Goal: Task Accomplishment & Management: Use online tool/utility

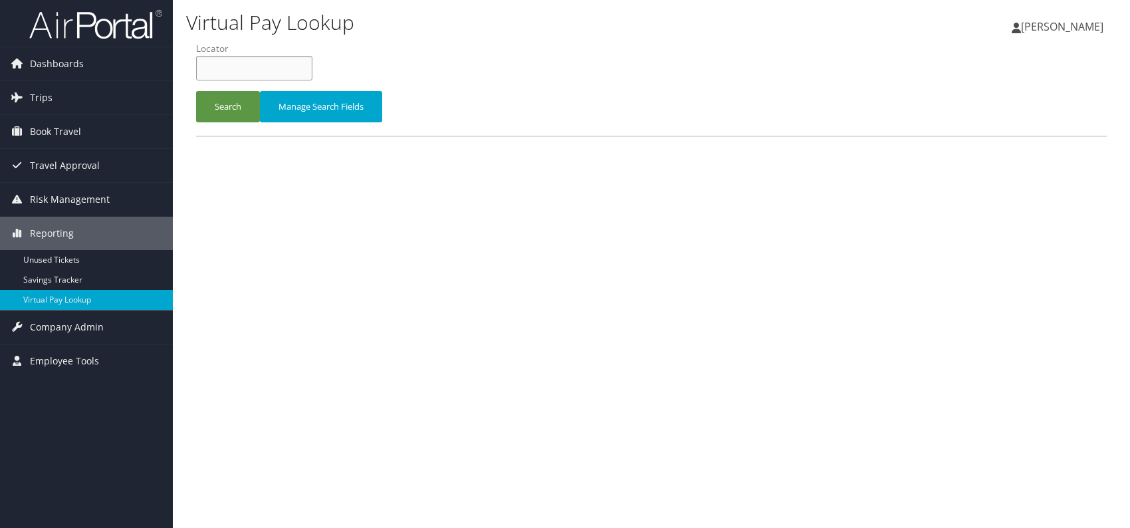
paste input "WJXCPX"
click at [225, 67] on input "WJXCPX" at bounding box center [254, 68] width 116 height 25
type input "WJXCPX"
click at [228, 103] on button "Search" at bounding box center [228, 106] width 64 height 31
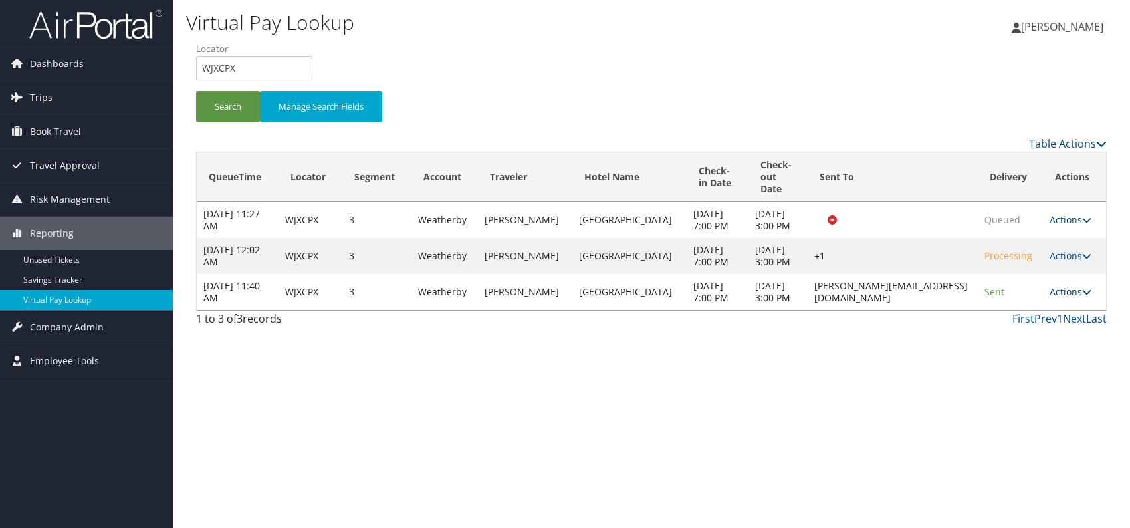
click at [1076, 298] on link "Actions" at bounding box center [1070, 291] width 42 height 13
click at [1030, 360] on link "Logs" at bounding box center [1045, 363] width 84 height 23
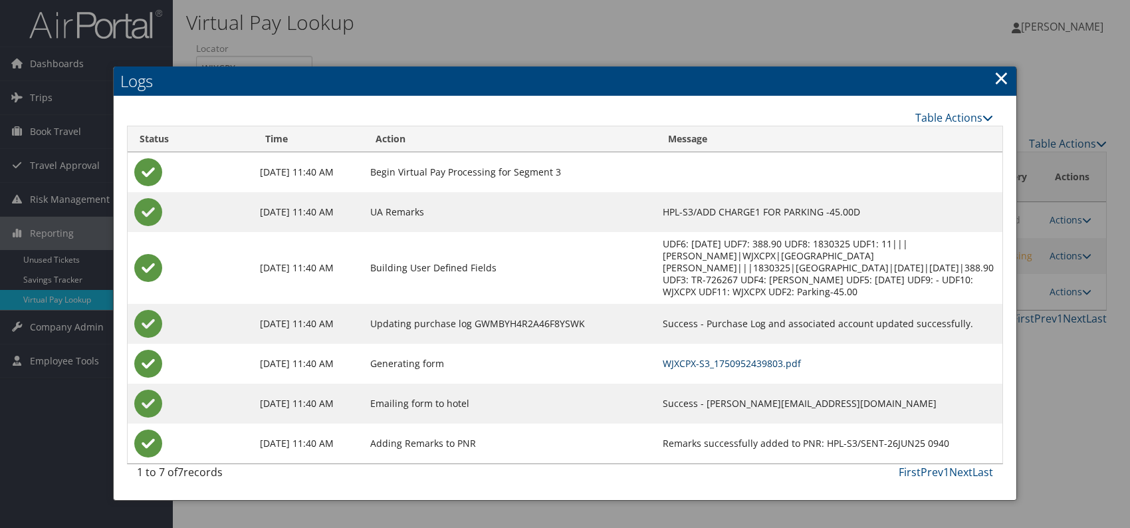
click at [702, 357] on link "WJXCPX-S3_1750952439803.pdf" at bounding box center [732, 363] width 138 height 13
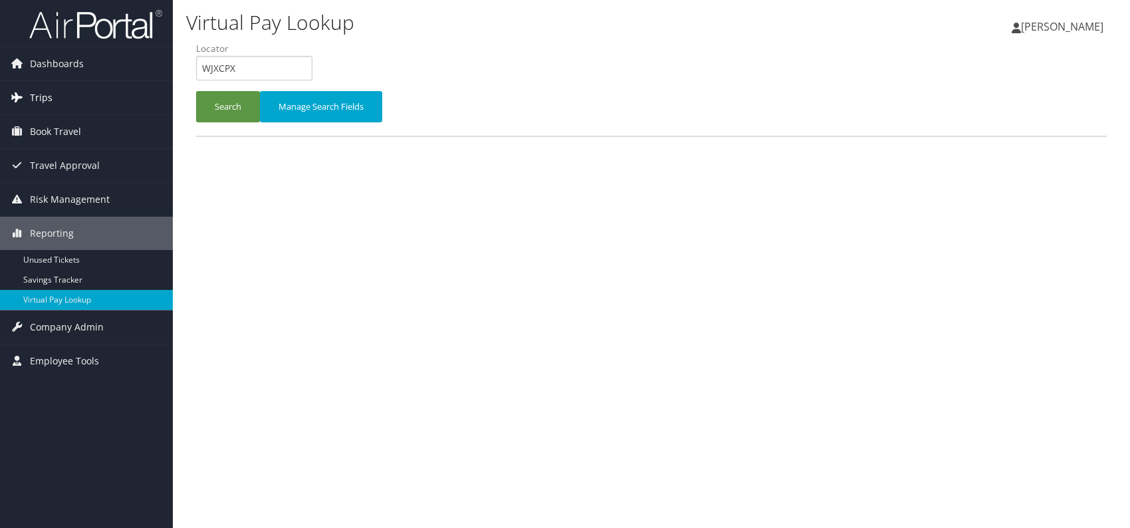
click at [40, 92] on span "Trips" at bounding box center [41, 97] width 23 height 33
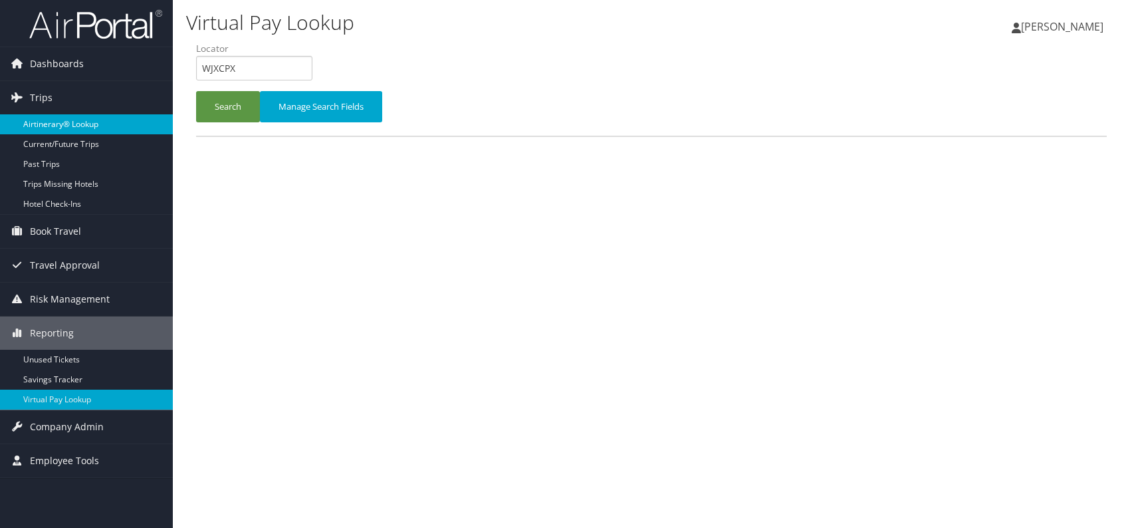
click at [37, 116] on link "Airtinerary® Lookup" at bounding box center [86, 124] width 173 height 20
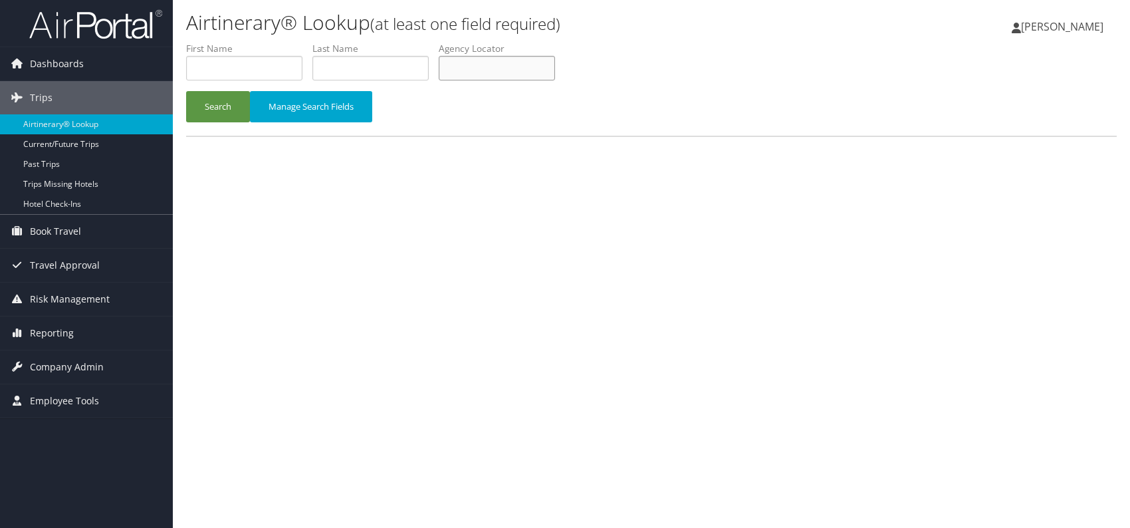
paste input "UGHOLJ"
type input "UGHOLJ"
click at [221, 103] on button "Search" at bounding box center [218, 106] width 64 height 31
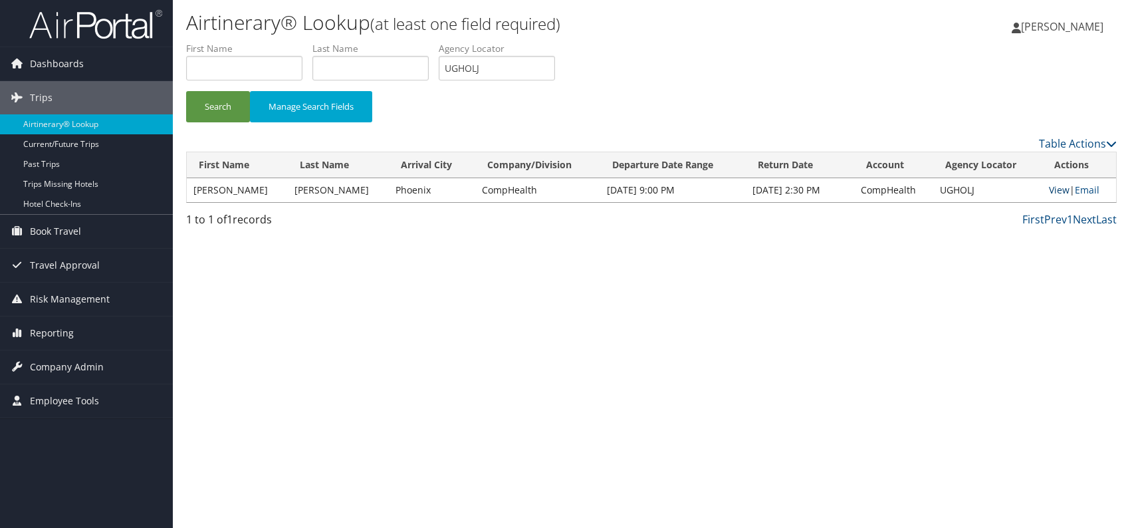
click at [1057, 190] on link "View" at bounding box center [1059, 189] width 21 height 13
click at [64, 363] on span "Company Admin" at bounding box center [67, 366] width 74 height 33
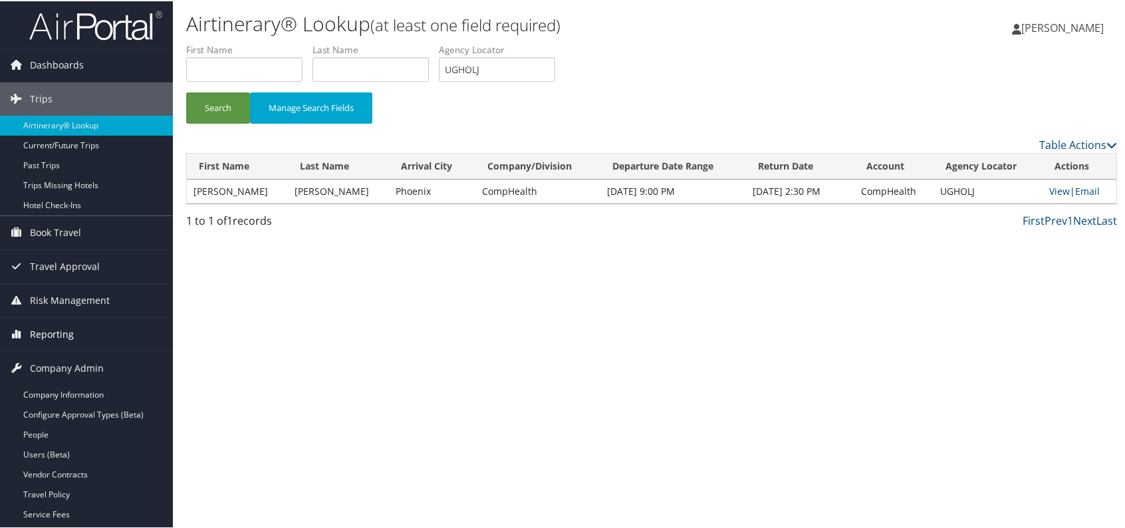
click at [45, 334] on span "Reporting" at bounding box center [52, 332] width 44 height 33
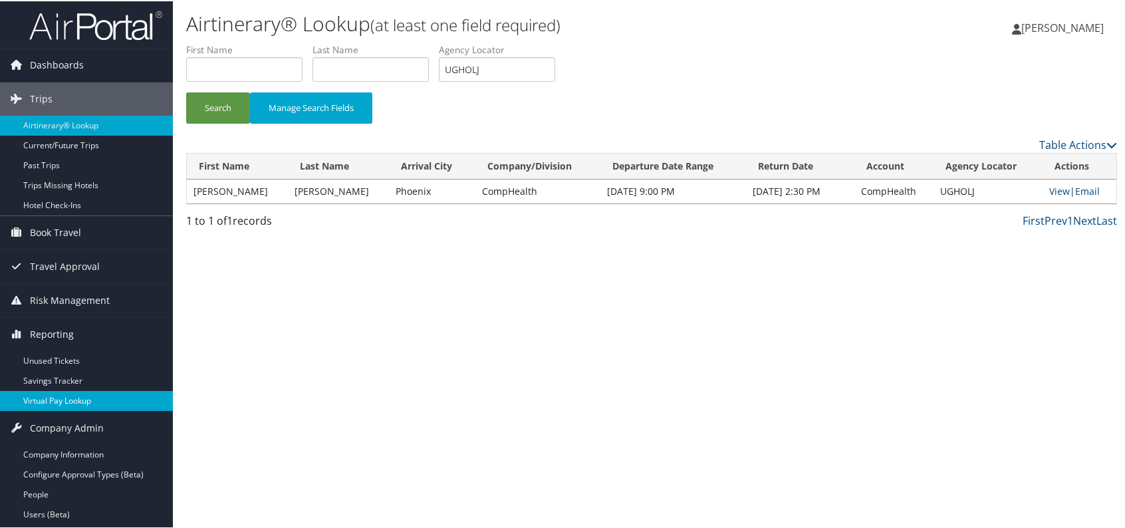
click at [74, 395] on link "Virtual Pay Lookup" at bounding box center [86, 399] width 173 height 20
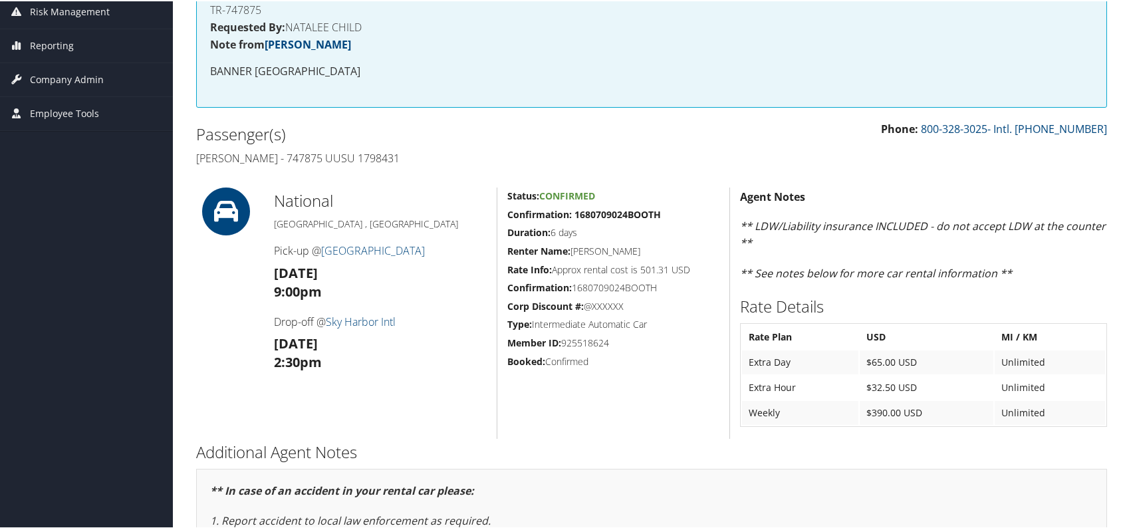
scroll to position [179, 0]
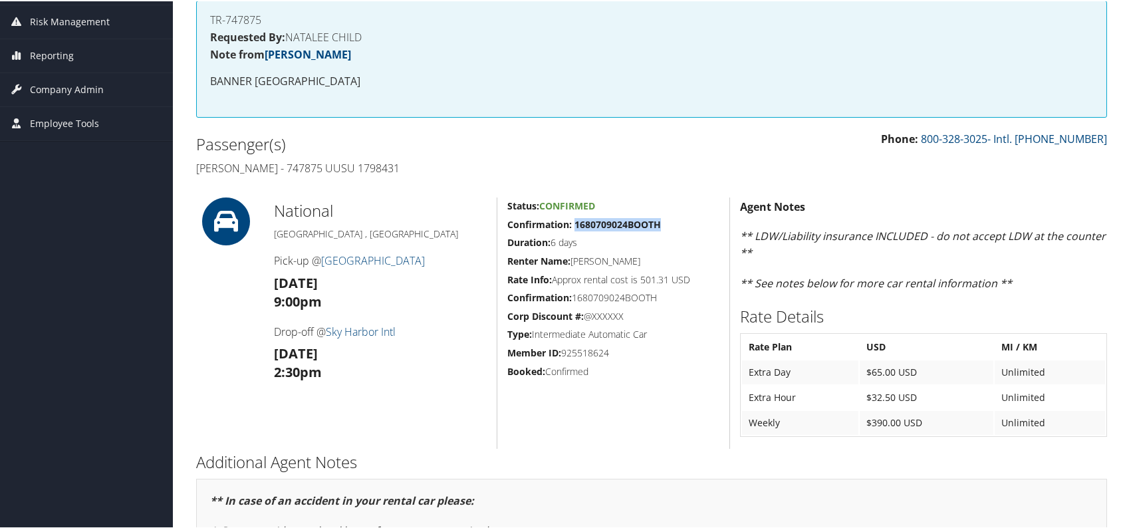
drag, startPoint x: 655, startPoint y: 220, endPoint x: 572, endPoint y: 221, distance: 83.1
click at [572, 221] on h5 "Confirmation: 1680709024BOOTH" at bounding box center [613, 223] width 212 height 13
copy strong "1680709024BOOTH"
drag, startPoint x: 270, startPoint y: 255, endPoint x: 364, endPoint y: 282, distance: 98.1
click at [364, 282] on div "National Tucson , AZ Pick-up @ Tucson International Airport Mon 01 Sep 9:00pm D…" at bounding box center [380, 321] width 233 height 251
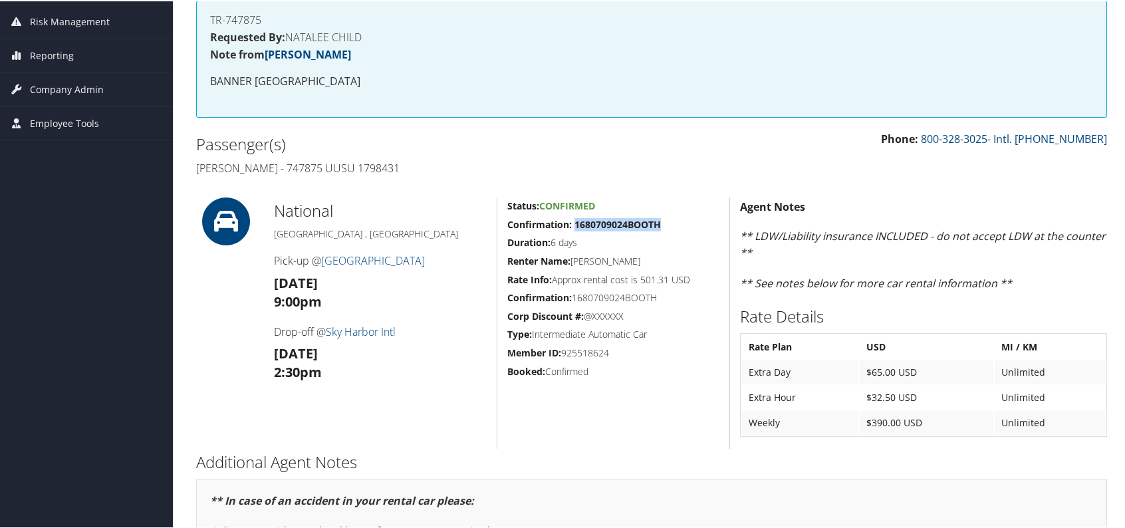
copy div "Pick-up @ Tucson International Airport Mon 01 Sep"
click at [426, 373] on h3 "Sun 07 Sep 2:30pm" at bounding box center [380, 361] width 213 height 37
drag, startPoint x: 272, startPoint y: 329, endPoint x: 352, endPoint y: 350, distance: 82.5
click at [352, 350] on div "National Tucson , AZ Pick-up @ Tucson International Airport Mon 01 Sep 9:00pm D…" at bounding box center [380, 321] width 233 height 251
copy div "Drop-off @ Sky Harbor Intl Sun 07 Sep"
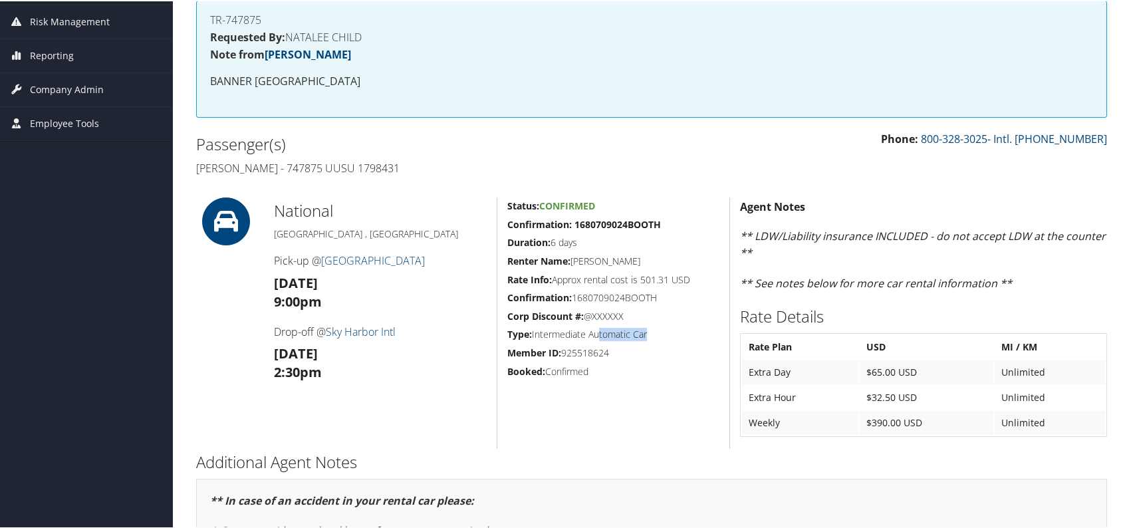
drag, startPoint x: 644, startPoint y: 330, endPoint x: 594, endPoint y: 338, distance: 51.1
click at [594, 338] on h5 "Type: Intermediate Automatic Car" at bounding box center [613, 332] width 212 height 13
click at [644, 334] on h5 "Type: Intermediate Automatic Car" at bounding box center [613, 332] width 212 height 13
click at [651, 329] on h5 "Type: Intermediate Automatic Car" at bounding box center [613, 332] width 212 height 13
drag, startPoint x: 651, startPoint y: 332, endPoint x: 530, endPoint y: 329, distance: 121.7
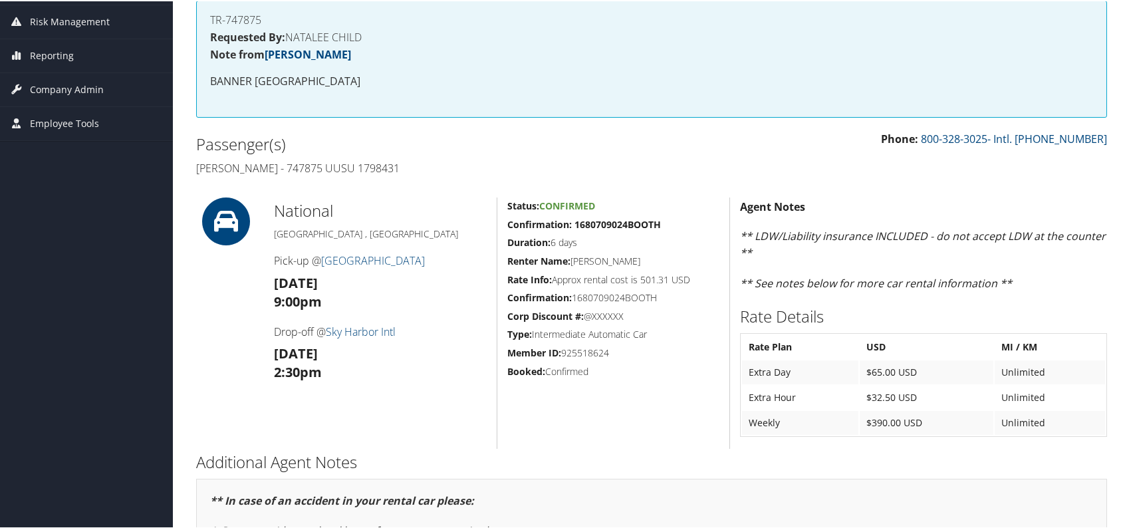
click at [508, 332] on h5 "Type: Intermediate Automatic Car" at bounding box center [613, 332] width 212 height 13
drag, startPoint x: 530, startPoint y: 329, endPoint x: 528, endPoint y: 341, distance: 12.3
click at [507, 345] on strong "Member ID:" at bounding box center [534, 351] width 54 height 13
drag, startPoint x: 649, startPoint y: 332, endPoint x: 532, endPoint y: 334, distance: 116.3
click at [532, 334] on h5 "Type: Intermediate Automatic Car" at bounding box center [613, 332] width 212 height 13
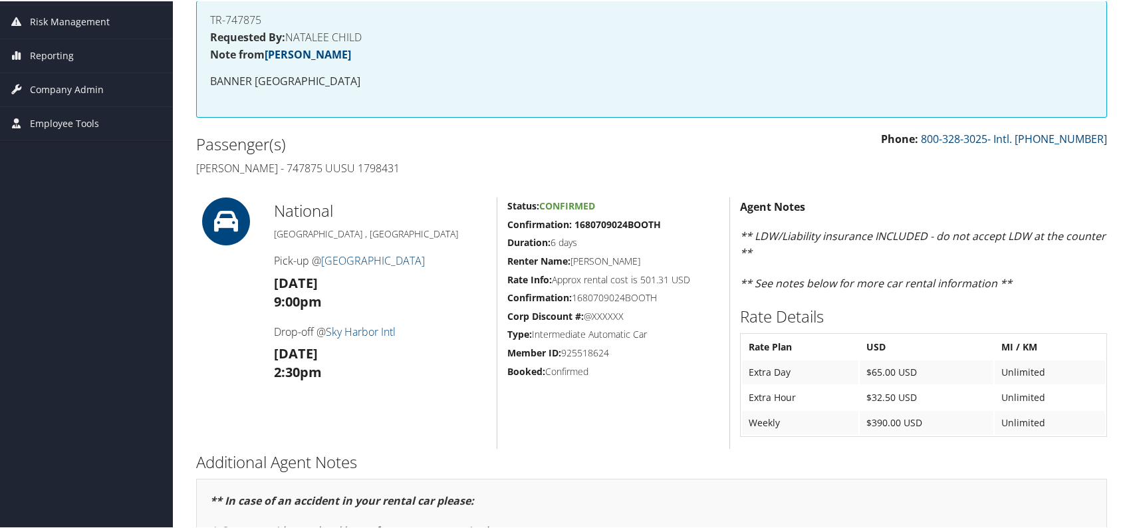
copy h5 "Intermediate Automatic Car"
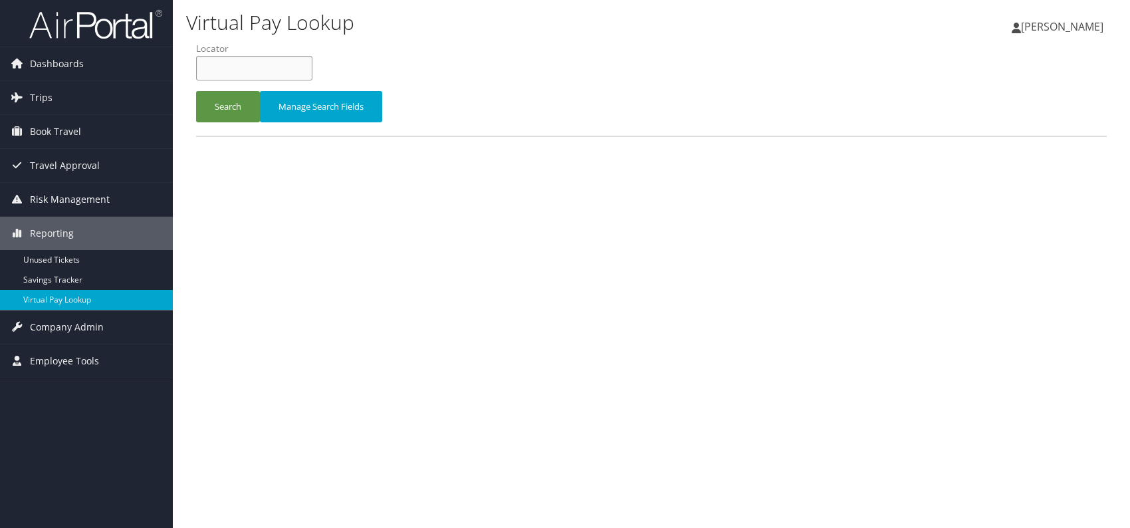
paste input "UKSDEU"
type input "UKSDEU"
click at [233, 112] on button "Search" at bounding box center [228, 106] width 64 height 31
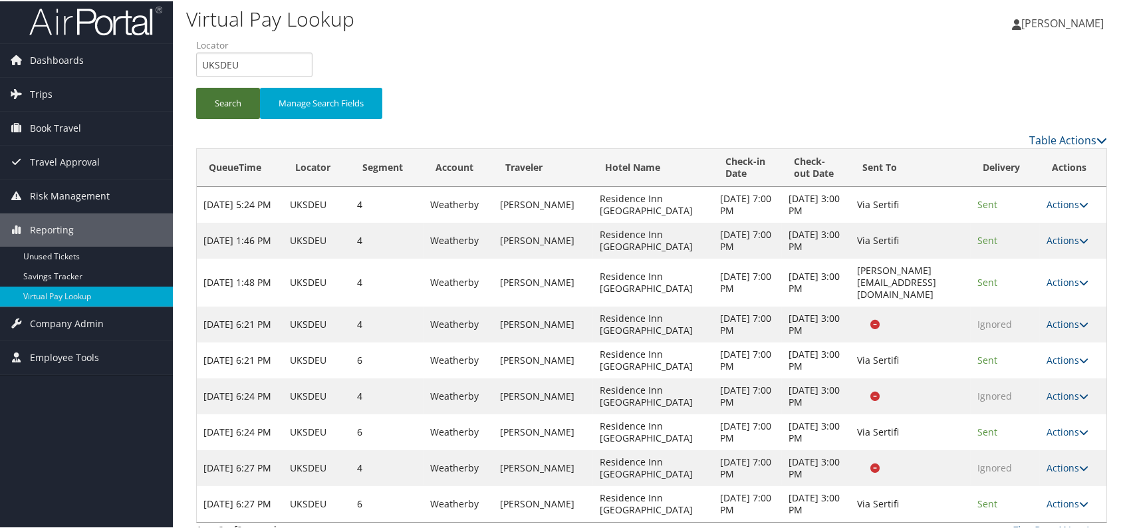
scroll to position [7, 0]
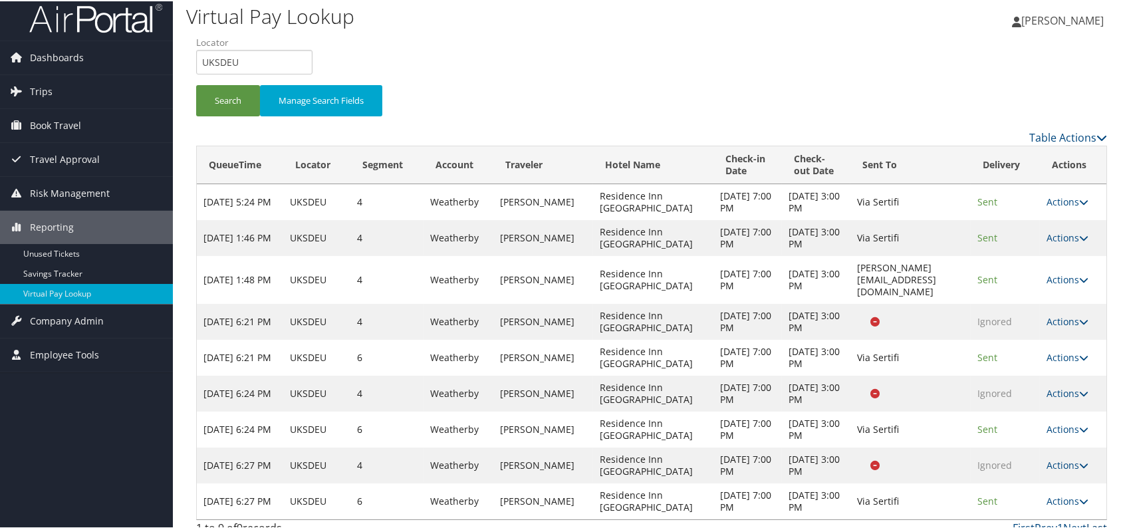
click at [1093, 519] on link "Last" at bounding box center [1096, 526] width 21 height 15
click at [1073, 493] on link "Actions" at bounding box center [1067, 499] width 42 height 13
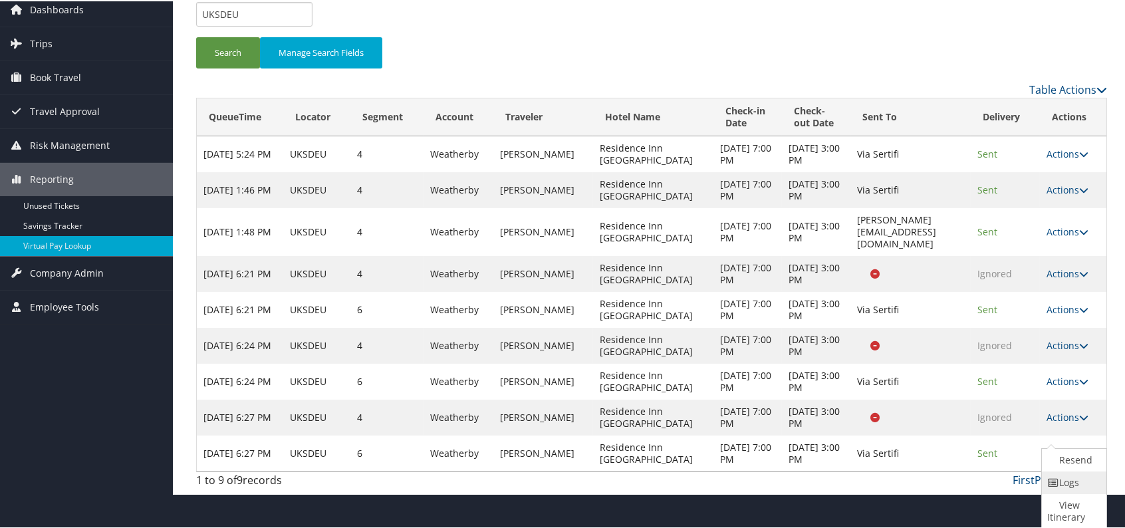
click at [1075, 482] on link "Logs" at bounding box center [1071, 481] width 61 height 23
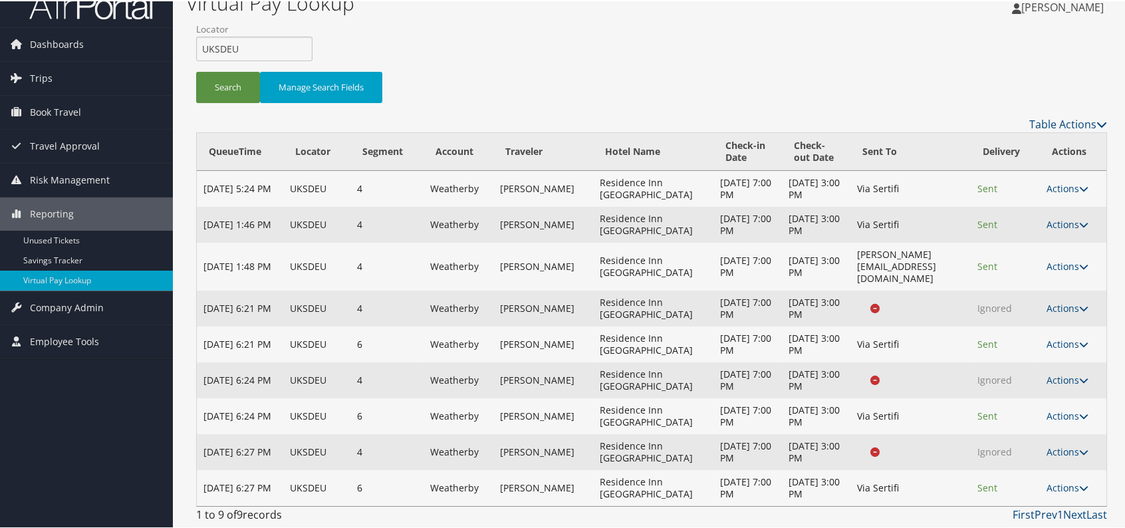
scroll to position [7, 0]
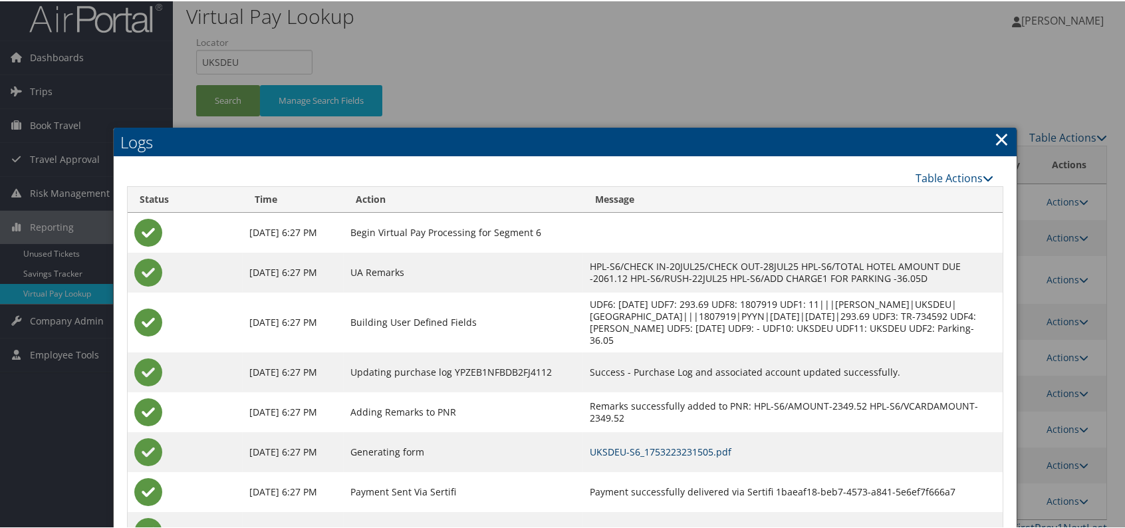
click at [731, 457] on link "UKSDEU-S6_1753223231505.pdf" at bounding box center [661, 450] width 142 height 13
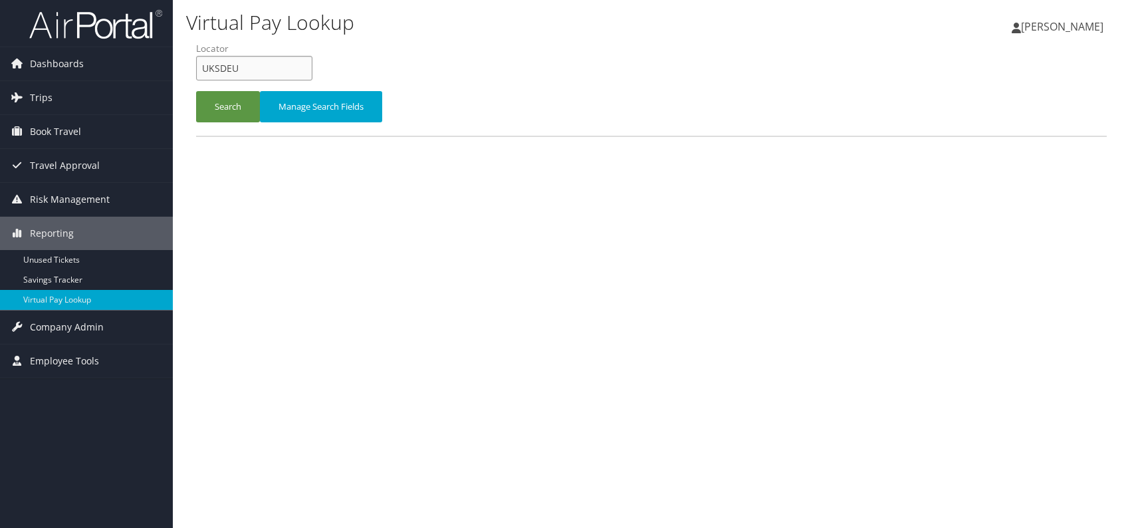
click at [199, 66] on input "UKSDEU" at bounding box center [254, 68] width 116 height 25
paste input "CUASUP"
type input "CUASUP"
click at [220, 109] on button "Search" at bounding box center [228, 106] width 64 height 31
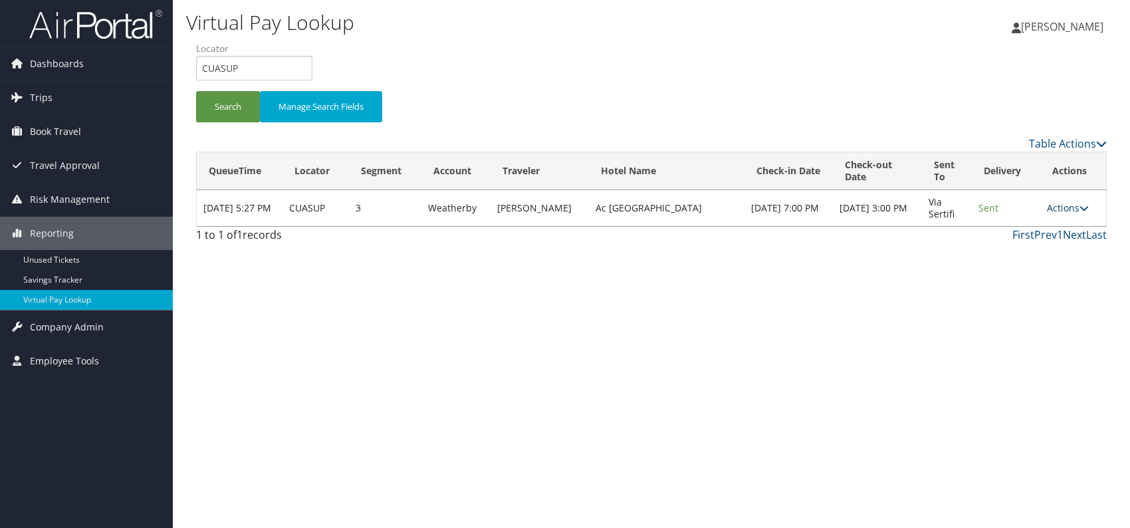
click at [1063, 203] on link "Actions" at bounding box center [1068, 207] width 42 height 13
click at [1026, 244] on link "Logs" at bounding box center [1042, 249] width 84 height 23
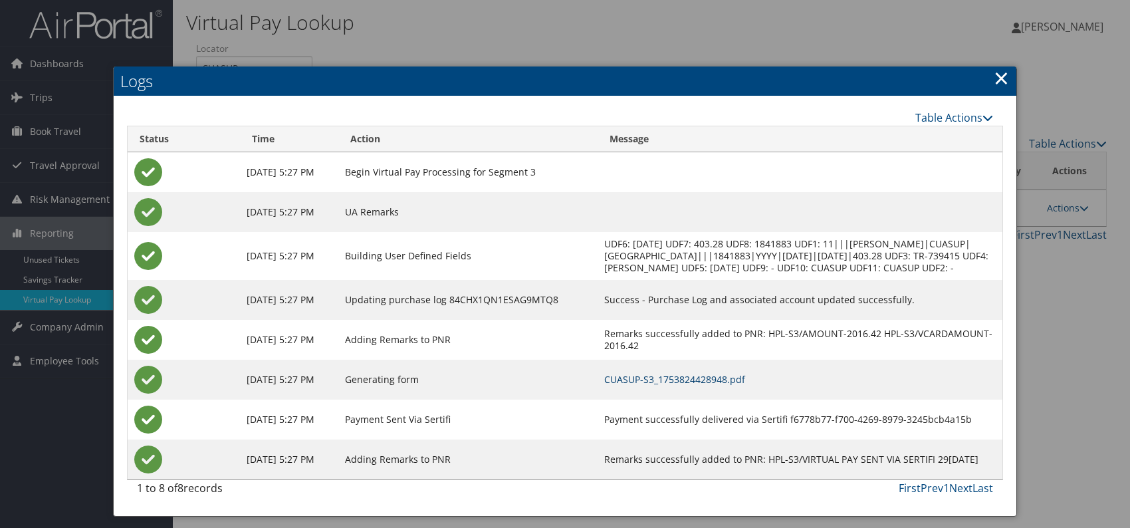
click at [733, 385] on link "CUASUP-S3_1753824428948.pdf" at bounding box center [674, 379] width 141 height 13
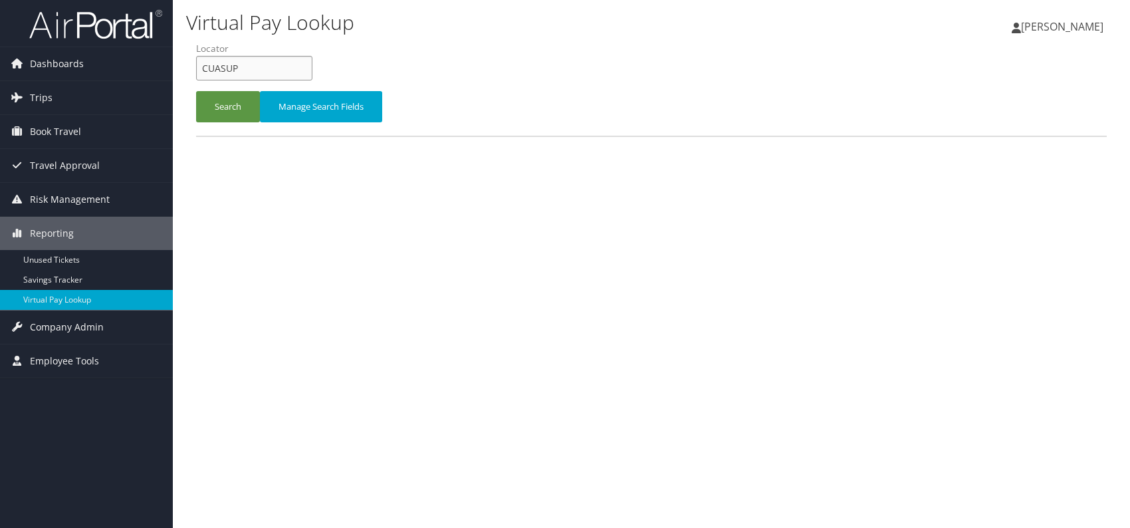
drag, startPoint x: 261, startPoint y: 72, endPoint x: 199, endPoint y: 72, distance: 61.8
click at [199, 72] on input "CUASUP" at bounding box center [254, 68] width 116 height 25
paste input "YVZSGJ"
type input "YVZSGJ"
click at [221, 104] on button "Search" at bounding box center [228, 106] width 64 height 31
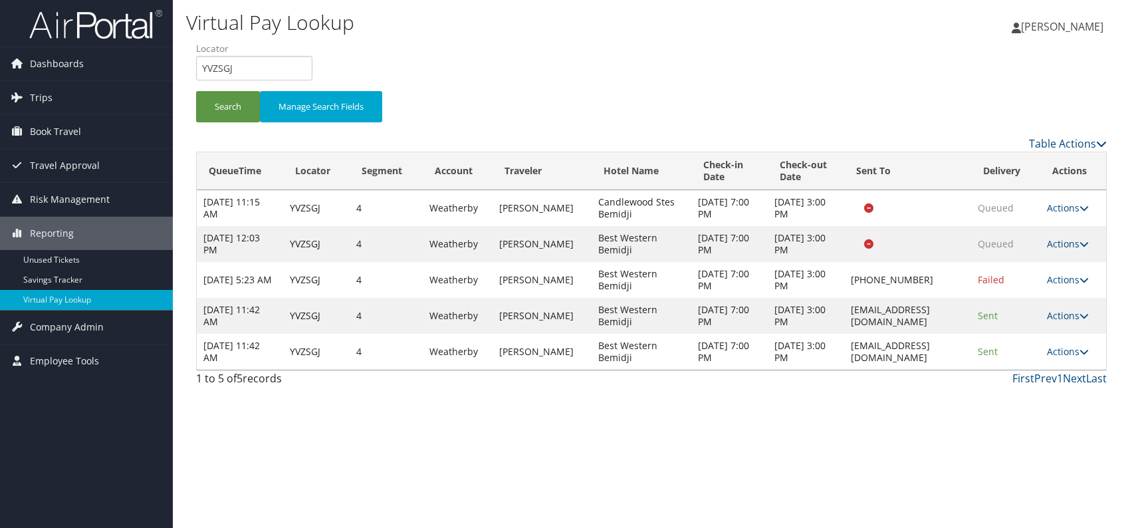
click at [1063, 342] on td "Actions Resend Logs View Itinerary" at bounding box center [1073, 352] width 66 height 36
click at [1065, 349] on link "Actions" at bounding box center [1068, 351] width 42 height 13
click at [1032, 389] on link "Logs" at bounding box center [1044, 392] width 84 height 23
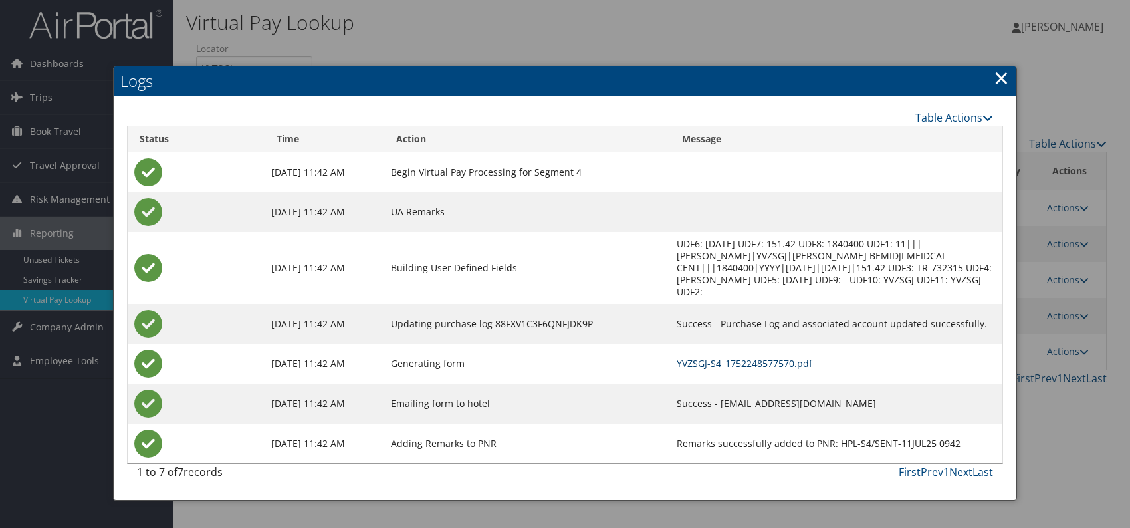
click at [751, 357] on link "YVZSGJ-S4_1752248577570.pdf" at bounding box center [745, 363] width 136 height 13
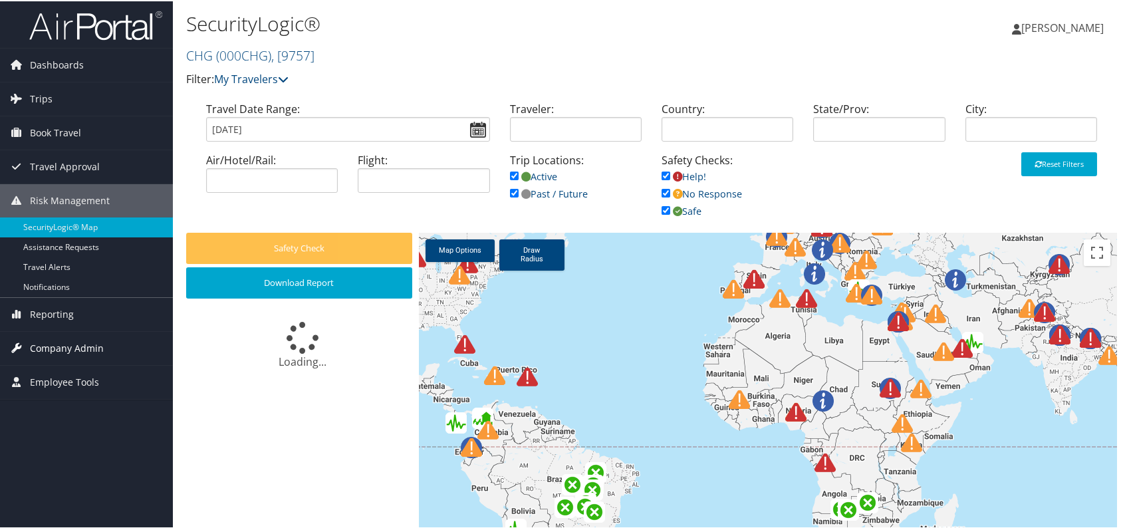
click at [66, 344] on span "Company Admin" at bounding box center [67, 346] width 74 height 33
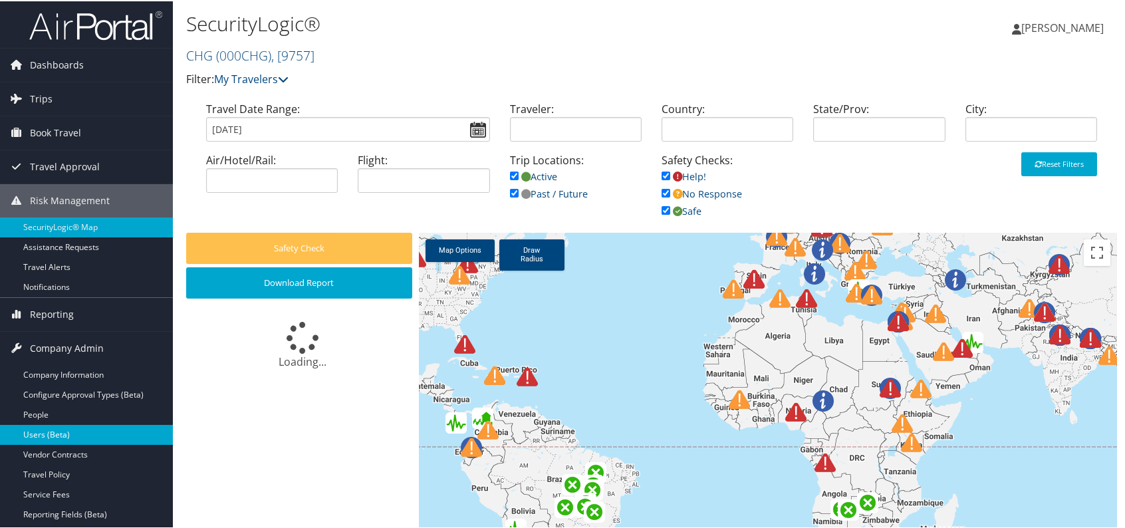
click at [51, 431] on link "Users (Beta)" at bounding box center [86, 433] width 173 height 20
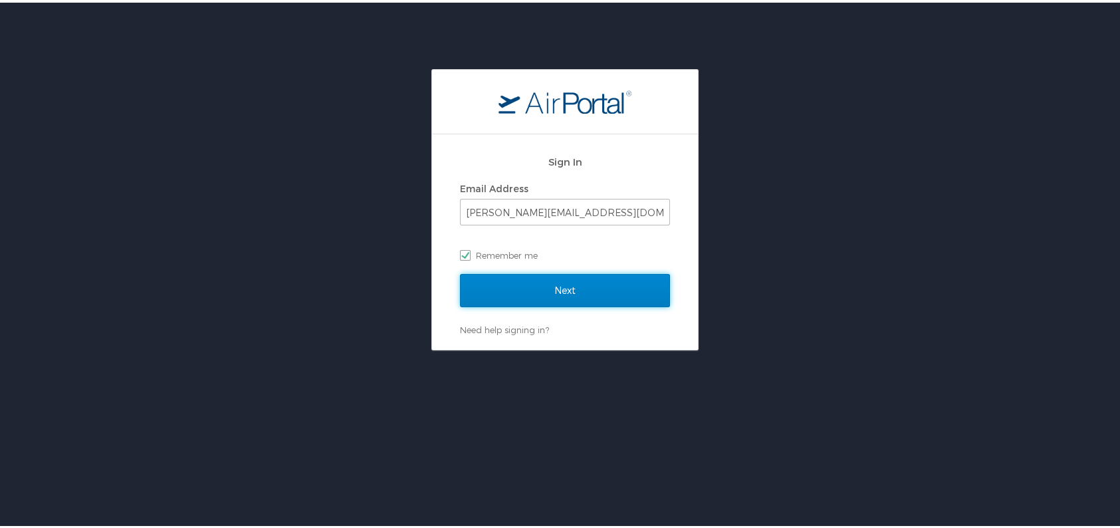
click at [566, 274] on input "Next" at bounding box center [565, 287] width 210 height 33
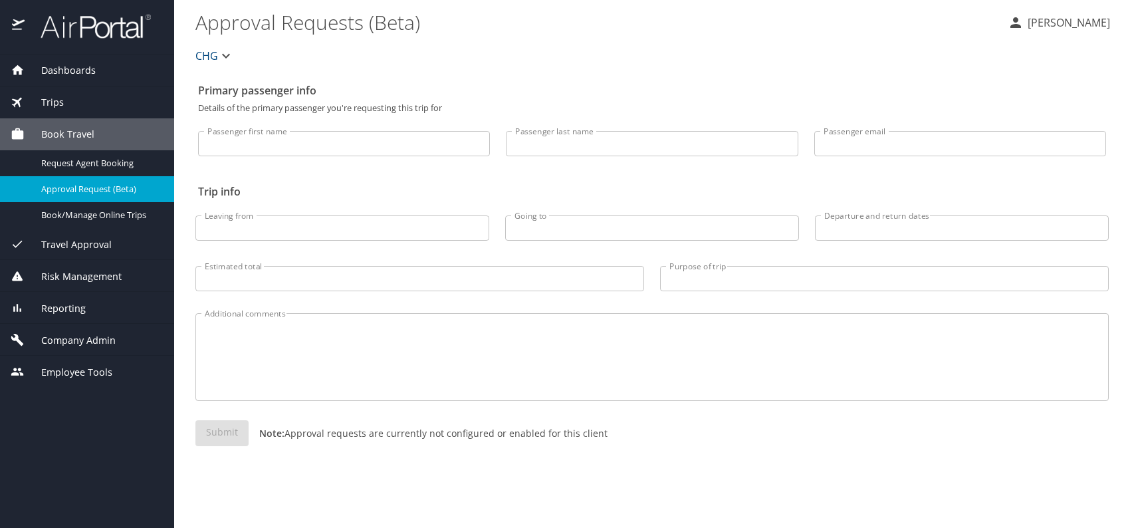
click at [70, 335] on span "Company Admin" at bounding box center [70, 340] width 91 height 15
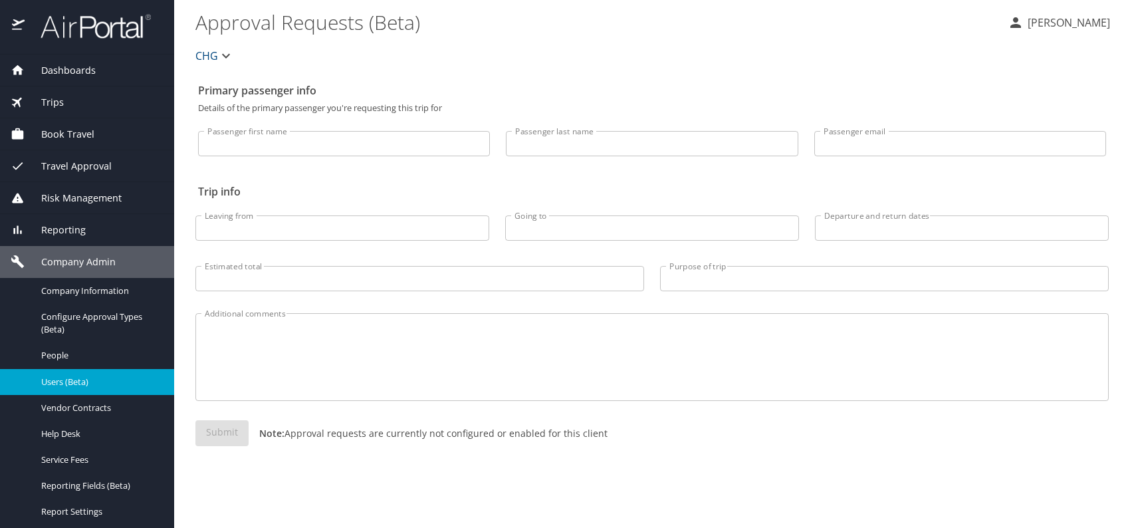
click at [102, 385] on span "Users (Beta)" at bounding box center [99, 382] width 117 height 13
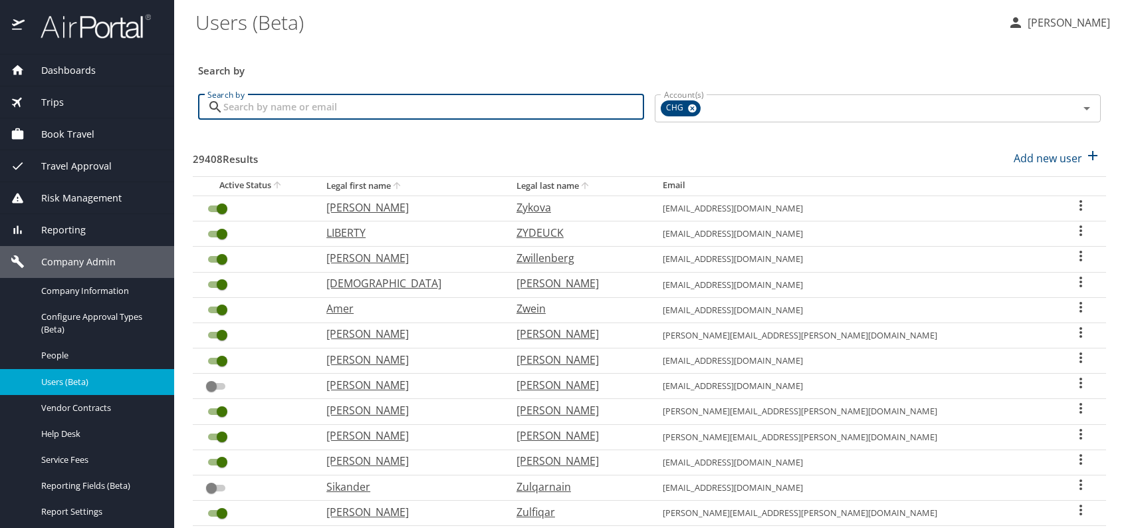
paste input "jbraddar@gmail.com"
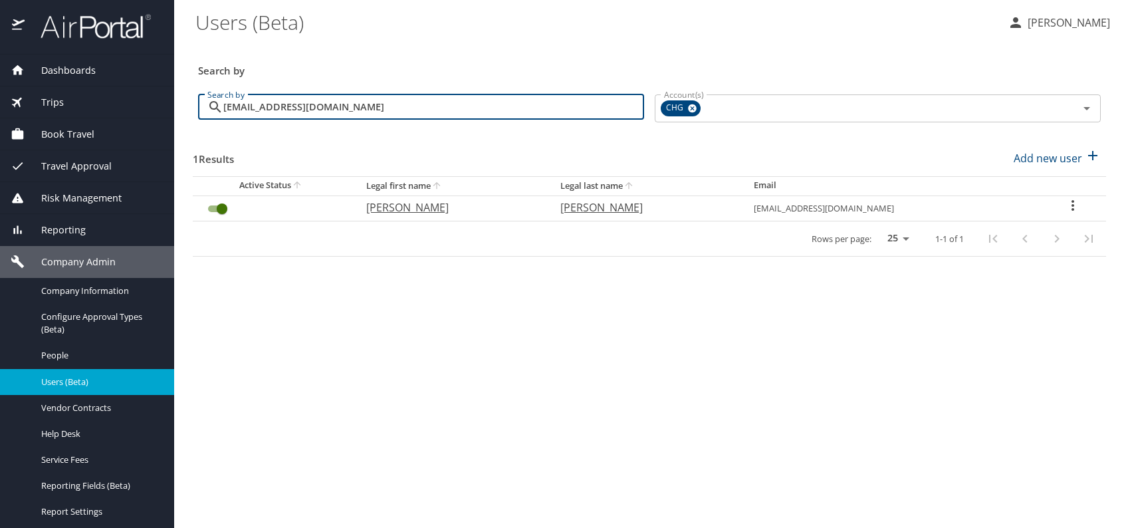
type input "jbraddar@gmail.com"
click at [409, 209] on p "Jacob" at bounding box center [449, 207] width 167 height 16
select select "US"
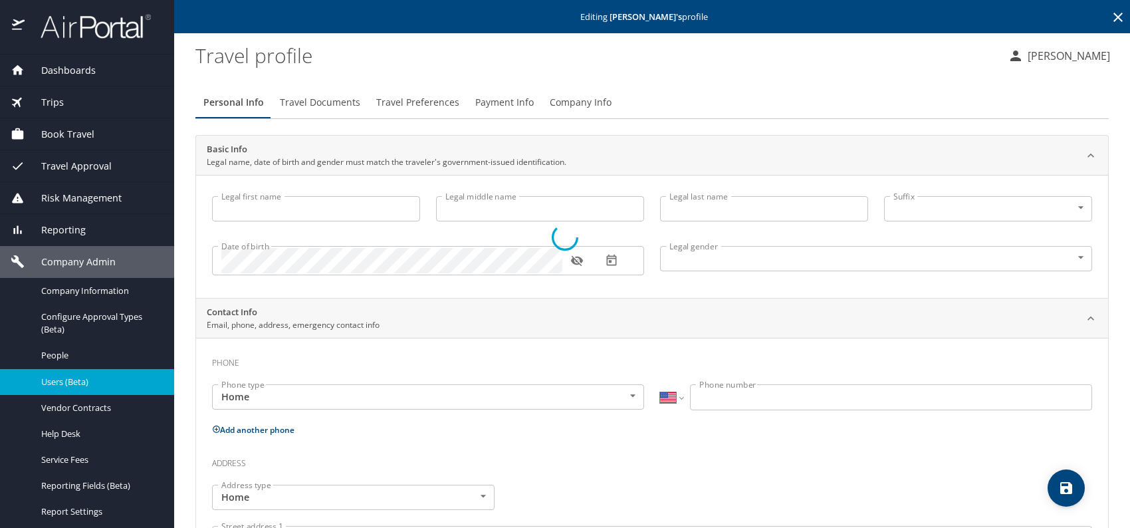
type input "Jacob"
type input "Braddock"
type input "Male"
select select "US"
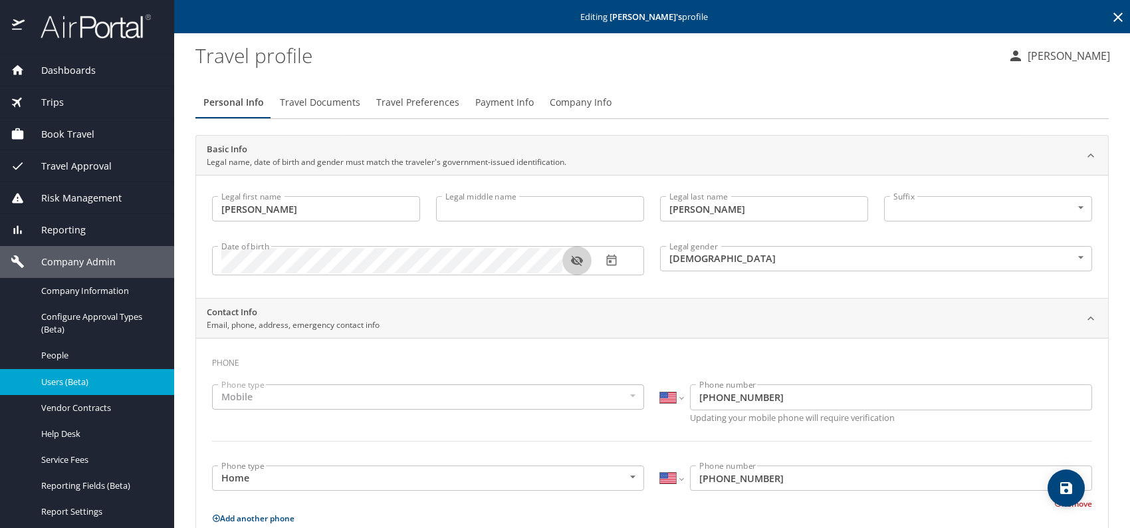
click at [580, 263] on icon "button" at bounding box center [576, 260] width 13 height 13
click at [578, 98] on span "Company Info" at bounding box center [581, 102] width 62 height 17
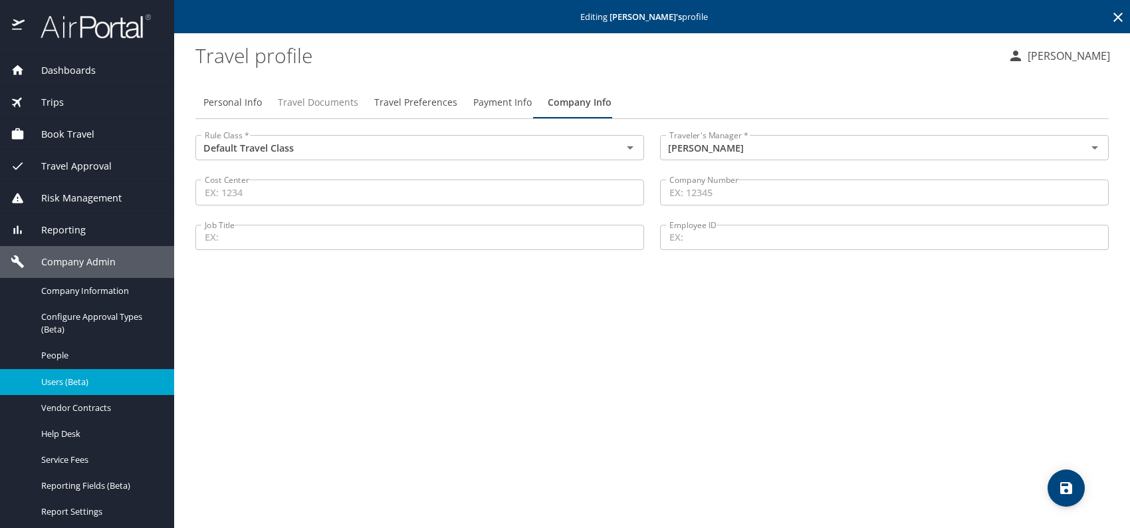
click at [316, 103] on span "Travel Documents" at bounding box center [318, 102] width 80 height 17
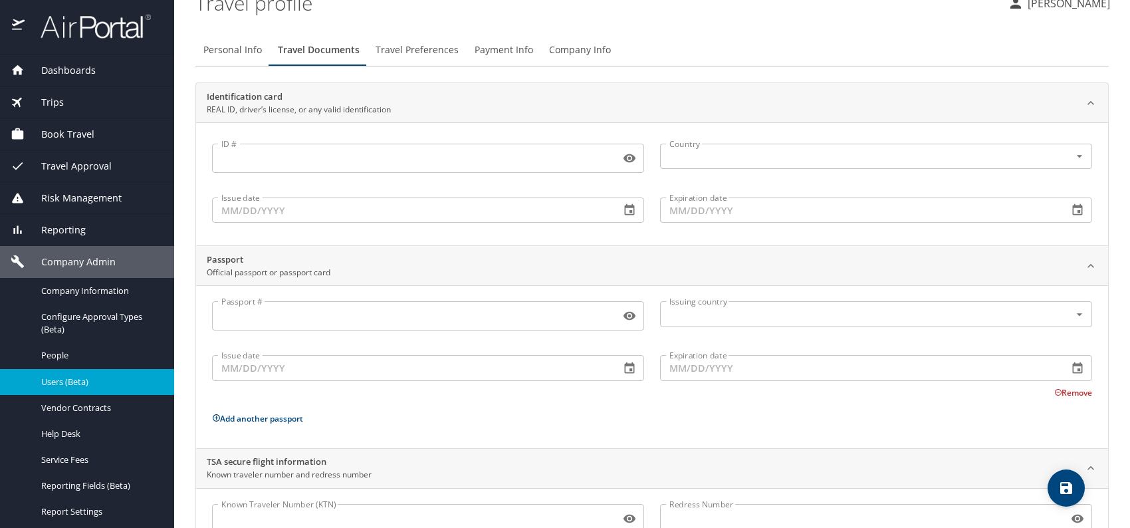
scroll to position [112, 0]
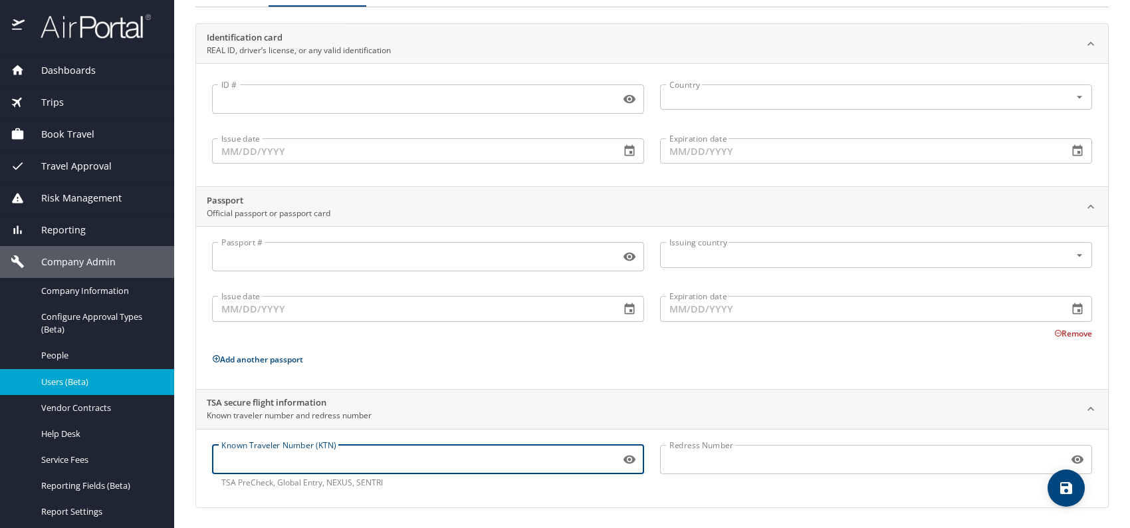
paste input "TT1416BVQ"
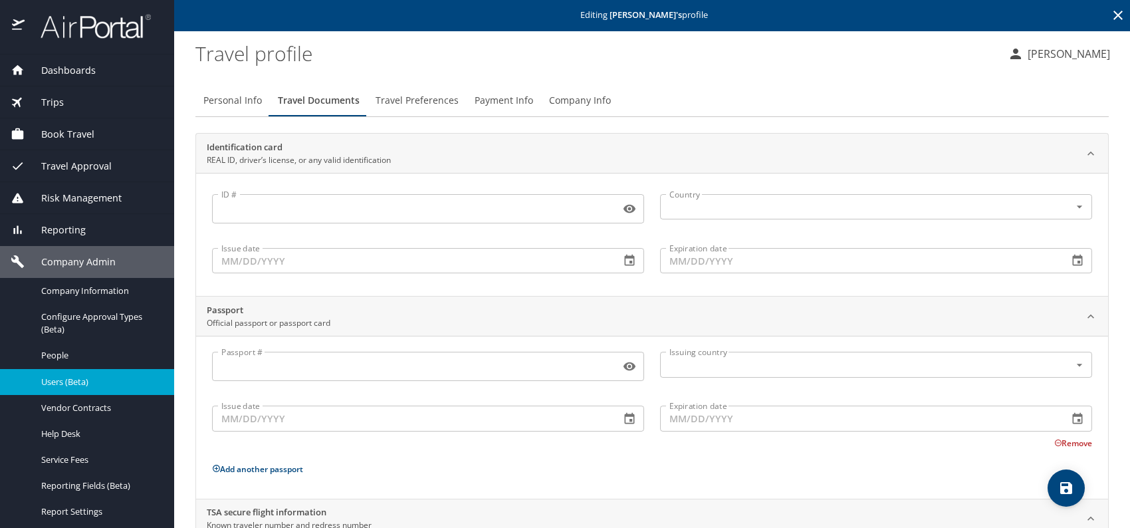
scroll to position [0, 0]
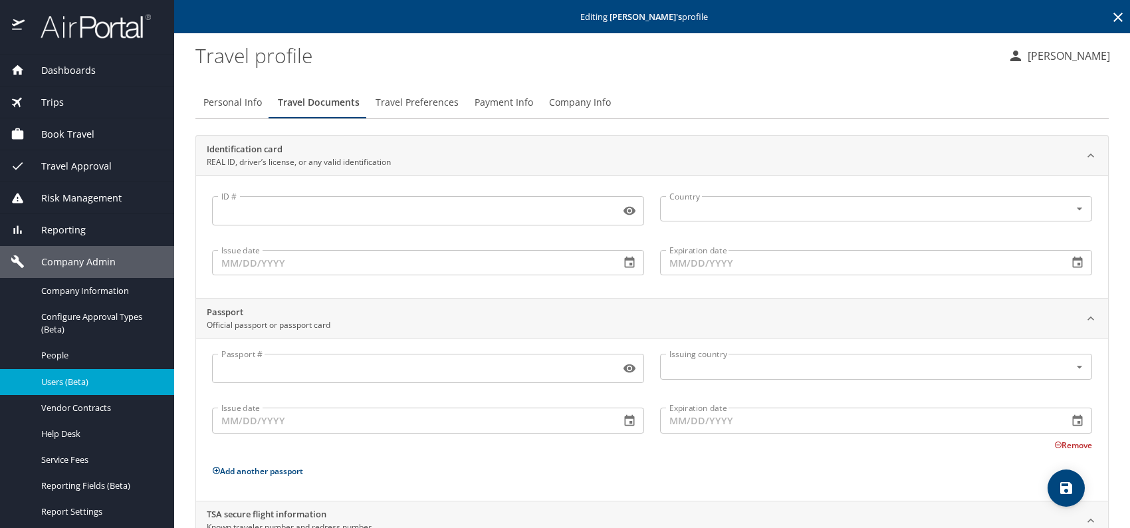
type input "TT1416BVQ"
click at [413, 103] on span "Travel Preferences" at bounding box center [417, 102] width 83 height 17
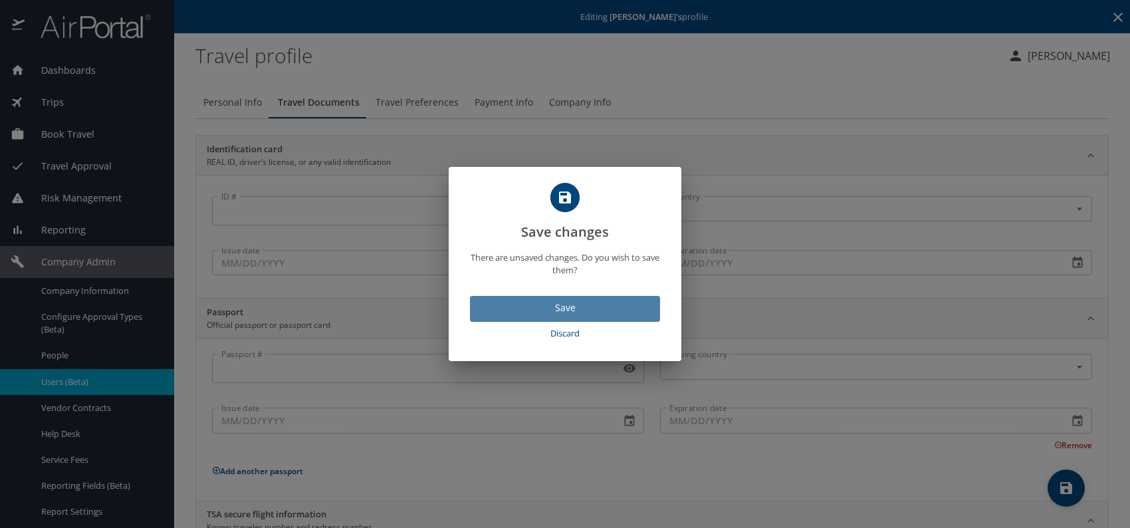
click at [597, 311] on span "Save" at bounding box center [565, 308] width 169 height 17
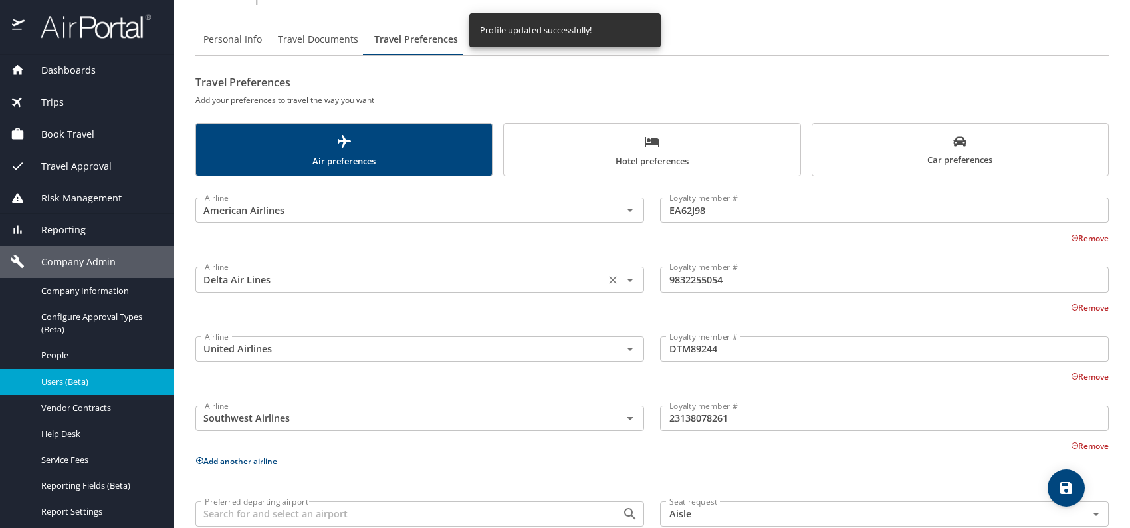
scroll to position [133, 0]
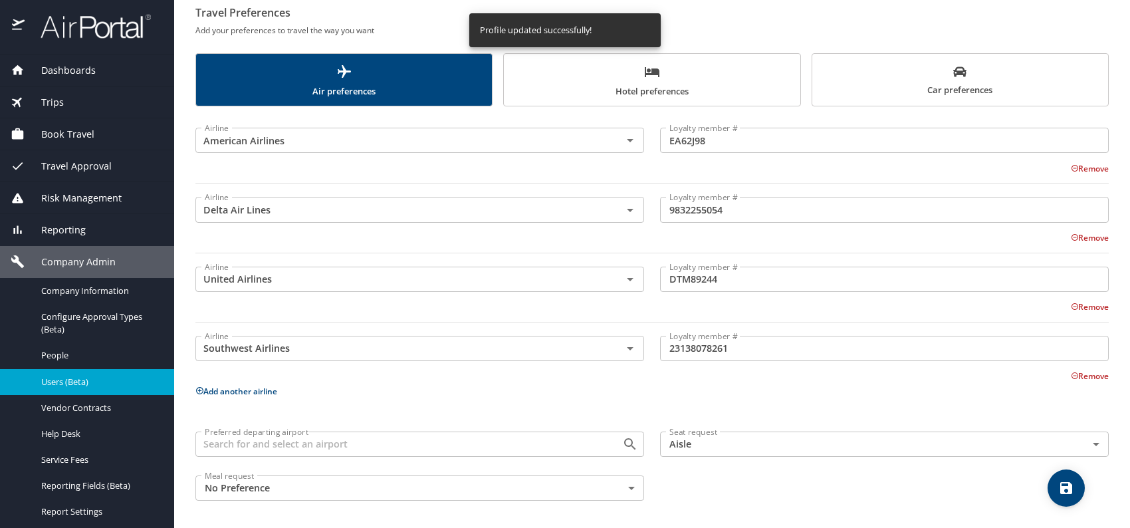
click at [917, 93] on span "Car preferences" at bounding box center [960, 81] width 280 height 33
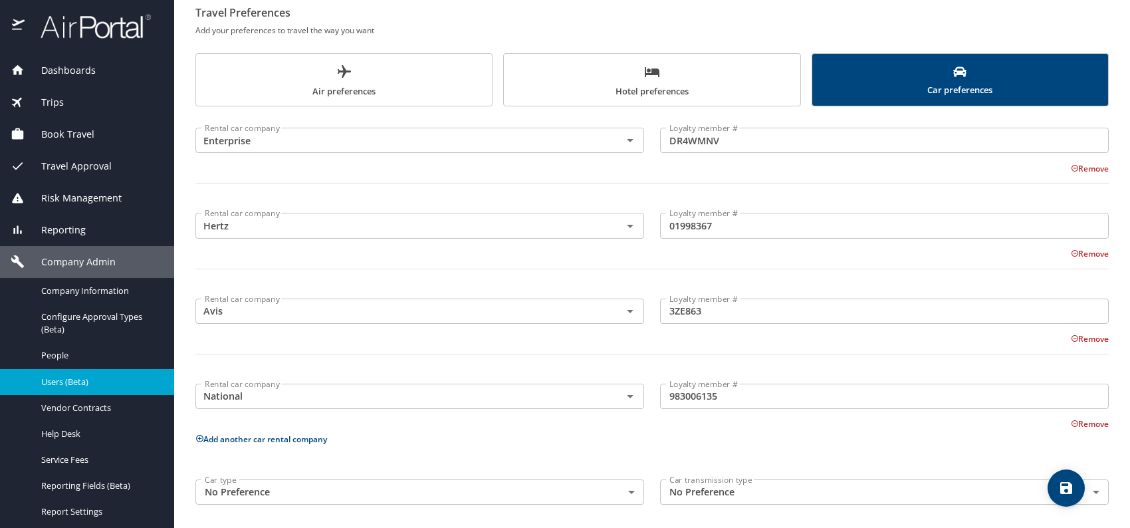
click at [612, 88] on span "Hotel preferences" at bounding box center [652, 81] width 280 height 35
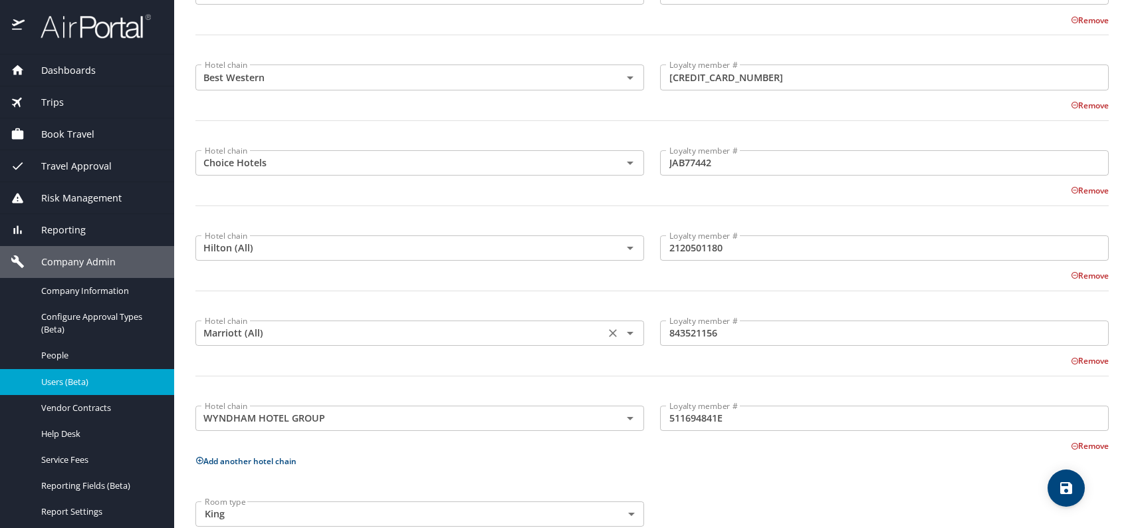
scroll to position [307, 0]
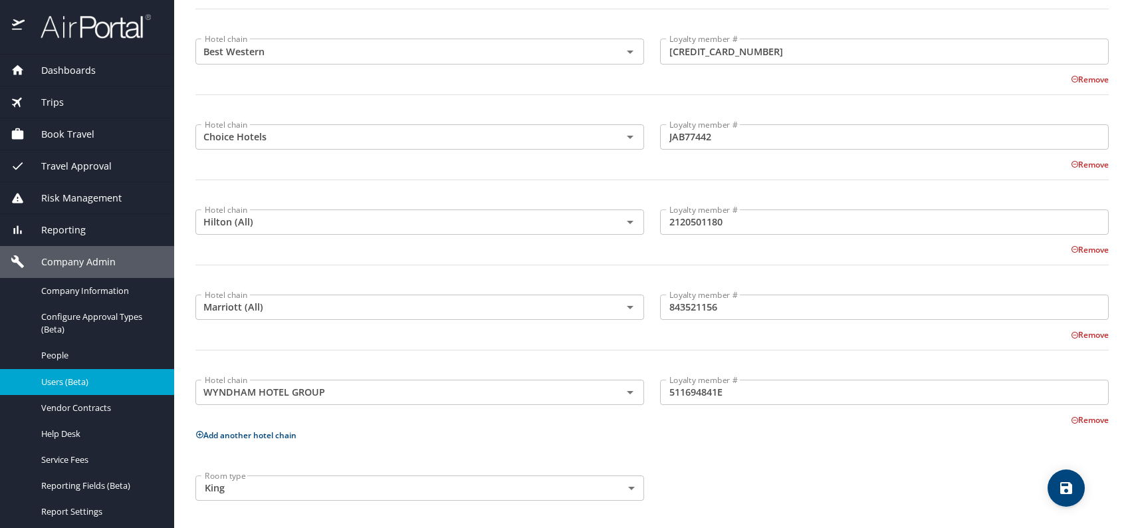
click at [846, 469] on div "Room type King King Room type" at bounding box center [651, 487] width 929 height 41
click at [1064, 487] on icon "save" at bounding box center [1066, 488] width 12 height 12
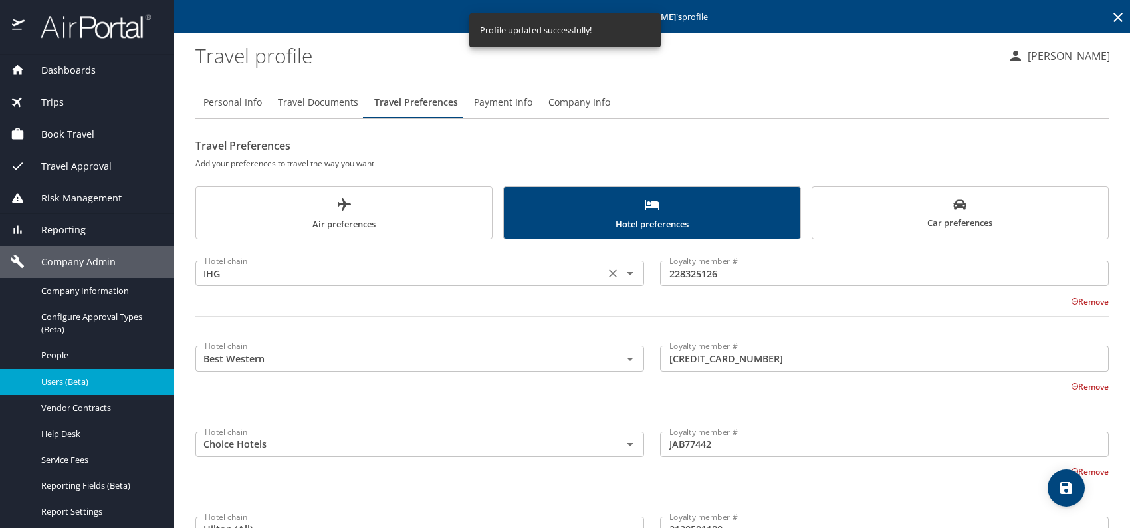
scroll to position [0, 0]
click at [259, 105] on span "Personal Info" at bounding box center [232, 102] width 58 height 17
select select "US"
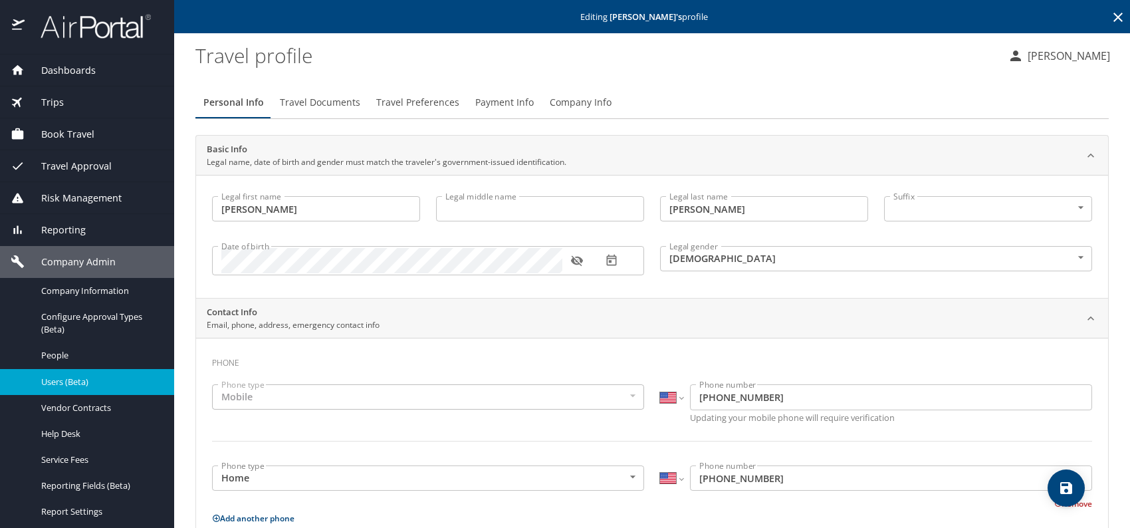
click at [1071, 490] on icon "save" at bounding box center [1066, 488] width 12 height 12
select select "US"
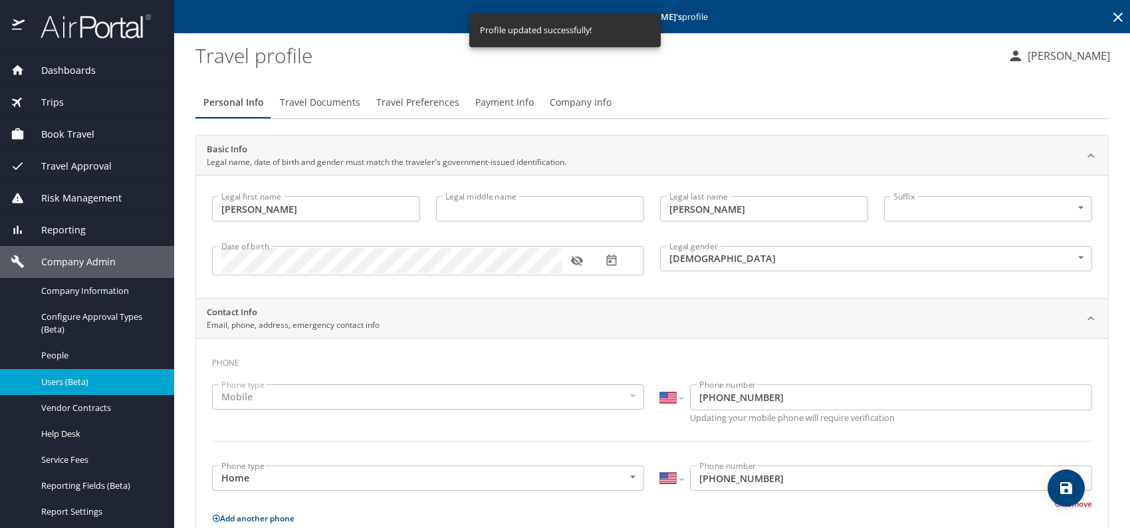
select select "US"
click at [326, 102] on span "Travel Documents" at bounding box center [320, 102] width 80 height 17
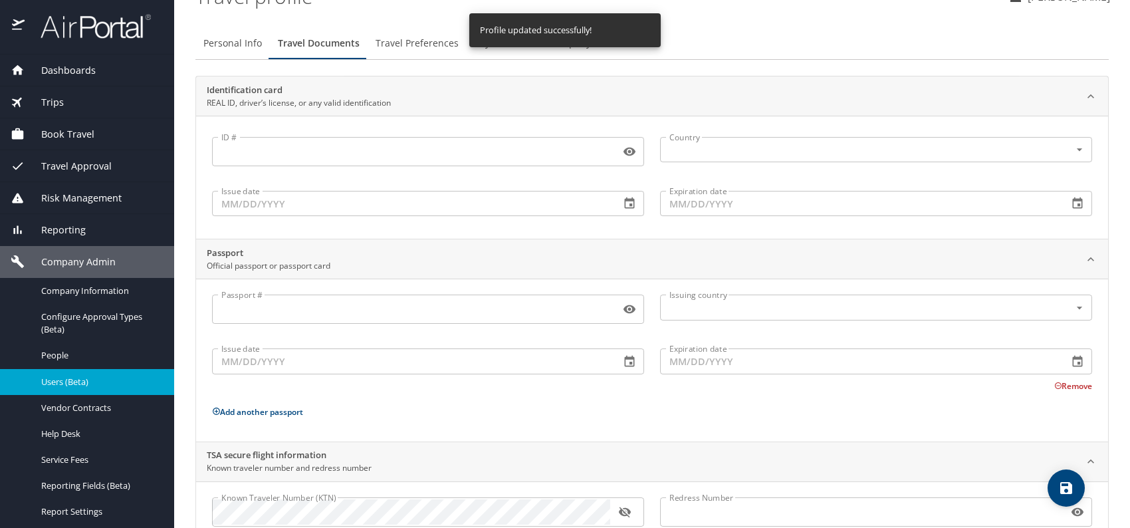
scroll to position [112, 0]
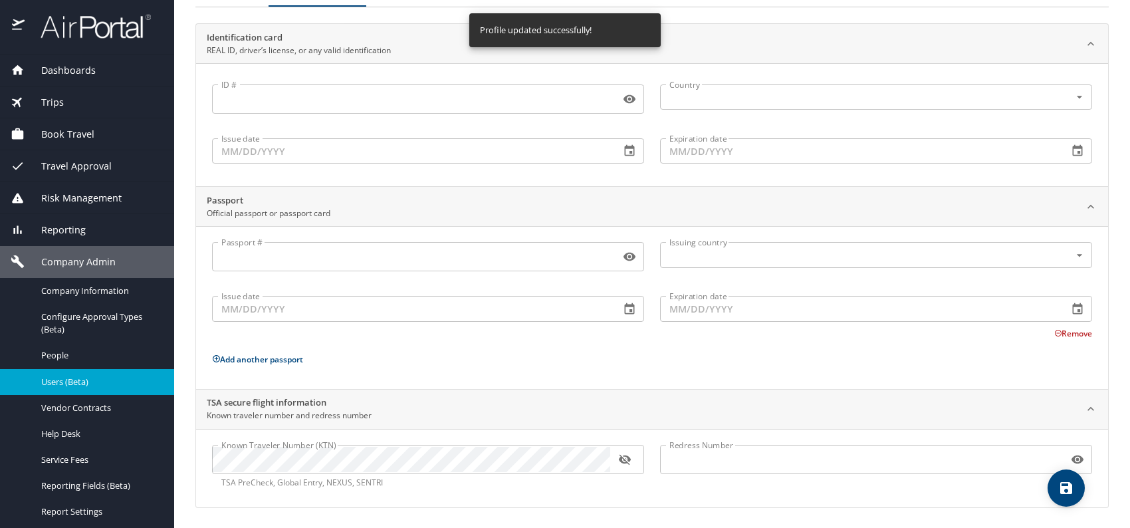
click at [82, 380] on span "Users (Beta)" at bounding box center [99, 382] width 117 height 13
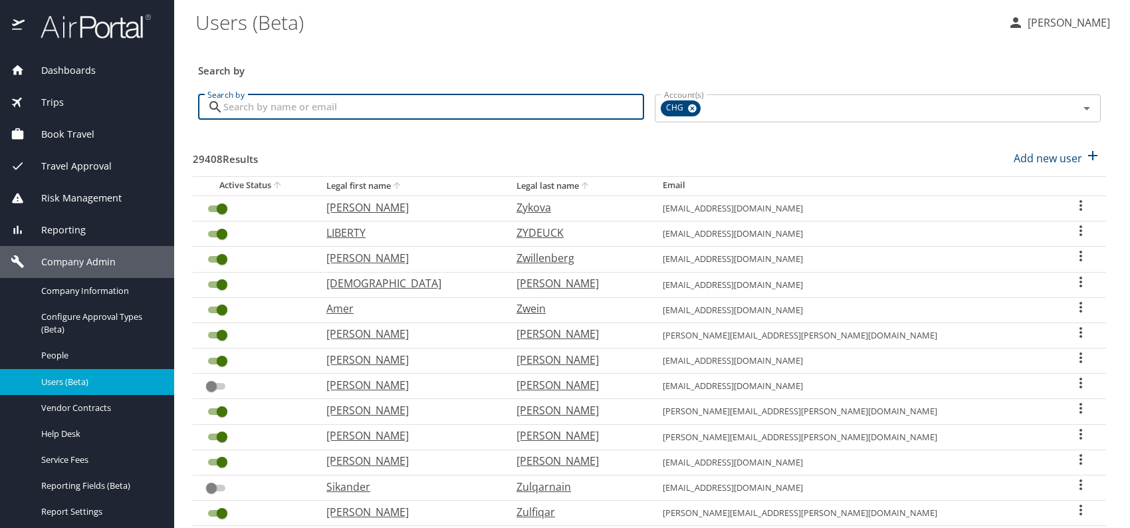
paste input "amine.adele424@gmail.com"
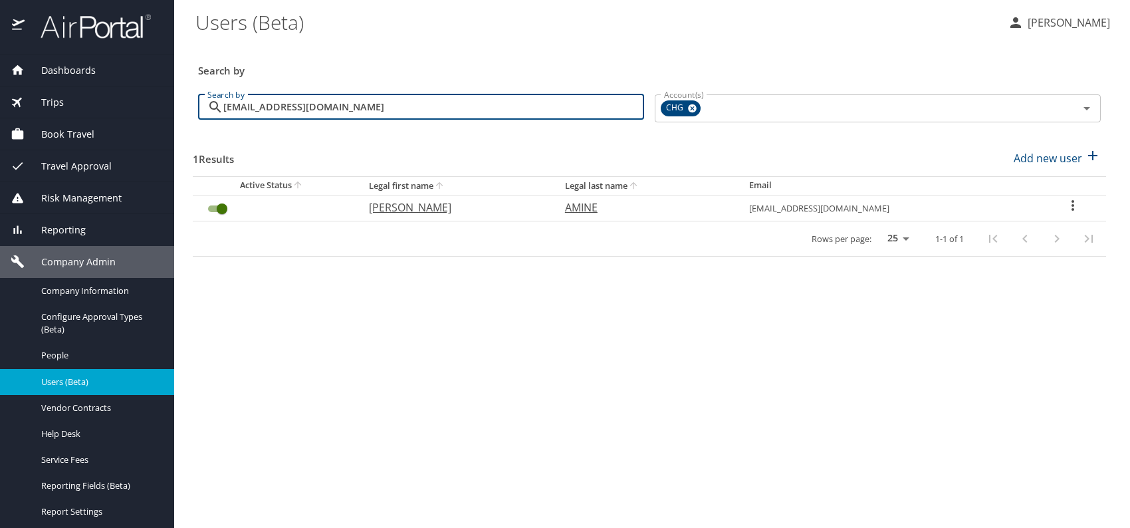
type input "amine.adele424@gmail.com"
click at [399, 209] on p "ADELE" at bounding box center [453, 207] width 169 height 16
select select "US"
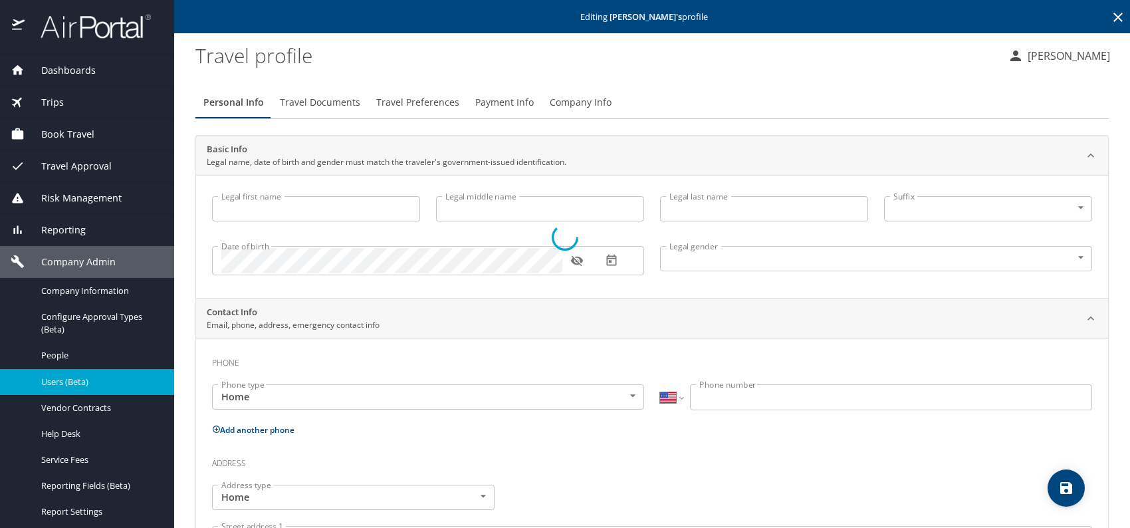
type input "ADELE"
type input "AMINE"
type input "Female"
select select "US"
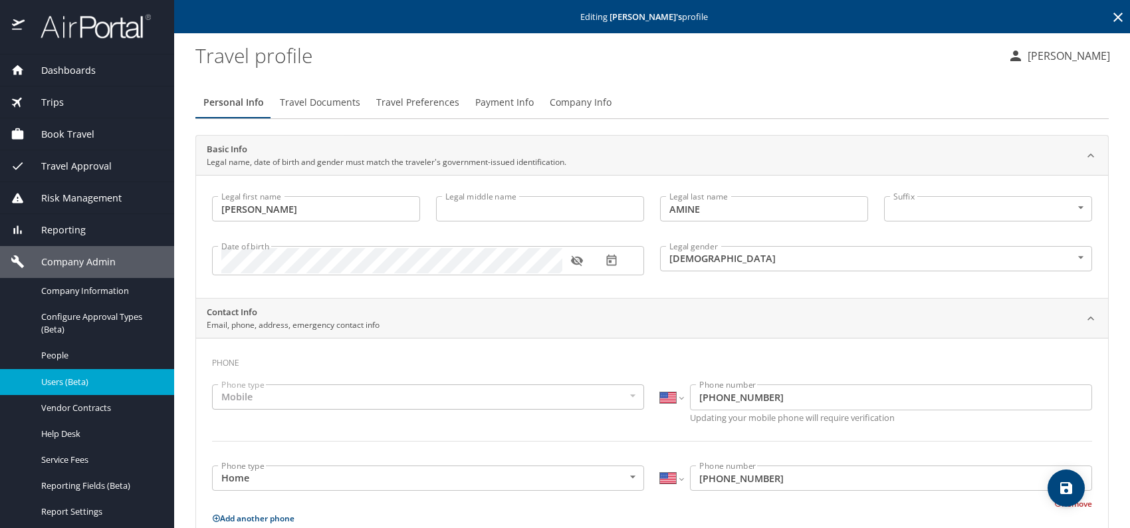
click at [576, 263] on icon "button" at bounding box center [576, 260] width 13 height 13
click at [578, 106] on span "Company Info" at bounding box center [581, 102] width 62 height 17
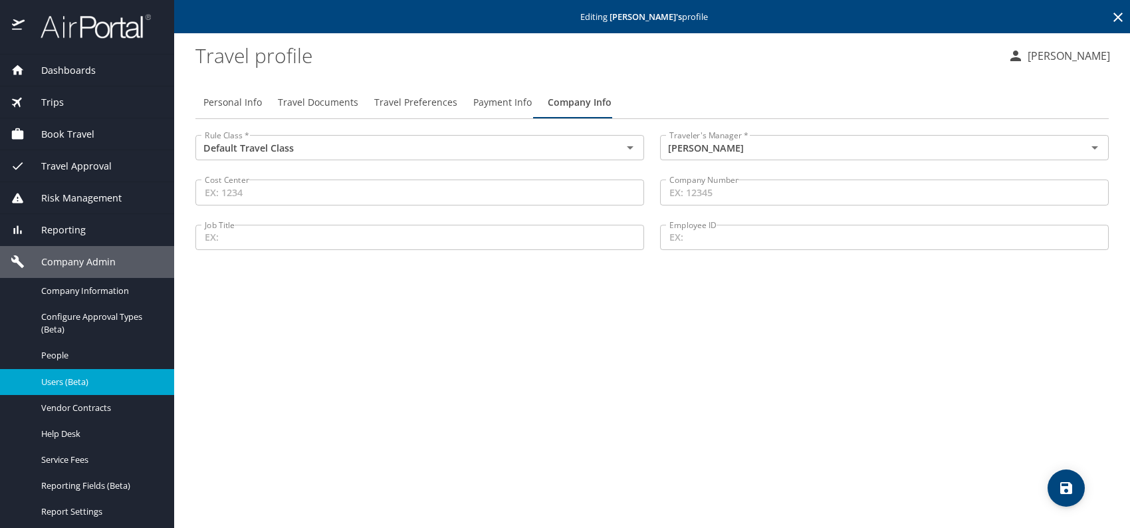
click at [318, 97] on span "Travel Documents" at bounding box center [318, 102] width 80 height 17
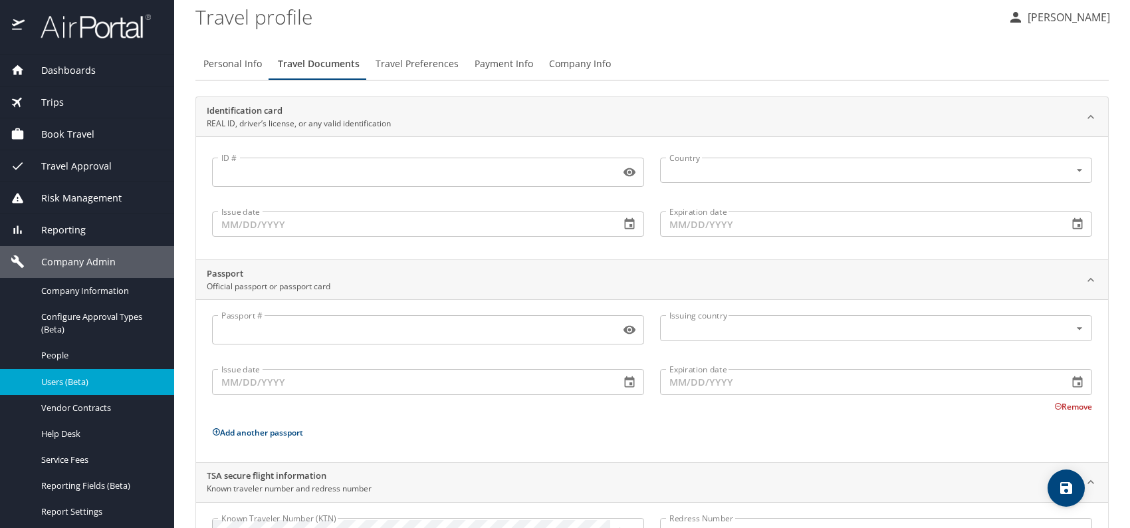
scroll to position [112, 0]
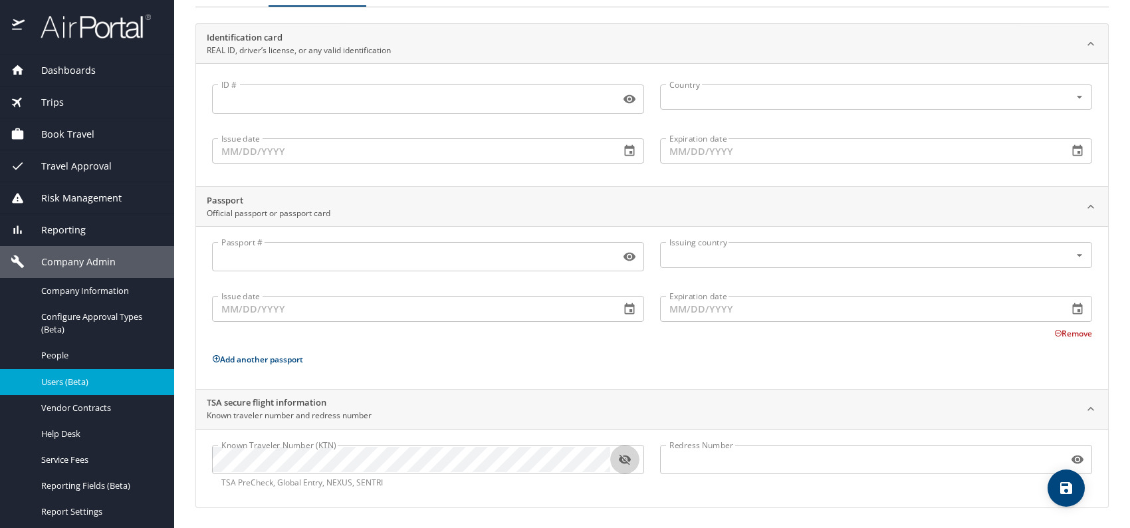
click at [622, 459] on icon "button" at bounding box center [624, 459] width 13 height 13
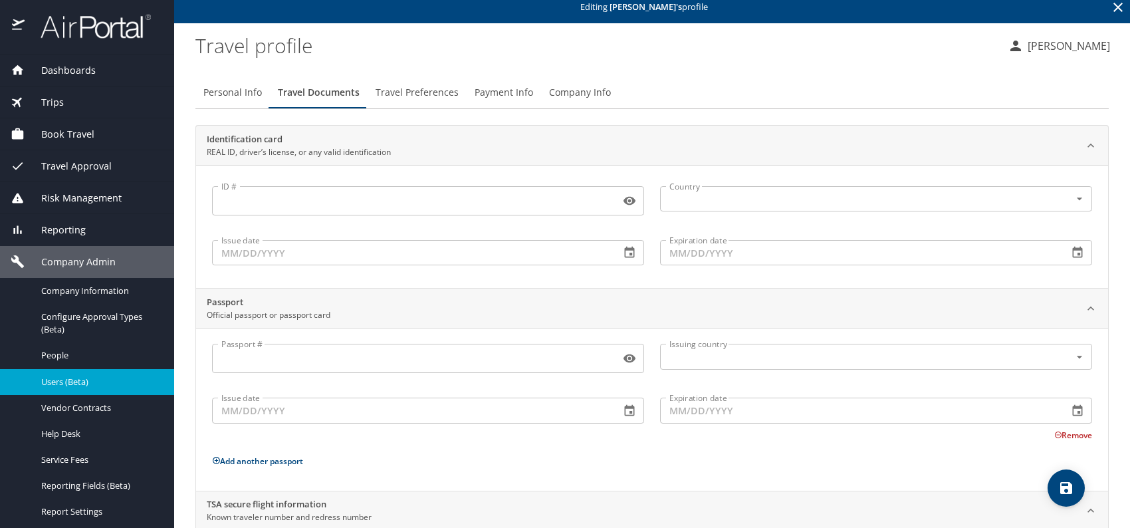
scroll to position [0, 0]
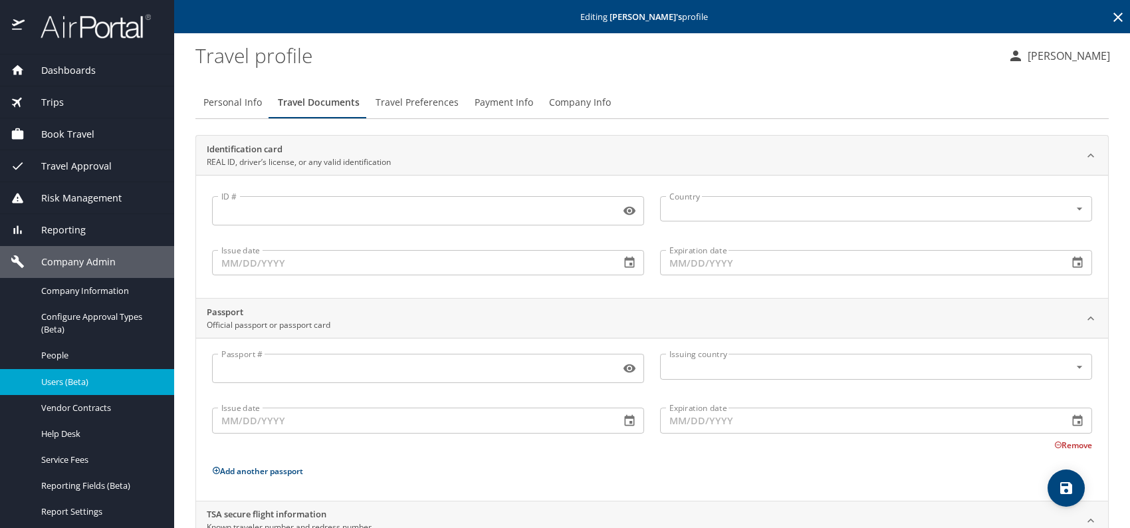
click at [429, 103] on span "Travel Preferences" at bounding box center [417, 102] width 83 height 17
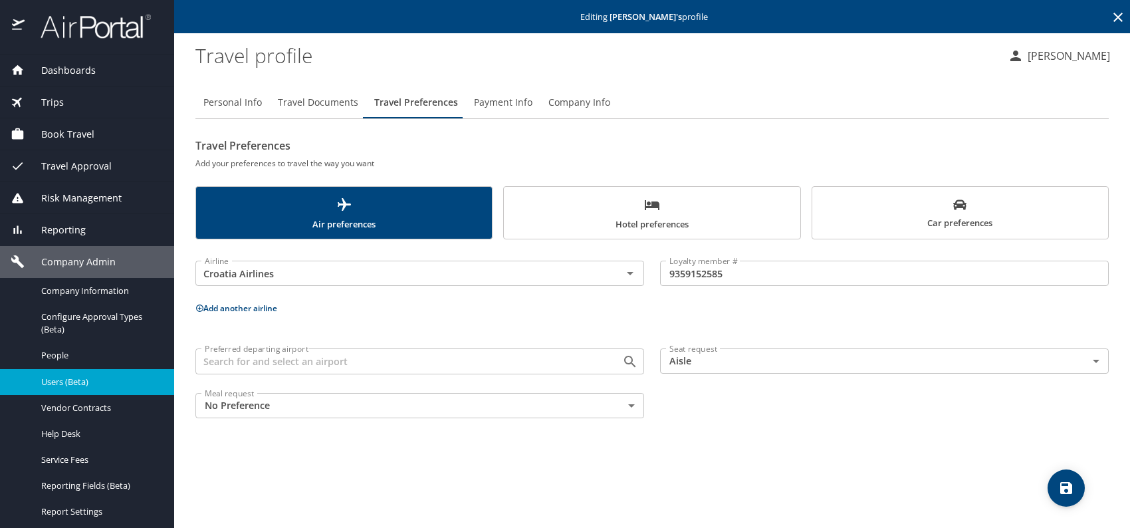
click at [237, 302] on button "Add another airline" at bounding box center [236, 307] width 82 height 11
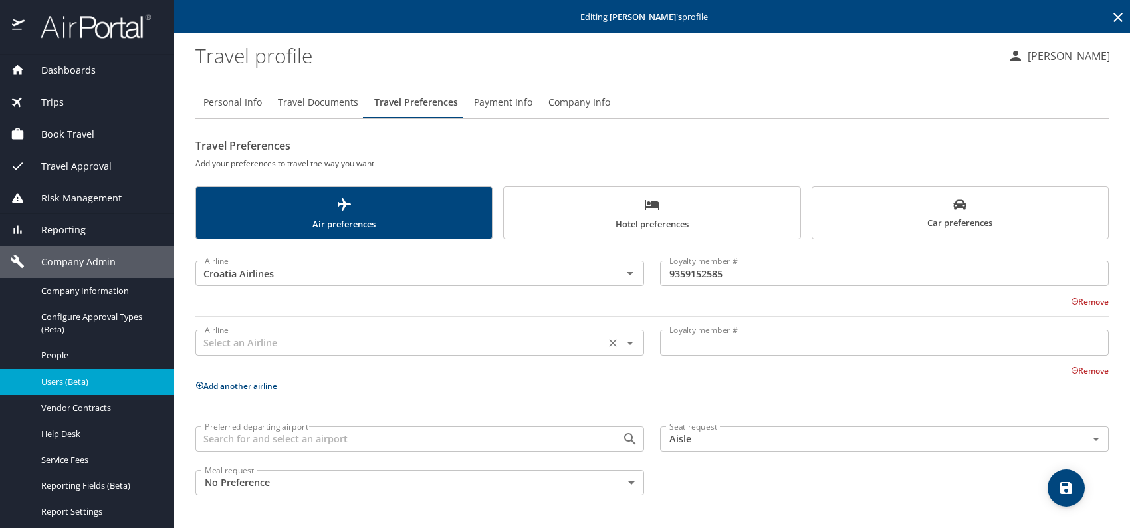
click at [249, 348] on input "text" at bounding box center [399, 342] width 401 height 17
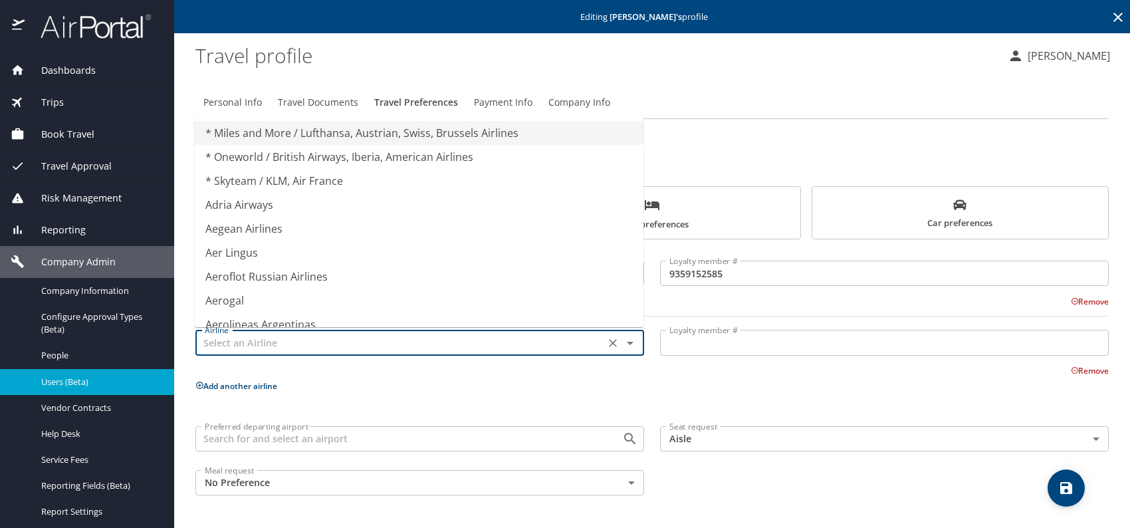
click at [360, 389] on p "Add another airline" at bounding box center [651, 386] width 913 height 17
type input "* Miles and More / Lufthansa, Austrian, Swiss, Brussels Airlines"
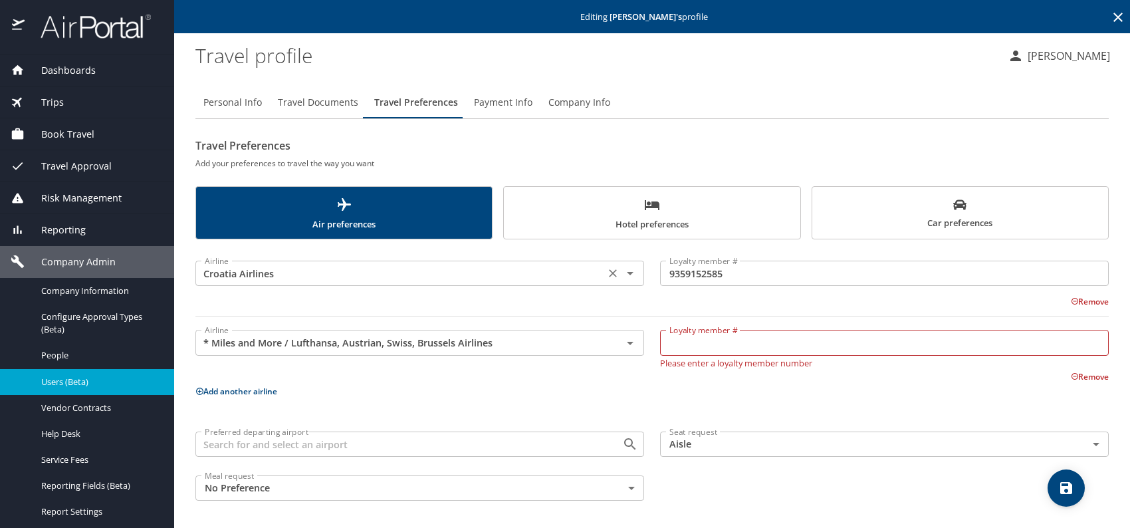
click at [378, 257] on div "Airline Croatia Airlines Airline" at bounding box center [419, 271] width 449 height 33
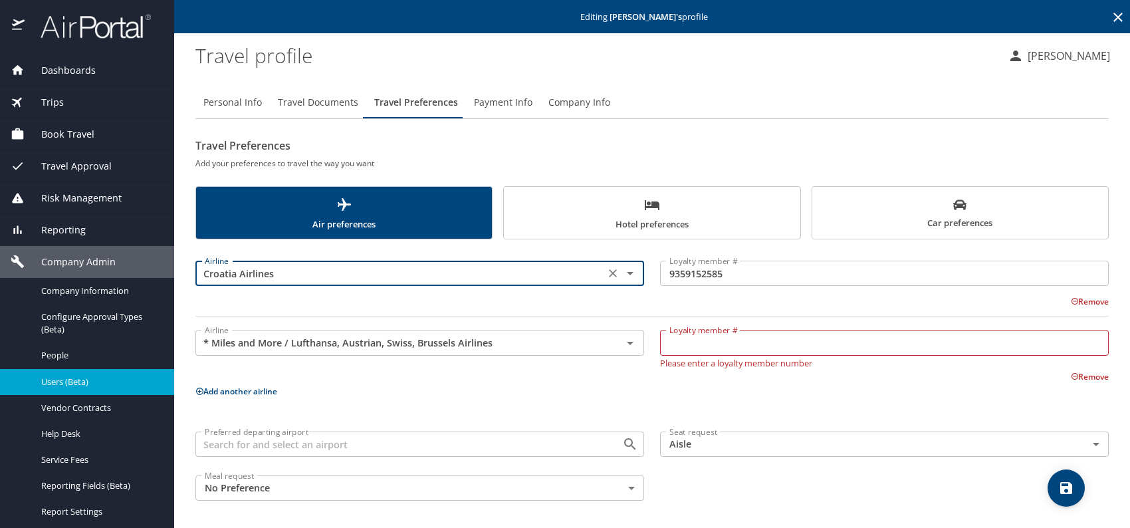
click at [609, 272] on icon "Clear" at bounding box center [613, 274] width 8 height 8
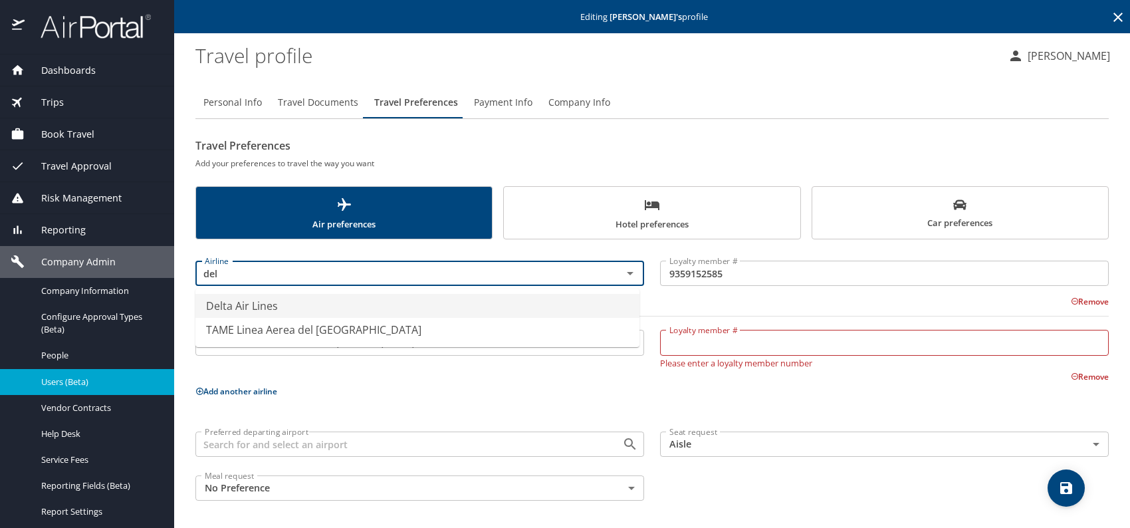
click at [285, 308] on li "Delta Air Lines" at bounding box center [417, 306] width 444 height 24
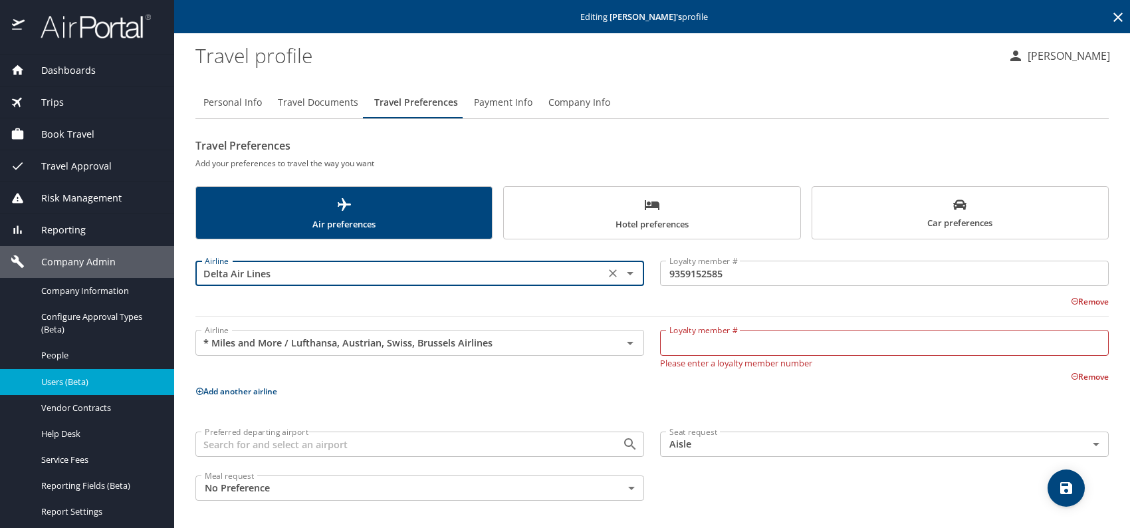
type input "Delta Air Lines"
click at [806, 298] on div "Remove" at bounding box center [643, 300] width 929 height 16
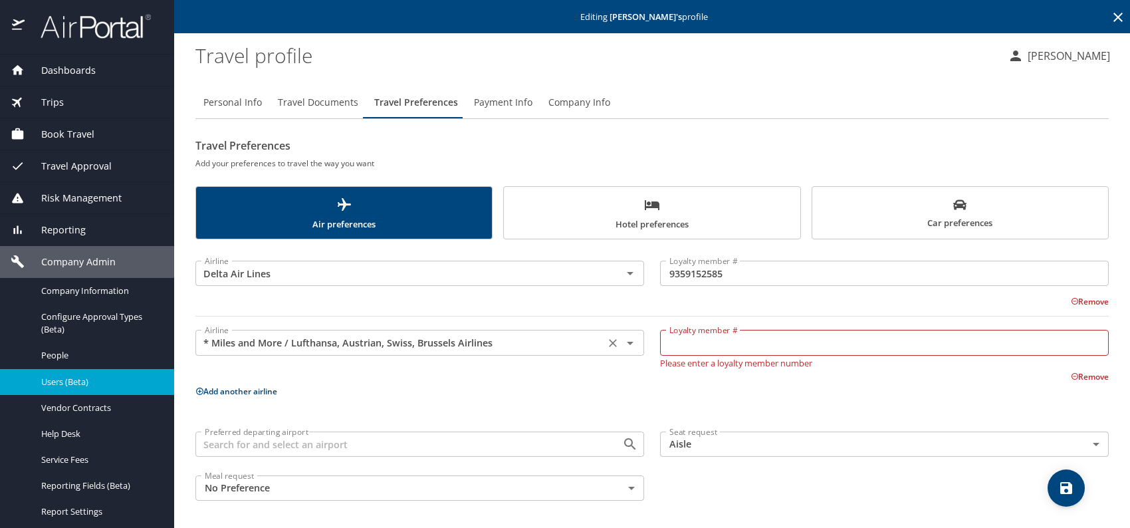
click at [609, 340] on icon "Clear" at bounding box center [613, 343] width 8 height 8
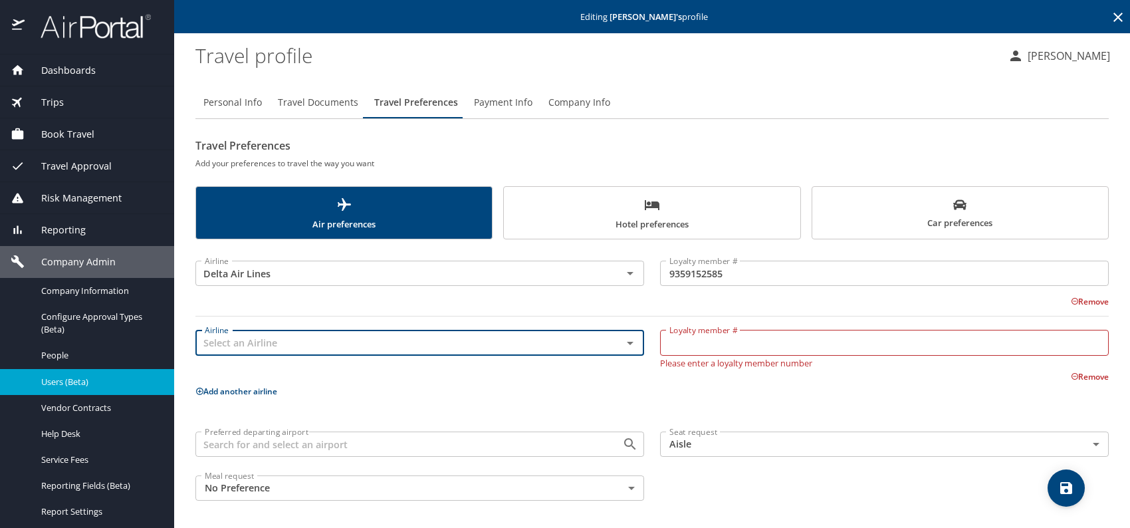
click at [756, 381] on div "Airline Delta Air Lines Airline Loyalty member # 9359152585 Loyalty member # Re…" at bounding box center [651, 377] width 913 height 261
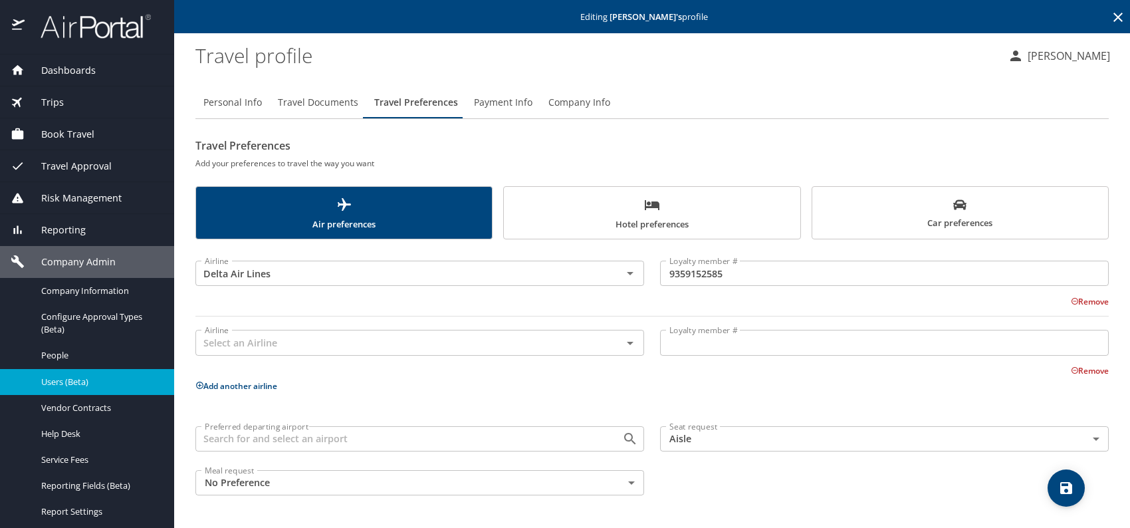
click at [613, 216] on span "Hotel preferences" at bounding box center [652, 214] width 280 height 35
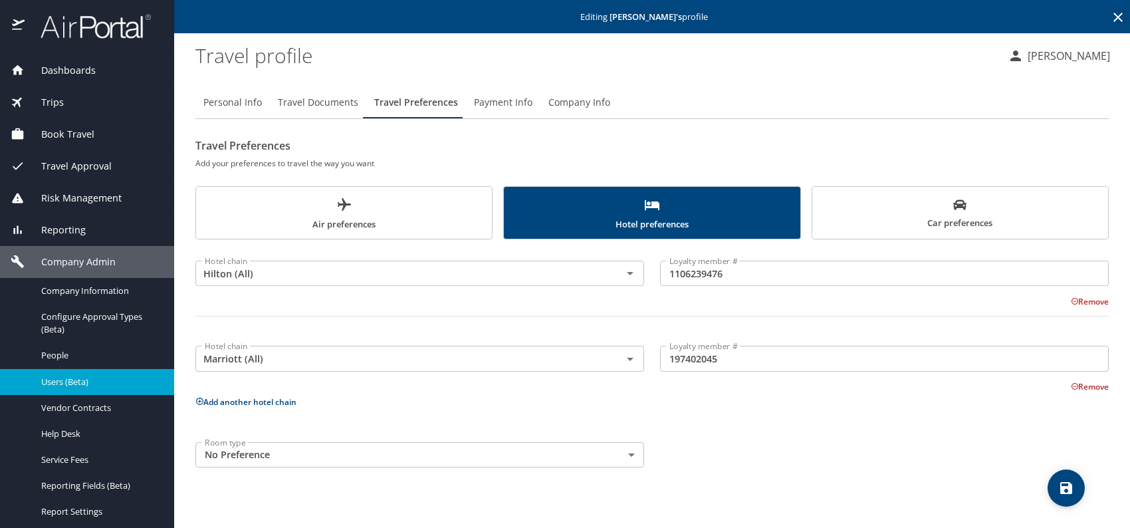
click at [823, 435] on div "Room type No Preference NotApplicable Room type" at bounding box center [651, 454] width 929 height 41
click at [1058, 483] on icon "save" at bounding box center [1066, 488] width 16 height 16
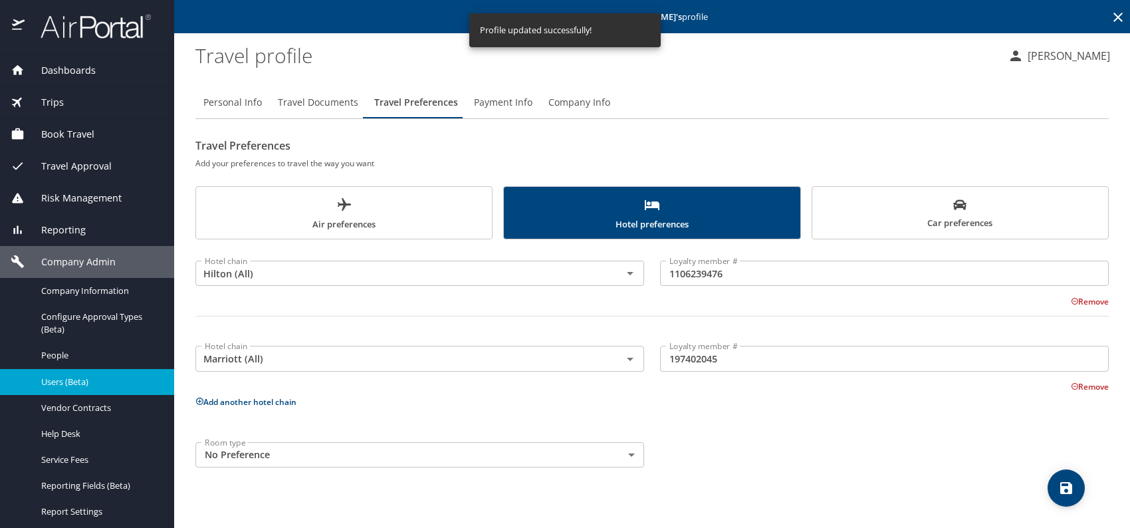
click at [81, 377] on span "Users (Beta)" at bounding box center [99, 382] width 117 height 13
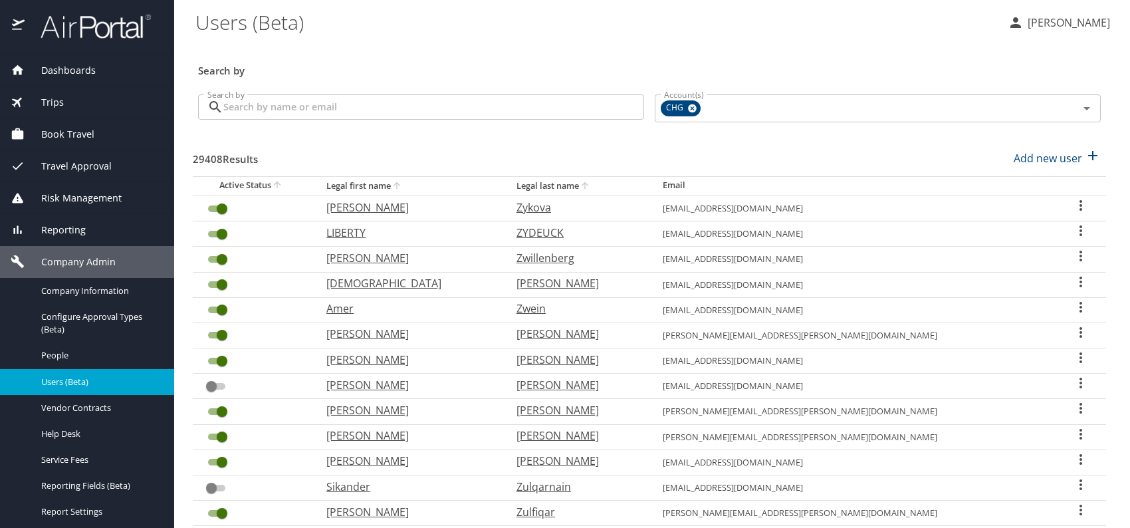
click at [477, 35] on \(Beta\) "Users (Beta)" at bounding box center [596, 21] width 802 height 41
click at [80, 231] on span "Reporting" at bounding box center [55, 230] width 61 height 15
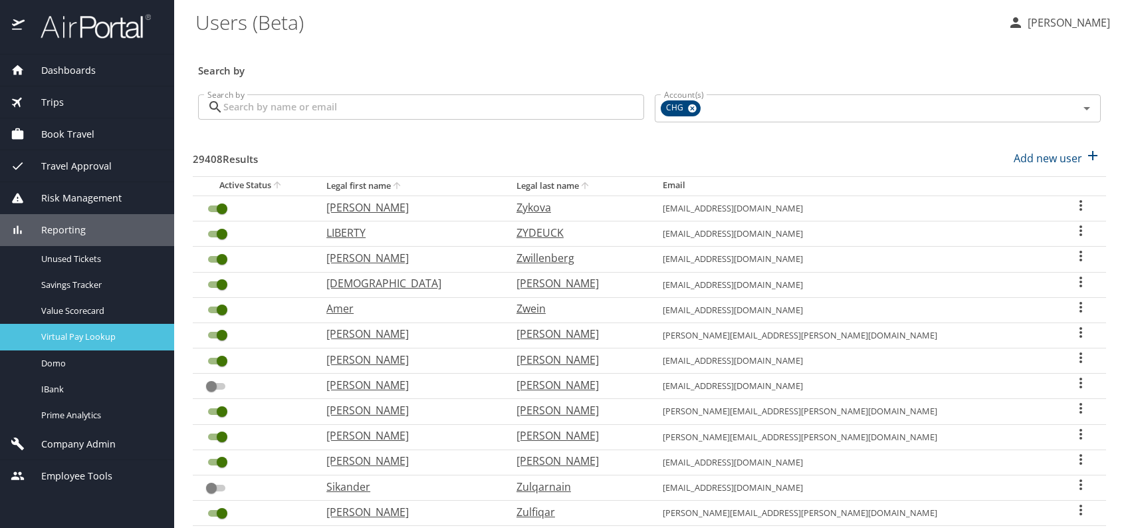
click at [92, 336] on span "Virtual Pay Lookup" at bounding box center [99, 336] width 117 height 13
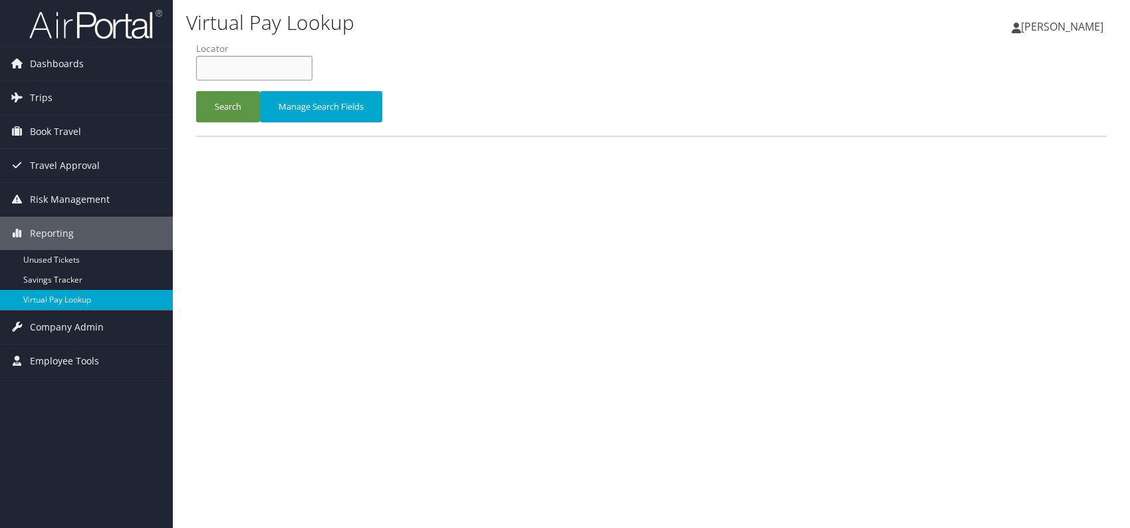
paste input "UKSDEU"
click at [225, 69] on input "UKSDEU" at bounding box center [254, 68] width 116 height 25
type input "UKSDEU"
click at [250, 111] on button "Search" at bounding box center [228, 106] width 64 height 31
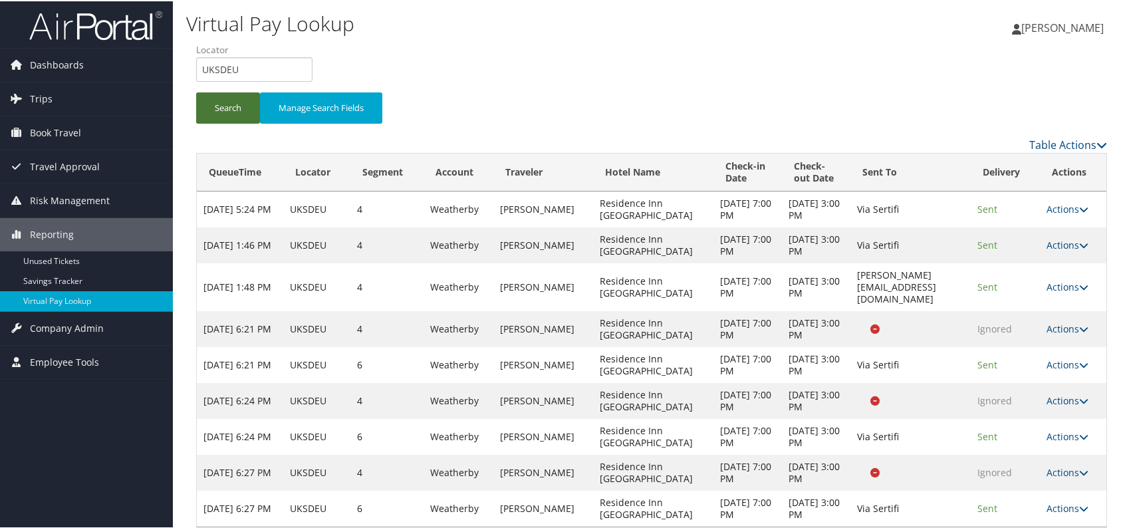
scroll to position [7, 0]
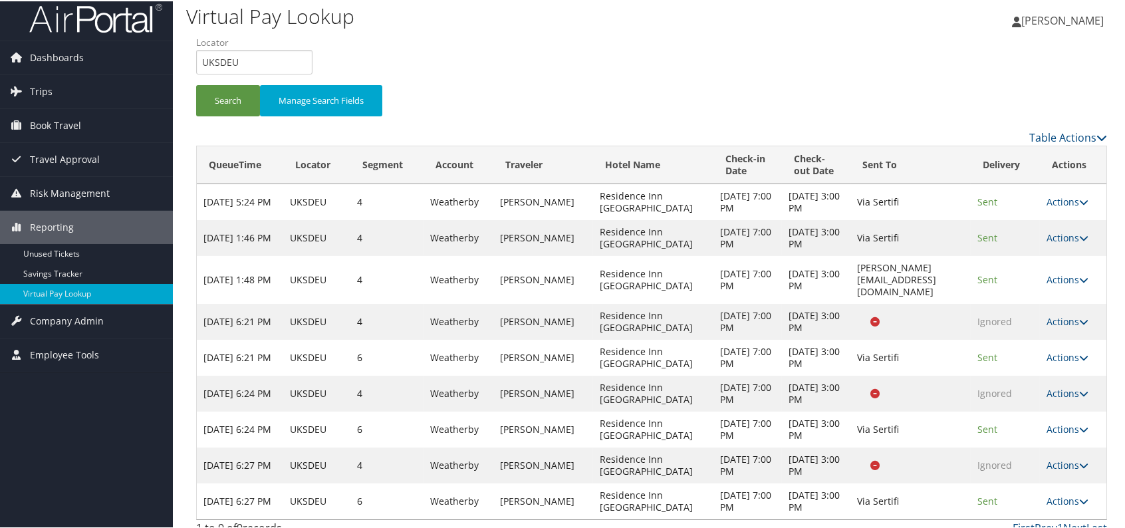
click at [1079, 495] on icon at bounding box center [1083, 499] width 9 height 9
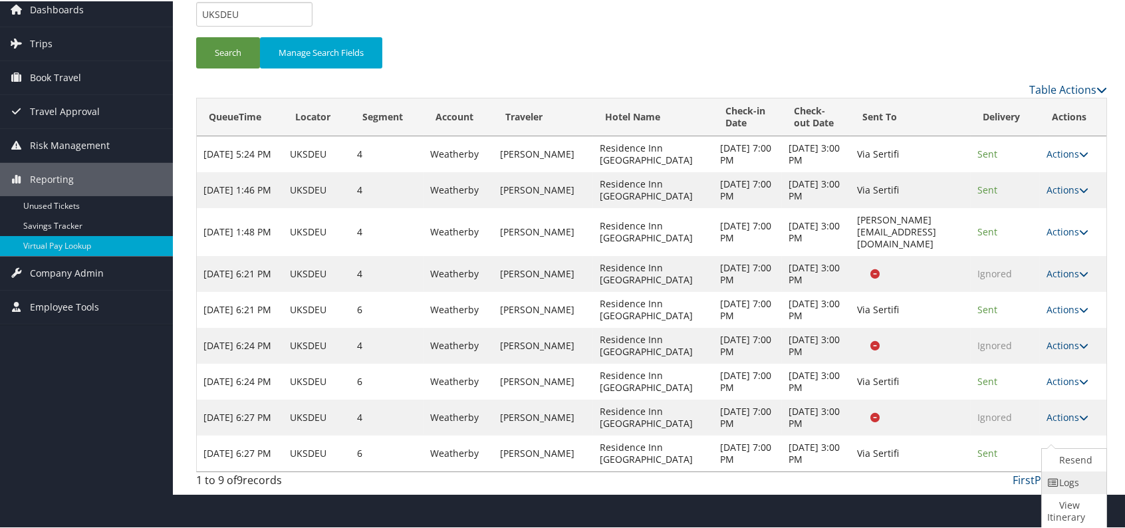
click at [1067, 482] on link "Logs" at bounding box center [1071, 481] width 61 height 23
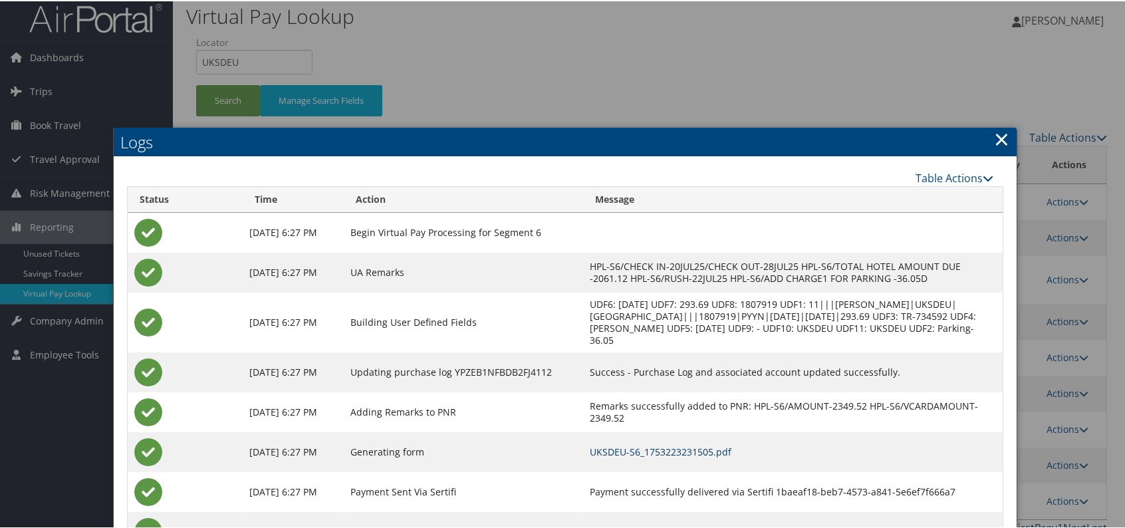
click at [731, 453] on link "UKSDEU-S6_1753223231505.pdf" at bounding box center [661, 450] width 142 height 13
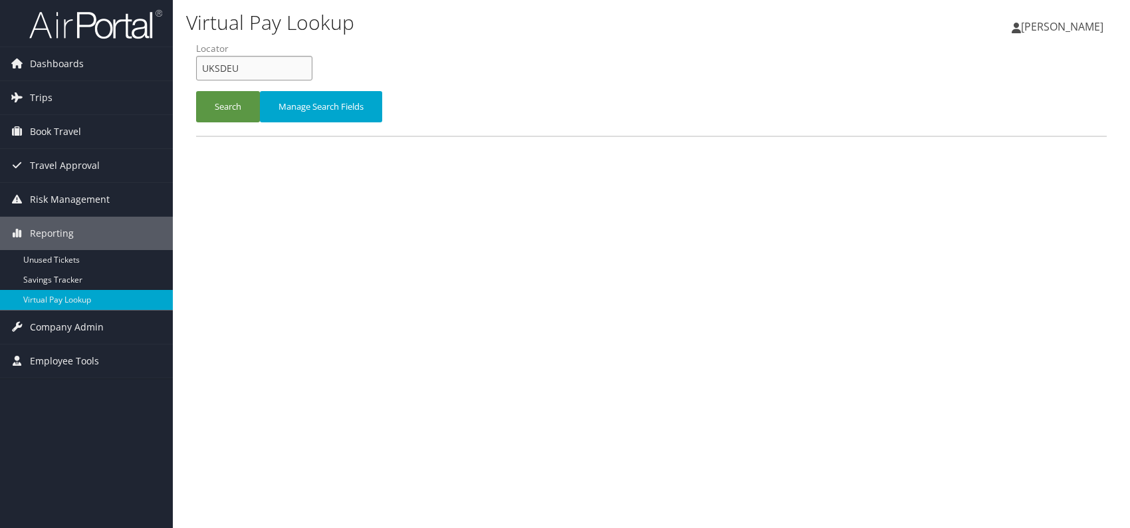
drag, startPoint x: 241, startPoint y: 68, endPoint x: 193, endPoint y: 66, distance: 48.5
click at [196, 66] on form "QueueTime Locator [GEOGRAPHIC_DATA] Segment Account Traveler Hotel Name Check-i…" at bounding box center [651, 88] width 911 height 93
paste input "WAPWPO"
drag, startPoint x: 223, startPoint y: 62, endPoint x: 233, endPoint y: 76, distance: 16.2
click at [223, 63] on input "WAPWPO" at bounding box center [254, 68] width 116 height 25
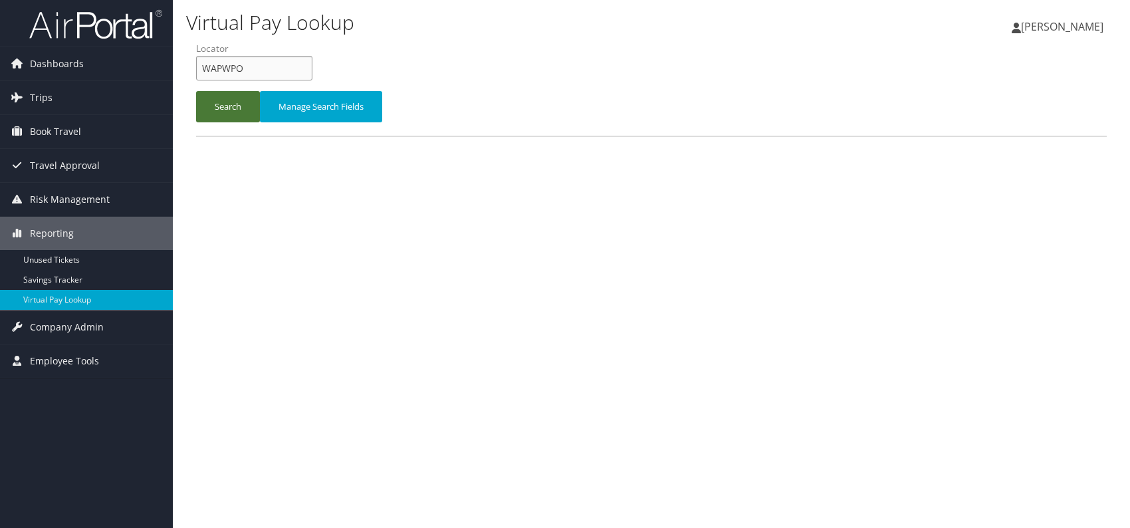
type input "WAPWPO"
click at [221, 102] on button "Search" at bounding box center [228, 106] width 64 height 31
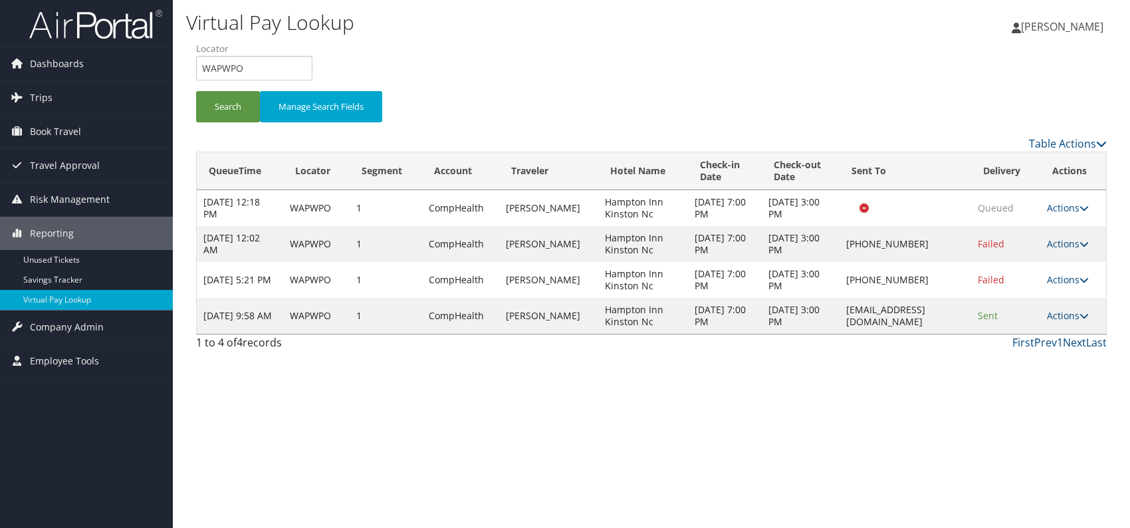
click at [1064, 318] on link "Actions" at bounding box center [1068, 315] width 42 height 13
click at [1030, 354] on link "Logs" at bounding box center [1044, 357] width 84 height 23
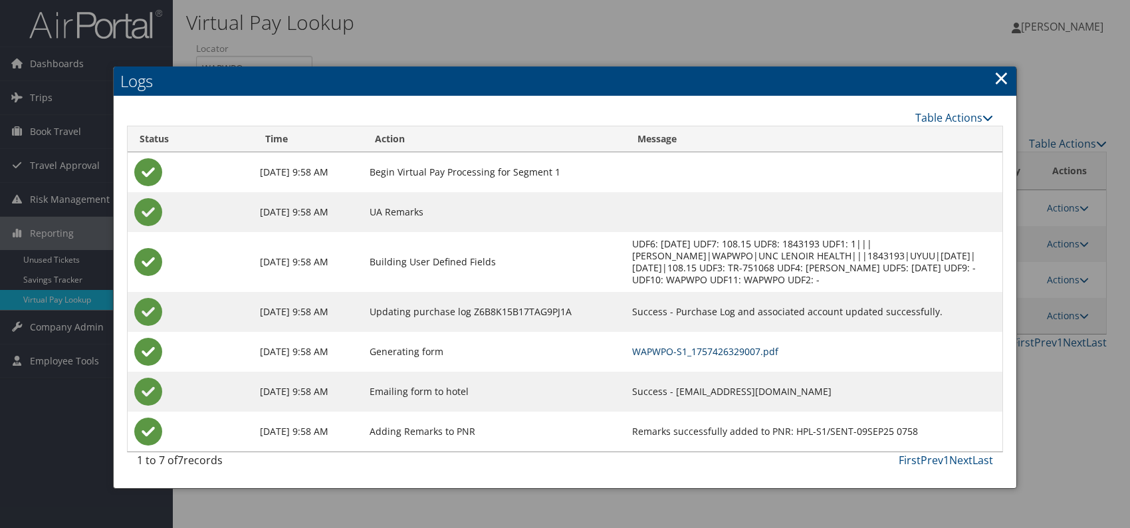
click at [746, 345] on link "WAPWPO-S1_1757426329007.pdf" at bounding box center [705, 351] width 146 height 13
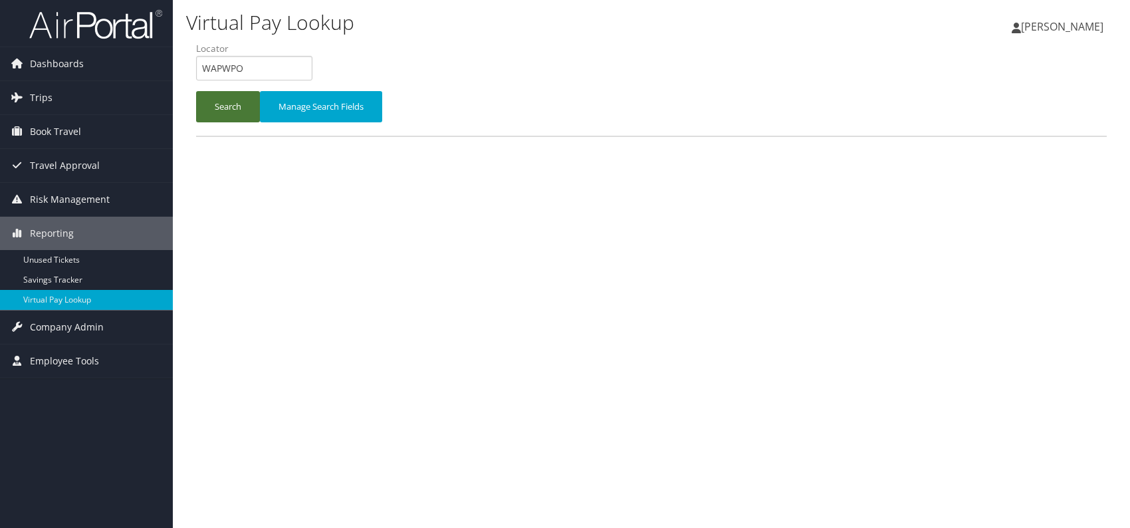
click at [231, 108] on button "Search" at bounding box center [228, 106] width 64 height 31
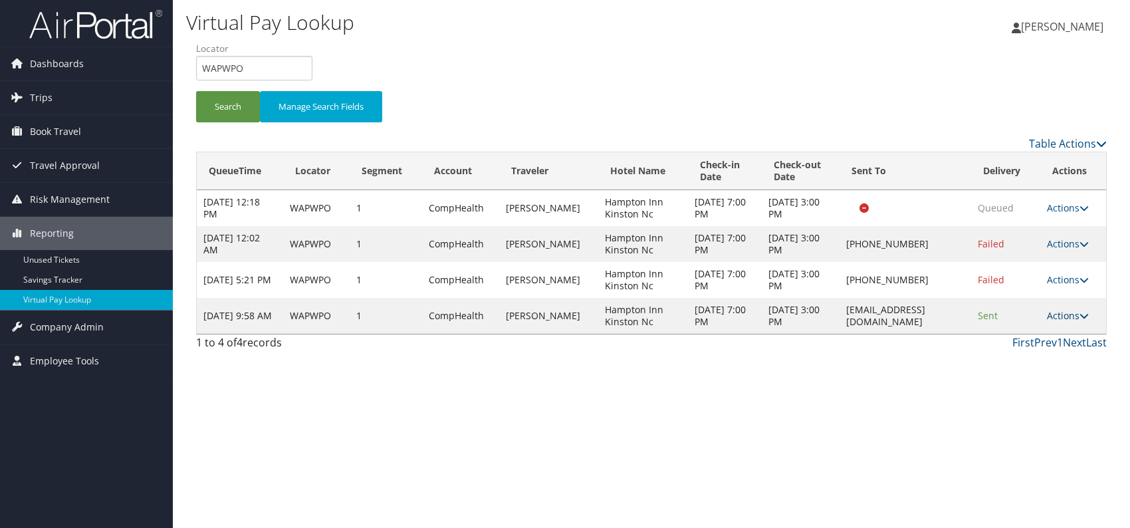
click at [1068, 313] on link "Actions" at bounding box center [1068, 315] width 42 height 13
click at [1041, 335] on link "Resend" at bounding box center [1044, 334] width 84 height 23
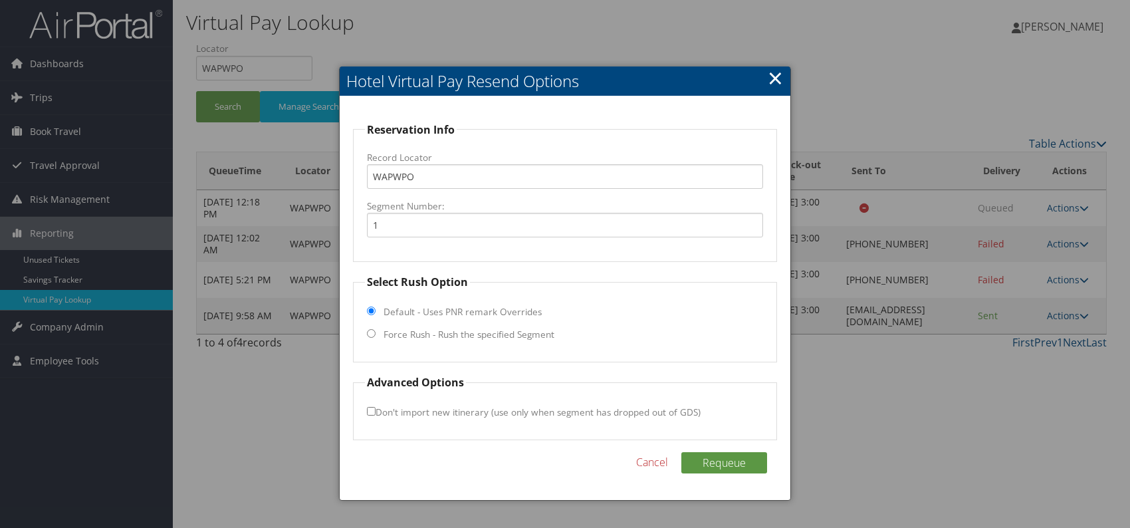
click at [374, 331] on input "Force Rush - Rush the specified Segment" at bounding box center [371, 333] width 9 height 9
radio input "true"
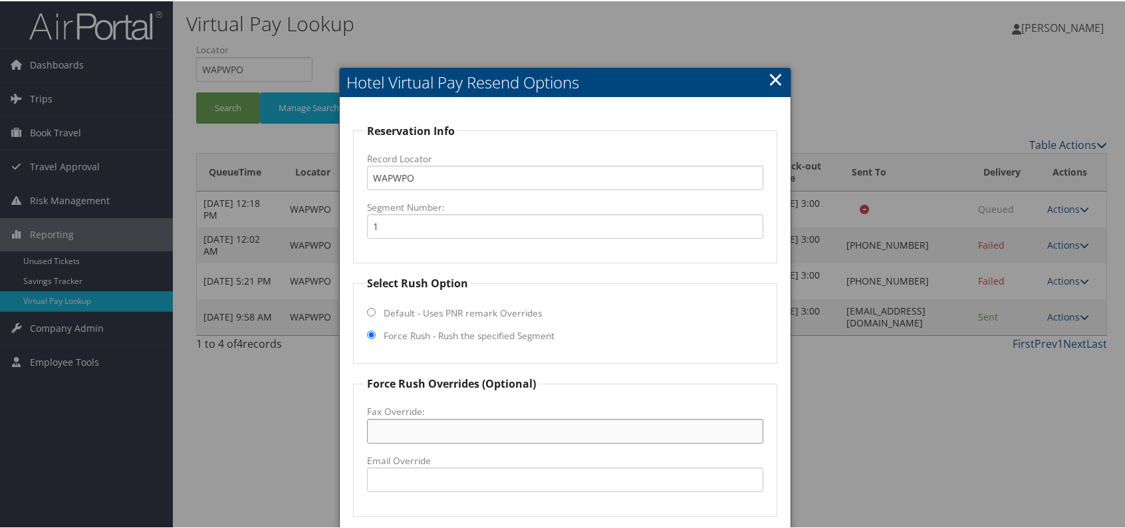
paste input "(252) 523-1326"
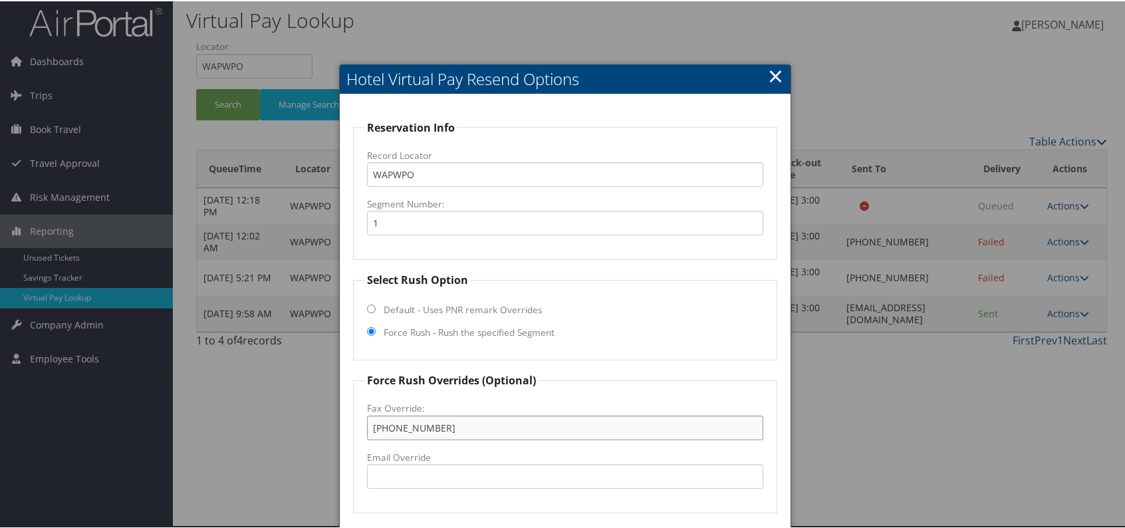
scroll to position [124, 0]
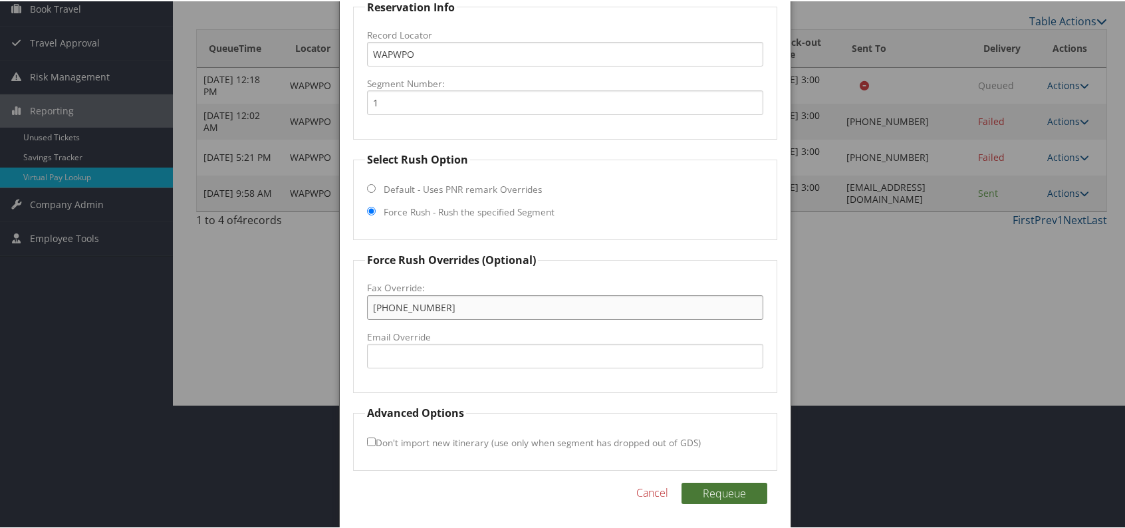
type input "(252) 523-1326"
click at [719, 493] on button "Requeue" at bounding box center [724, 491] width 86 height 21
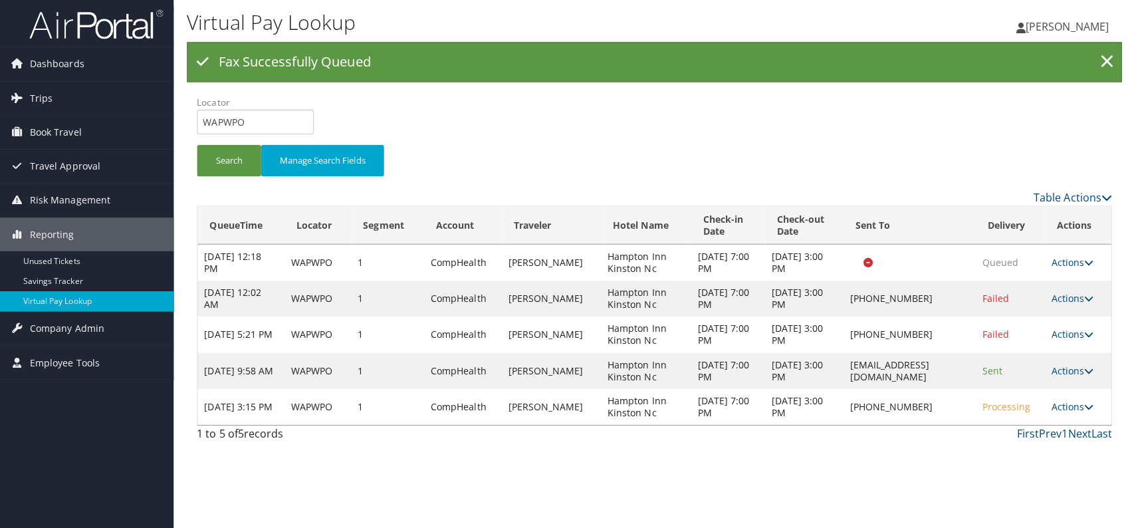
scroll to position [0, 0]
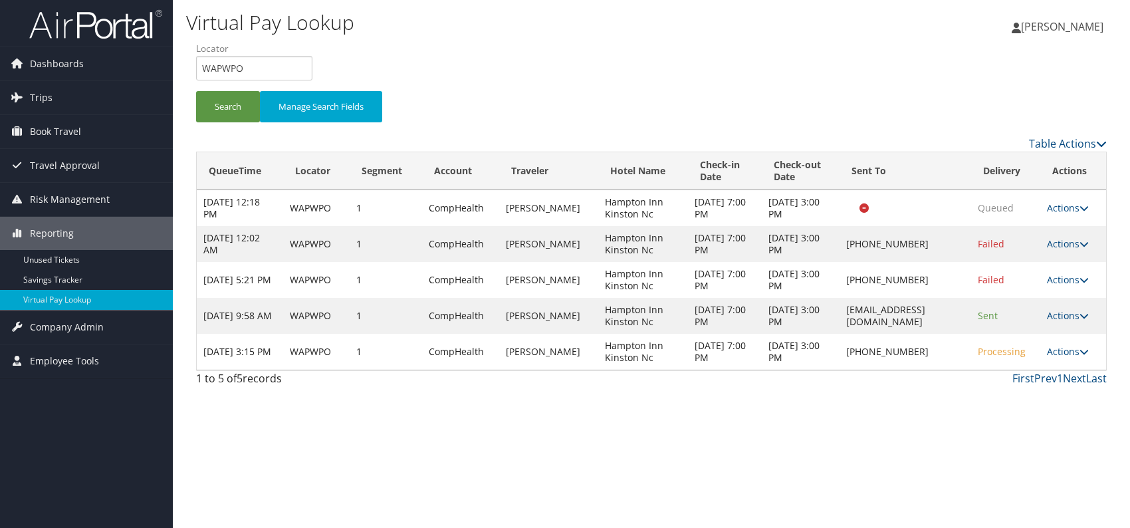
click at [910, 428] on div "Virtual Pay Lookup Romina Kwock Romina Kwock My Settings Travel Agency Contacts…" at bounding box center [651, 264] width 957 height 528
click at [1074, 312] on link "Actions" at bounding box center [1068, 315] width 42 height 13
click at [1026, 355] on link "Logs" at bounding box center [1044, 357] width 84 height 23
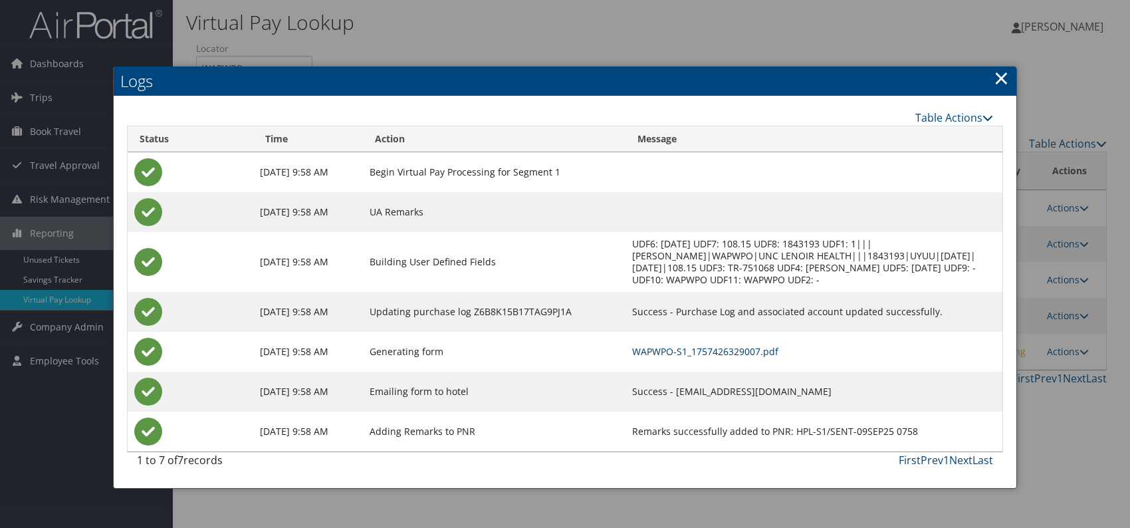
click at [735, 356] on link "WAPWPO-S1_1757426329007.pdf" at bounding box center [705, 351] width 146 height 13
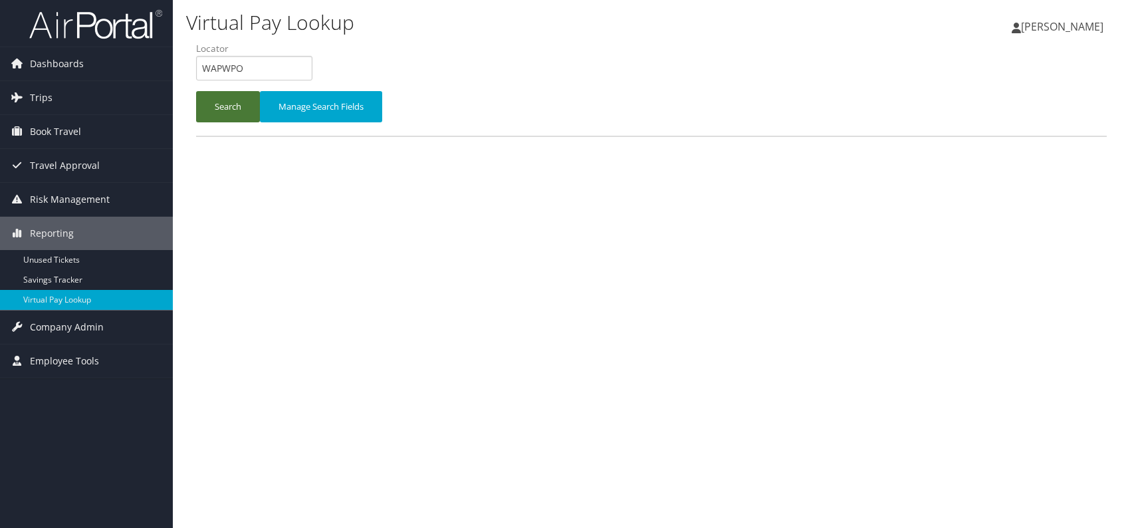
click at [209, 101] on button "Search" at bounding box center [228, 106] width 64 height 31
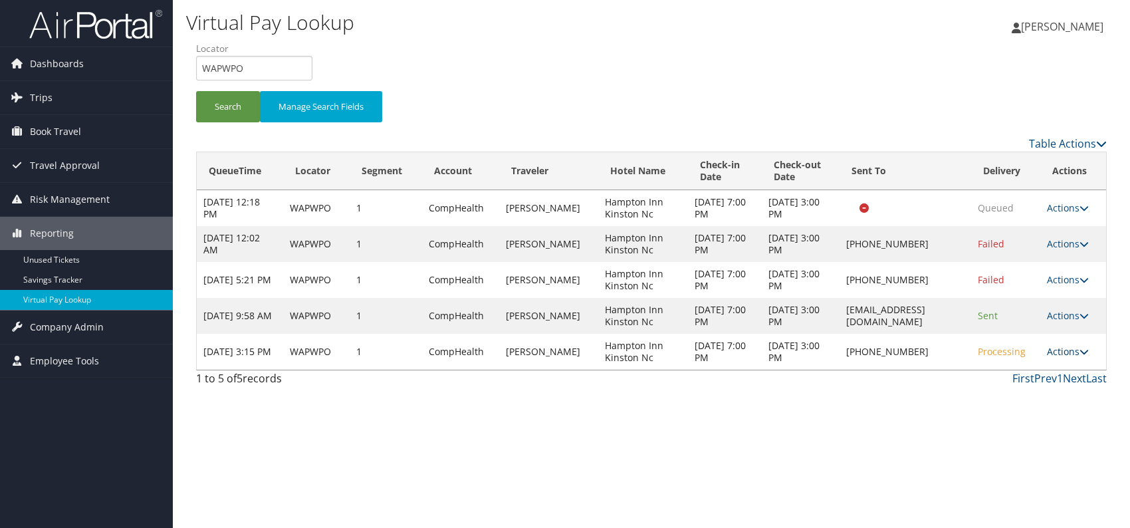
click at [1078, 349] on link "Actions" at bounding box center [1068, 351] width 42 height 13
click at [1022, 373] on link "Resend" at bounding box center [1029, 370] width 114 height 23
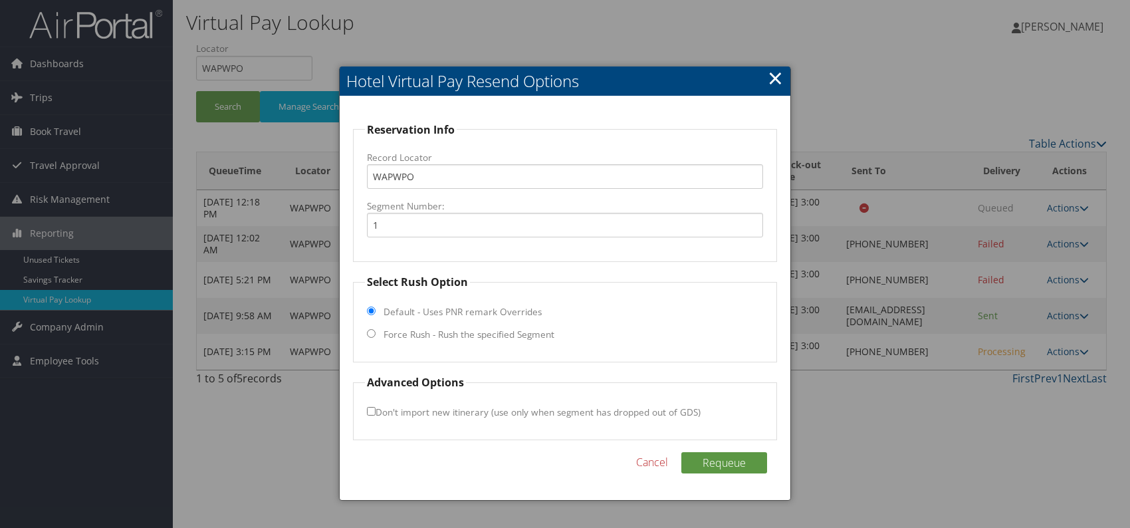
drag, startPoint x: 368, startPoint y: 336, endPoint x: 373, endPoint y: 350, distance: 15.3
click at [368, 335] on input "Force Rush - Rush the specified Segment" at bounding box center [371, 333] width 9 height 9
radio input "true"
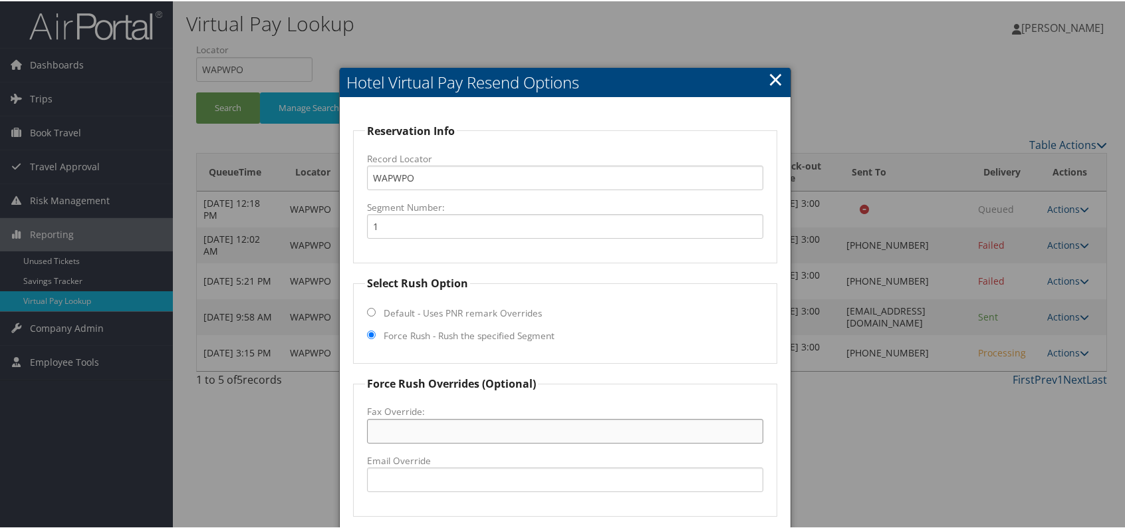
click at [416, 421] on input "Fax Override:" at bounding box center [565, 429] width 396 height 25
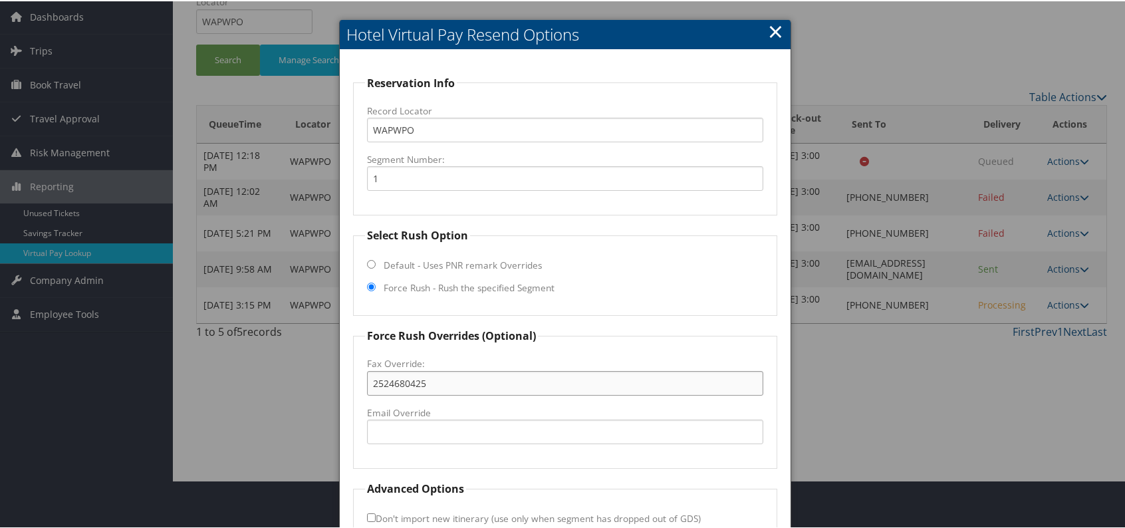
scroll to position [124, 0]
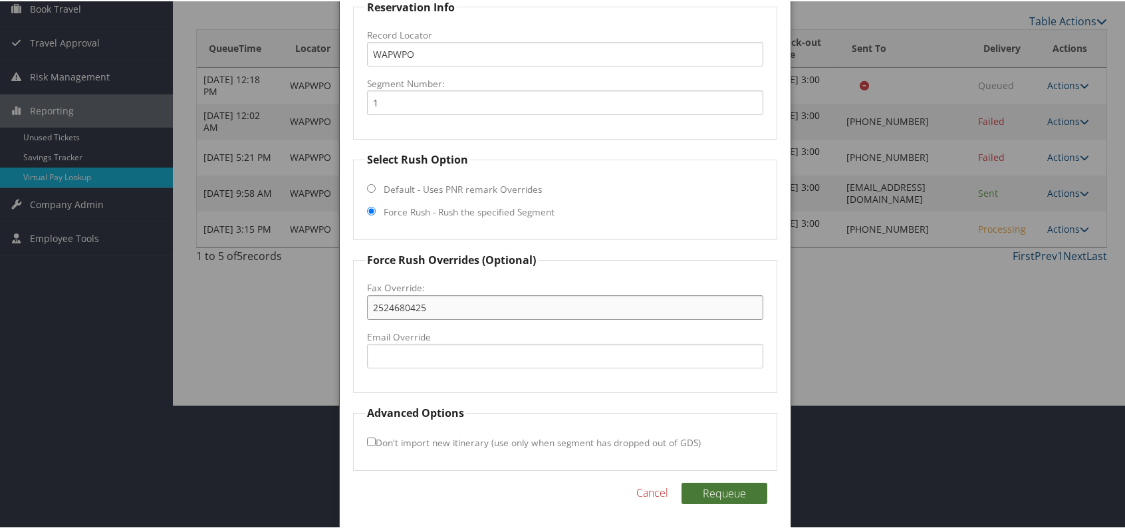
type input "2524680425"
click at [722, 493] on button "Requeue" at bounding box center [724, 491] width 86 height 21
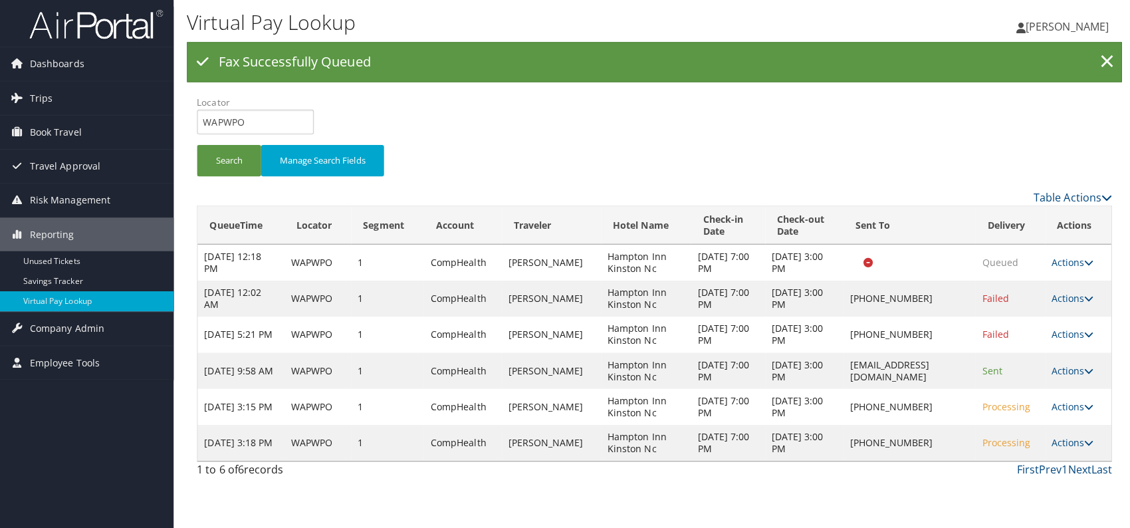
scroll to position [0, 0]
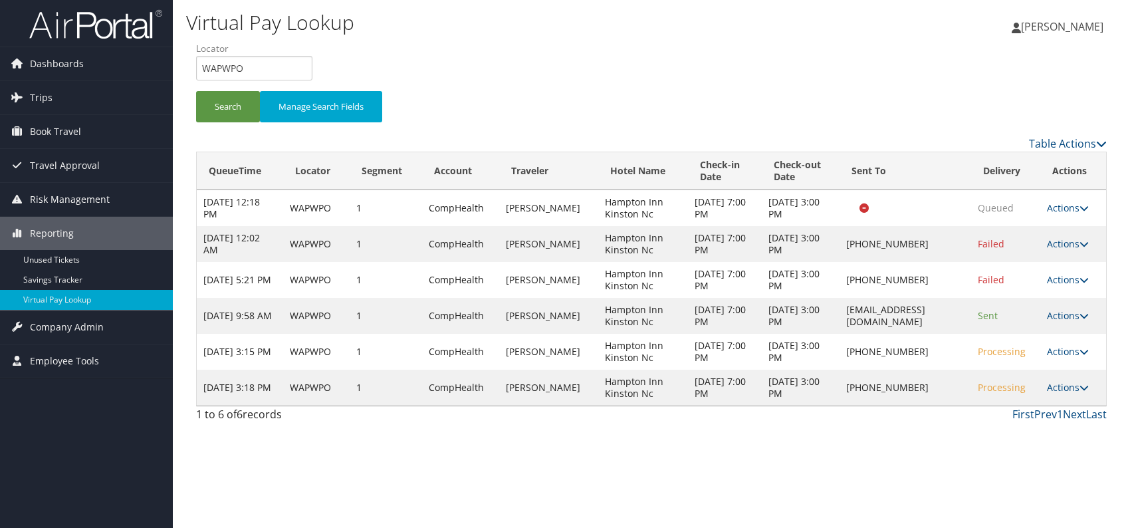
drag, startPoint x: 895, startPoint y: 386, endPoint x: 830, endPoint y: 389, distance: 64.5
click at [839, 389] on td "+1 (252) 468-0425" at bounding box center [905, 388] width 132 height 36
copy td "(252) 468-0425"
drag, startPoint x: 1047, startPoint y: 481, endPoint x: 1020, endPoint y: 477, distance: 27.5
click at [1024, 481] on div "Virtual Pay Lookup Romina Kwock Romina Kwock My Settings Travel Agency Contacts…" at bounding box center [651, 264] width 957 height 528
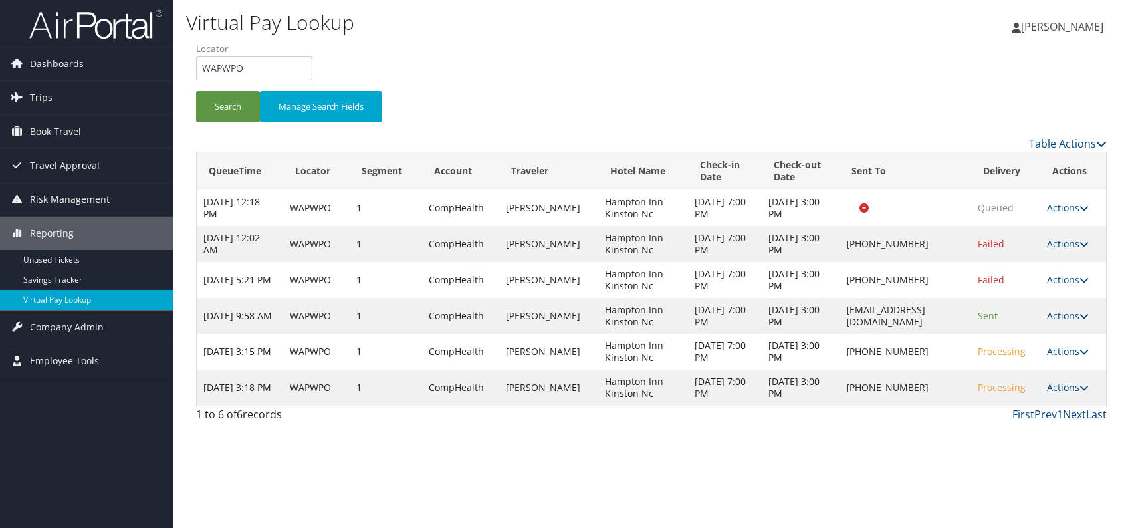
click at [905, 455] on div "Virtual Pay Lookup Romina Kwock Romina Kwock My Settings Travel Agency Contacts…" at bounding box center [651, 264] width 957 height 528
click at [896, 385] on td "+1 (252) 468-0425" at bounding box center [905, 388] width 132 height 36
click at [231, 95] on button "Search" at bounding box center [228, 106] width 64 height 31
drag, startPoint x: 216, startPoint y: 72, endPoint x: 199, endPoint y: 73, distance: 16.6
click at [199, 73] on input "WAPWPO" at bounding box center [254, 68] width 116 height 25
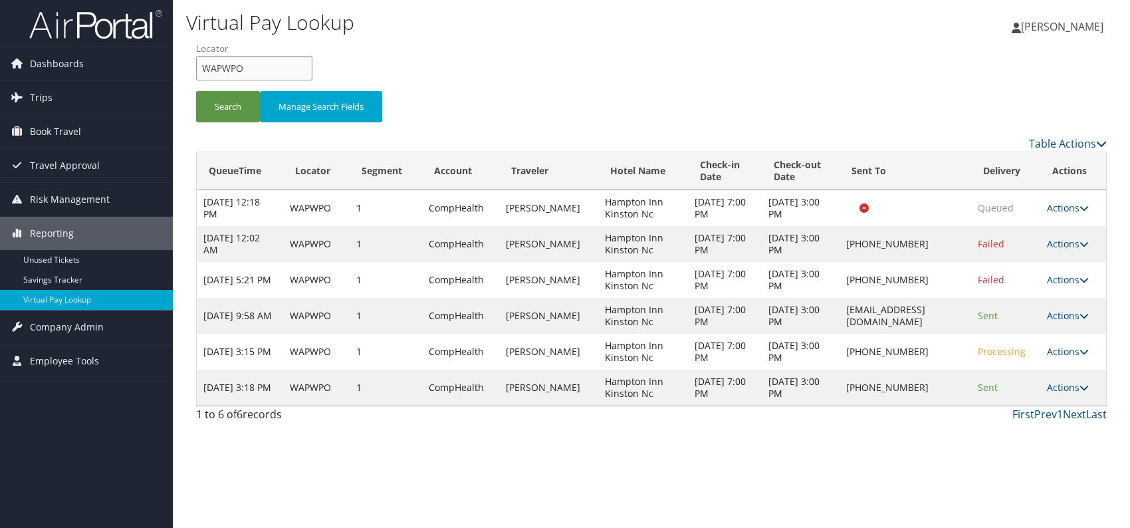
paste input "MKRSKB"
type input "MKRSKB"
click at [227, 107] on button "Search" at bounding box center [228, 106] width 64 height 31
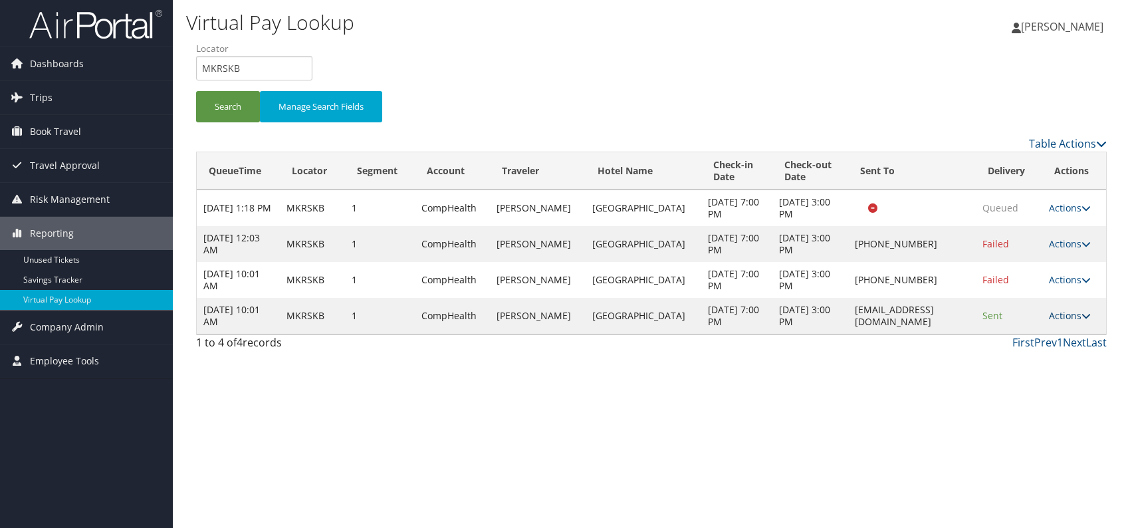
click at [1068, 313] on link "Actions" at bounding box center [1070, 315] width 42 height 13
click at [1032, 356] on link "Logs" at bounding box center [1043, 357] width 84 height 23
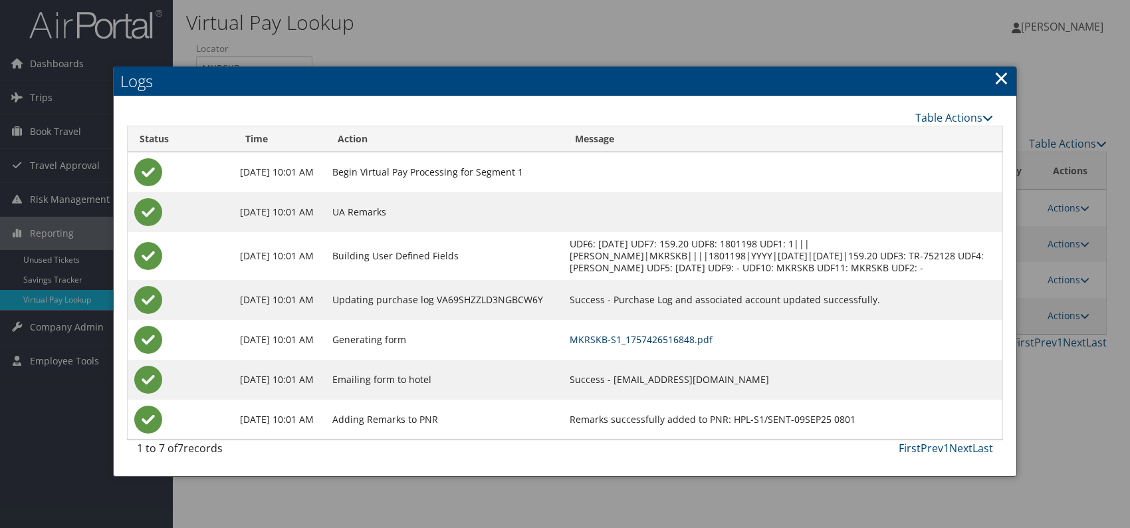
click at [675, 346] on link "MKRSKB-S1_1757426516848.pdf" at bounding box center [641, 339] width 143 height 13
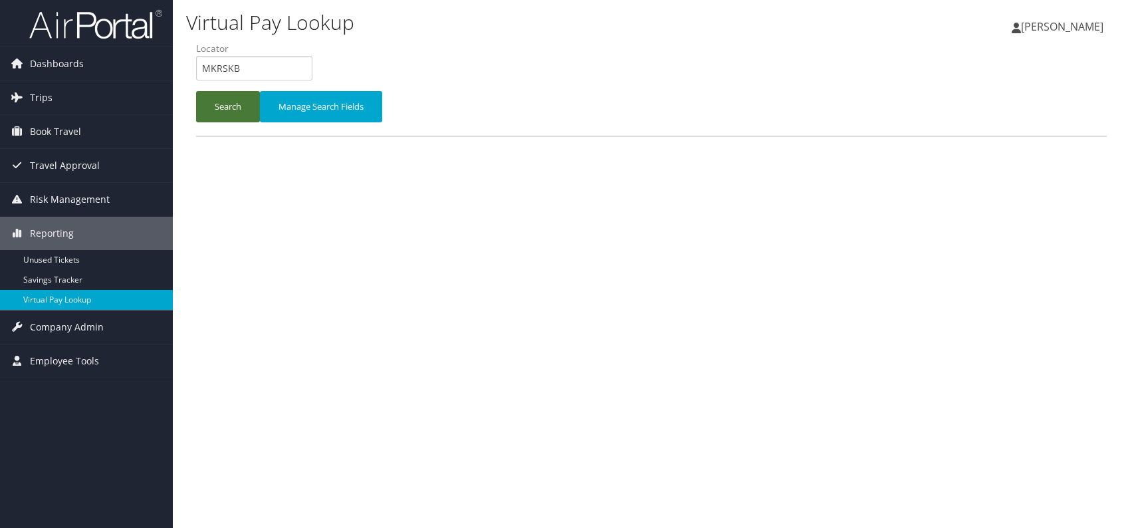
click at [211, 108] on button "Search" at bounding box center [228, 106] width 64 height 31
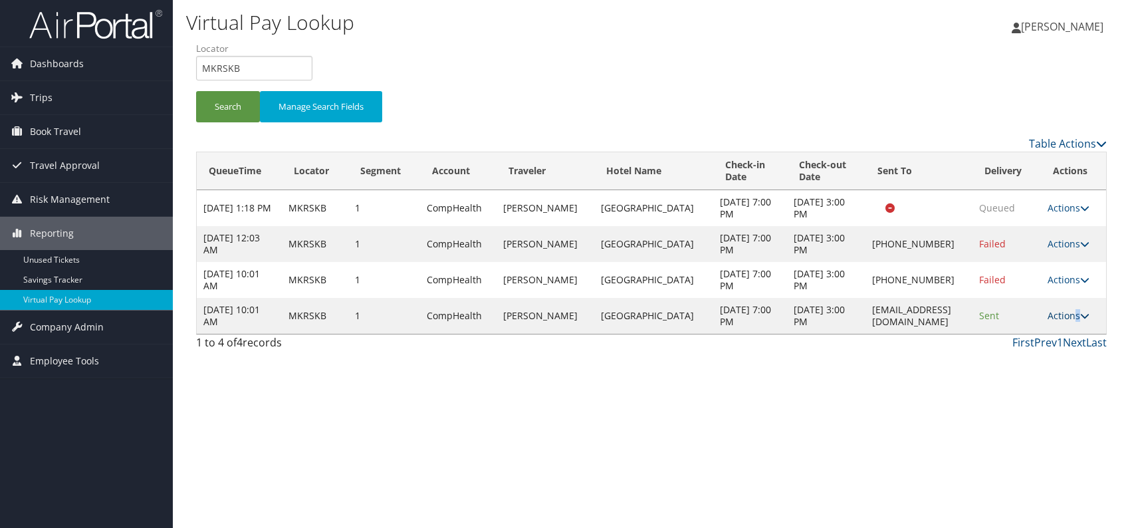
click at [1075, 318] on link "Actions" at bounding box center [1068, 315] width 42 height 13
click at [1035, 362] on link "Logs" at bounding box center [1043, 357] width 84 height 23
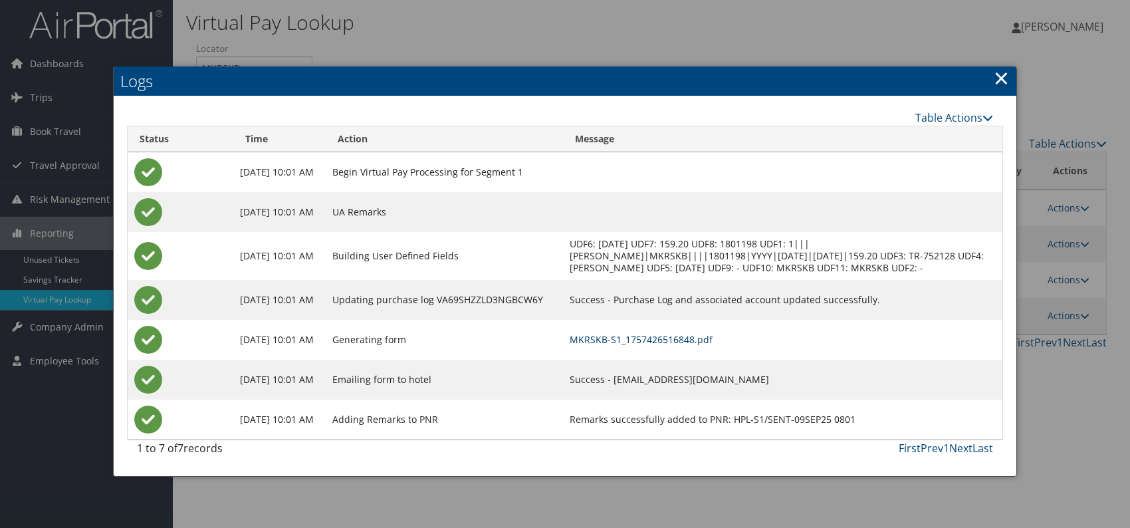
click at [712, 346] on link "MKRSKB-S1_1757426516848.pdf" at bounding box center [641, 339] width 143 height 13
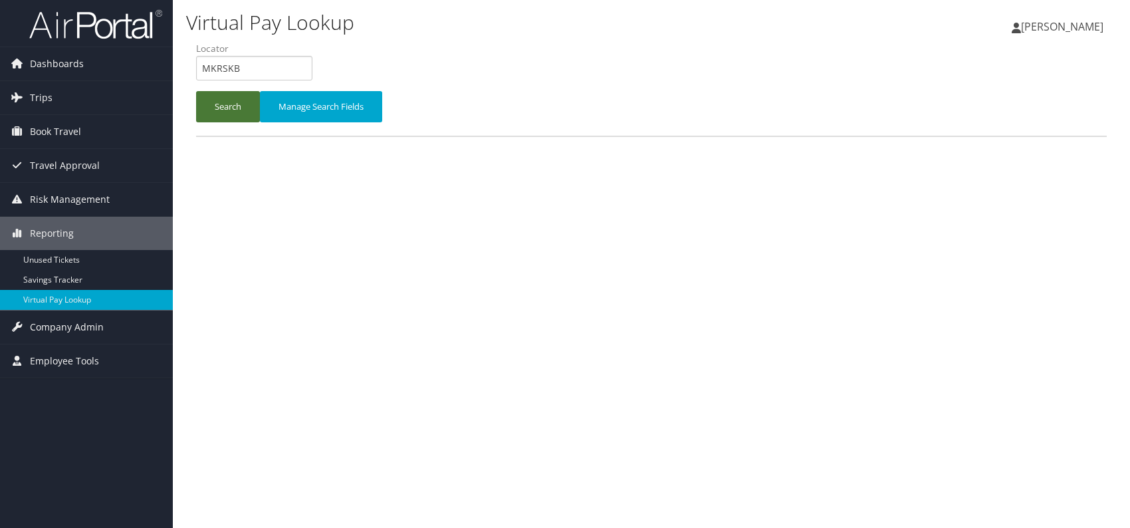
click at [216, 97] on button "Search" at bounding box center [228, 106] width 64 height 31
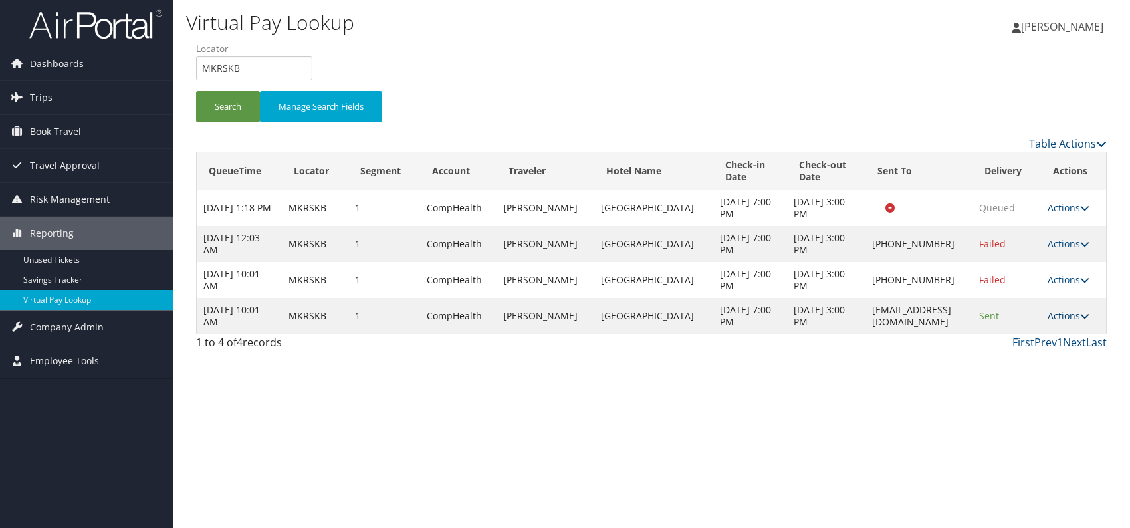
click at [1062, 310] on link "Actions" at bounding box center [1068, 315] width 42 height 13
click at [1028, 337] on link "Resend" at bounding box center [1043, 334] width 84 height 23
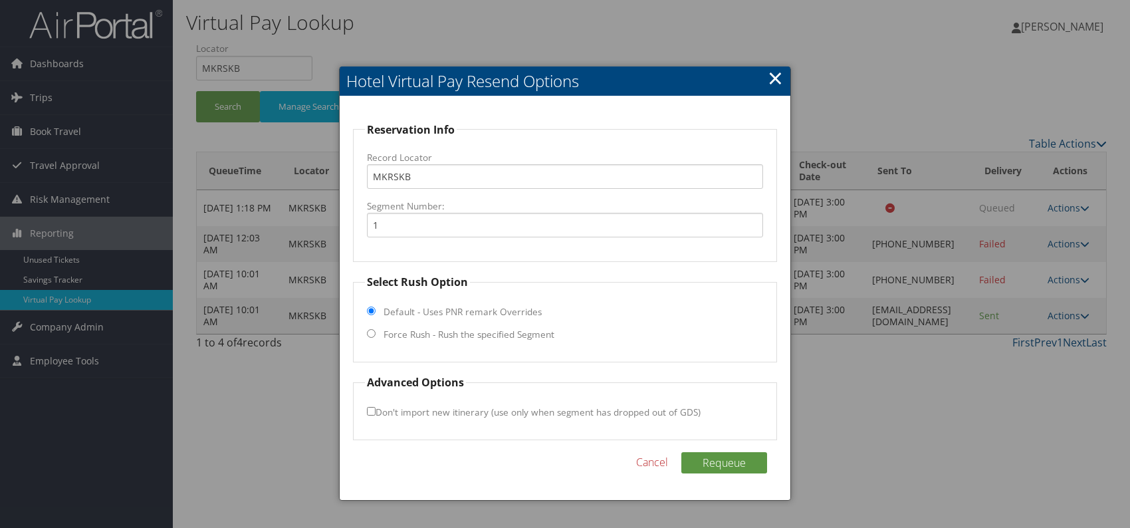
drag, startPoint x: 372, startPoint y: 333, endPoint x: 373, endPoint y: 344, distance: 11.3
click at [372, 332] on input "Force Rush - Rush the specified Segment" at bounding box center [371, 333] width 9 height 9
radio input "true"
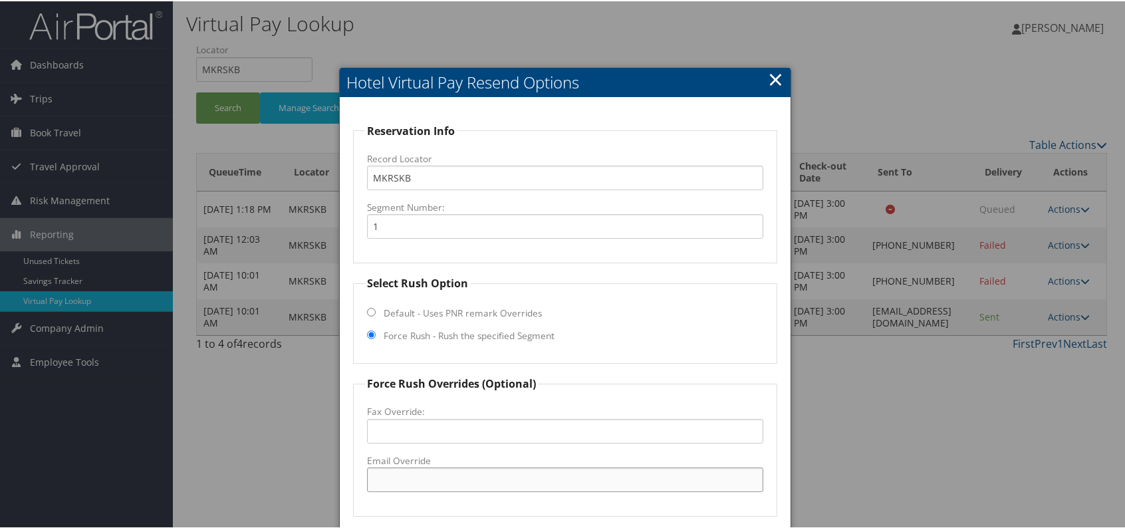
drag, startPoint x: 436, startPoint y: 479, endPoint x: 445, endPoint y: 479, distance: 9.3
click at [439, 479] on input "Email Override" at bounding box center [565, 478] width 396 height 25
drag, startPoint x: 471, startPoint y: 475, endPoint x: 366, endPoint y: 479, distance: 105.1
click at [367, 479] on input "[EMAIL_ADDRESS][DOMAIN_NAME]" at bounding box center [565, 478] width 396 height 25
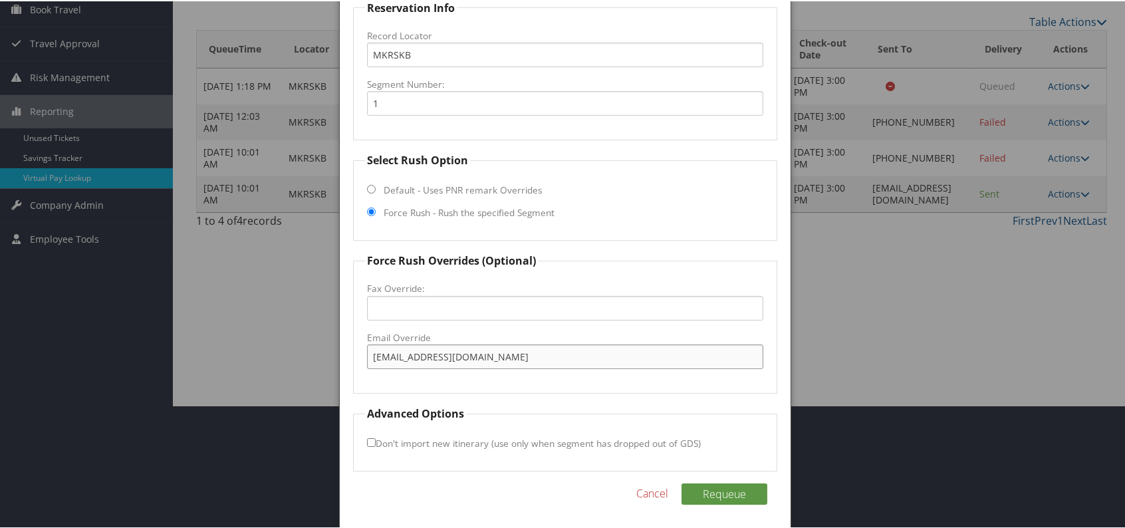
scroll to position [124, 0]
type input "[EMAIL_ADDRESS][DOMAIN_NAME]"
click at [718, 492] on button "Requeue" at bounding box center [724, 491] width 86 height 21
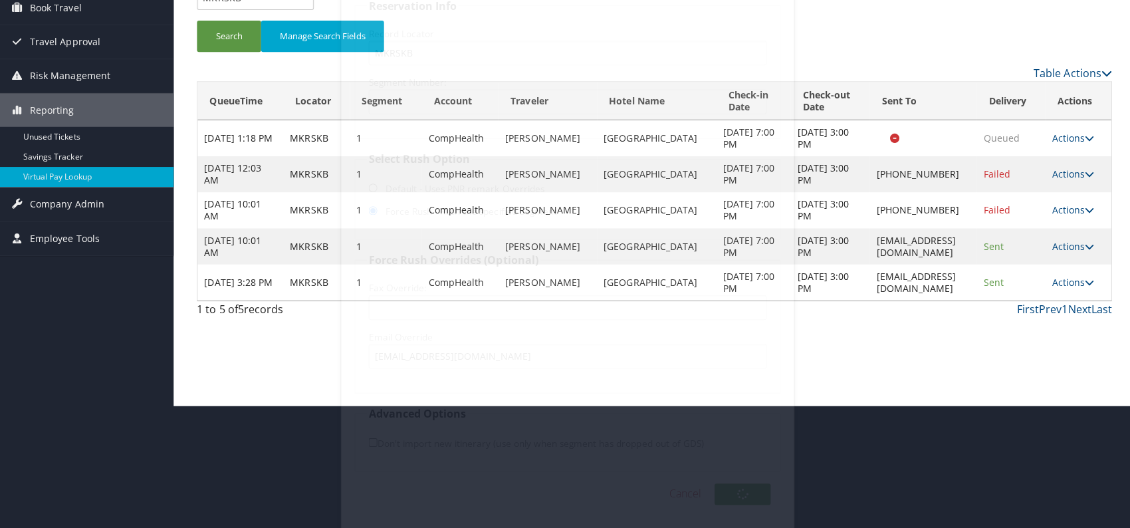
scroll to position [0, 0]
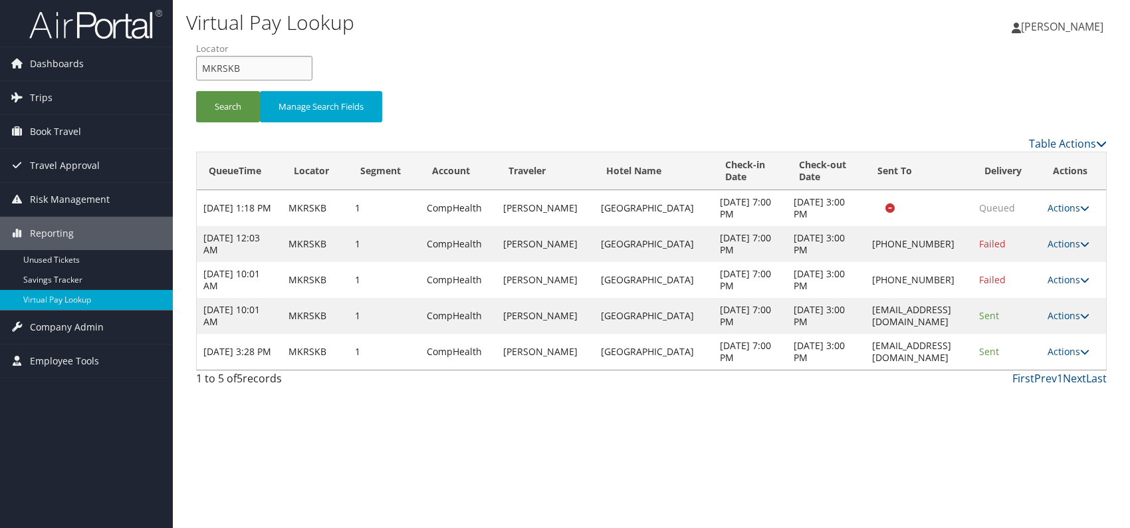
drag, startPoint x: 229, startPoint y: 70, endPoint x: 204, endPoint y: 70, distance: 25.3
click at [204, 70] on input "MKRSKB" at bounding box center [254, 68] width 116 height 25
paste input "FRAJDU"
type input "FRAJDU"
click at [217, 94] on button "Search" at bounding box center [228, 106] width 64 height 31
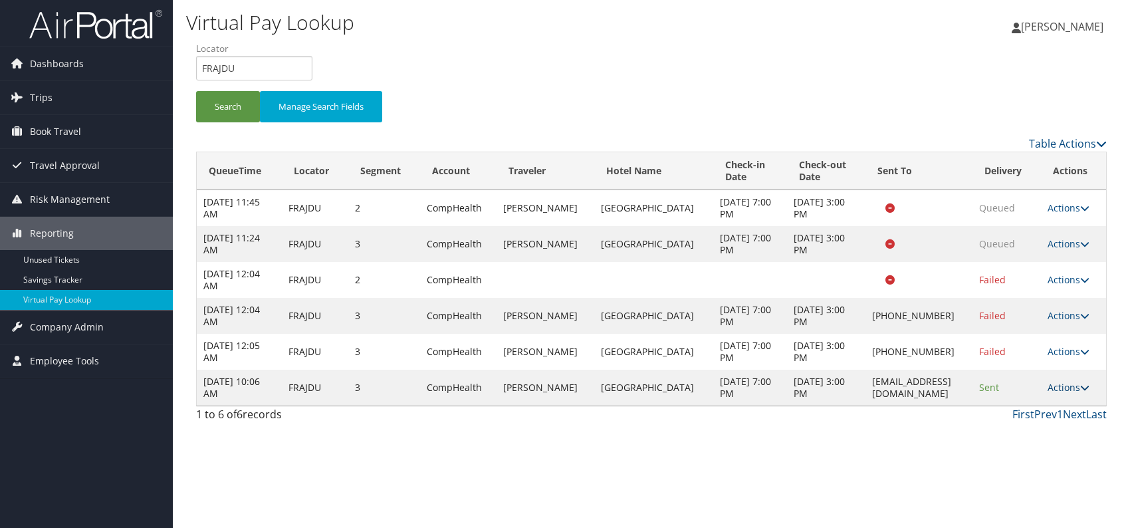
drag, startPoint x: 1079, startPoint y: 386, endPoint x: 1073, endPoint y: 389, distance: 6.8
click at [1079, 386] on link "Actions" at bounding box center [1068, 387] width 42 height 13
click at [1037, 425] on link "Logs" at bounding box center [1045, 428] width 84 height 23
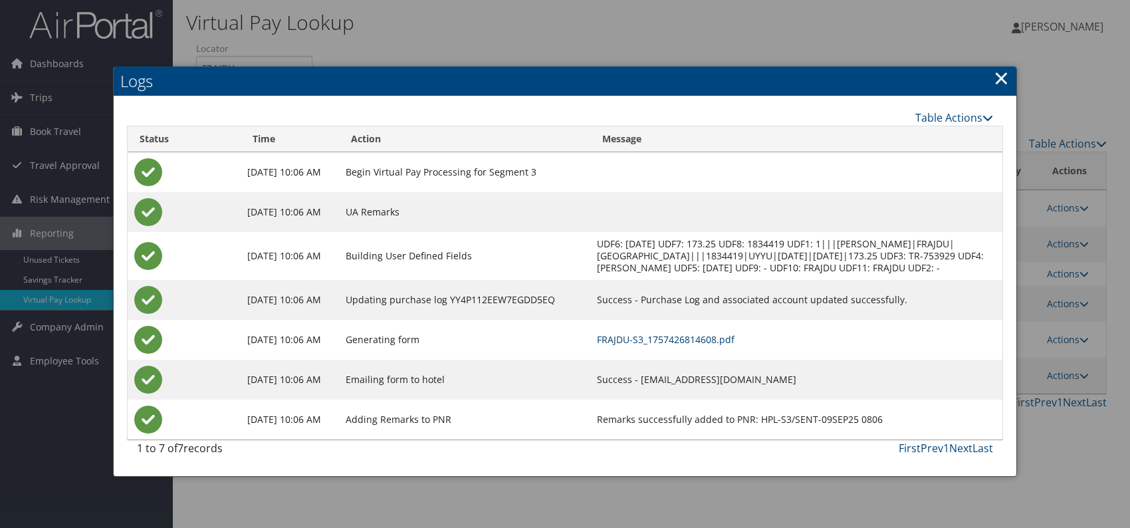
click at [734, 346] on link "FRAJDU-S3_1757426814608.pdf" at bounding box center [666, 339] width 138 height 13
